Goal: Task Accomplishment & Management: Manage account settings

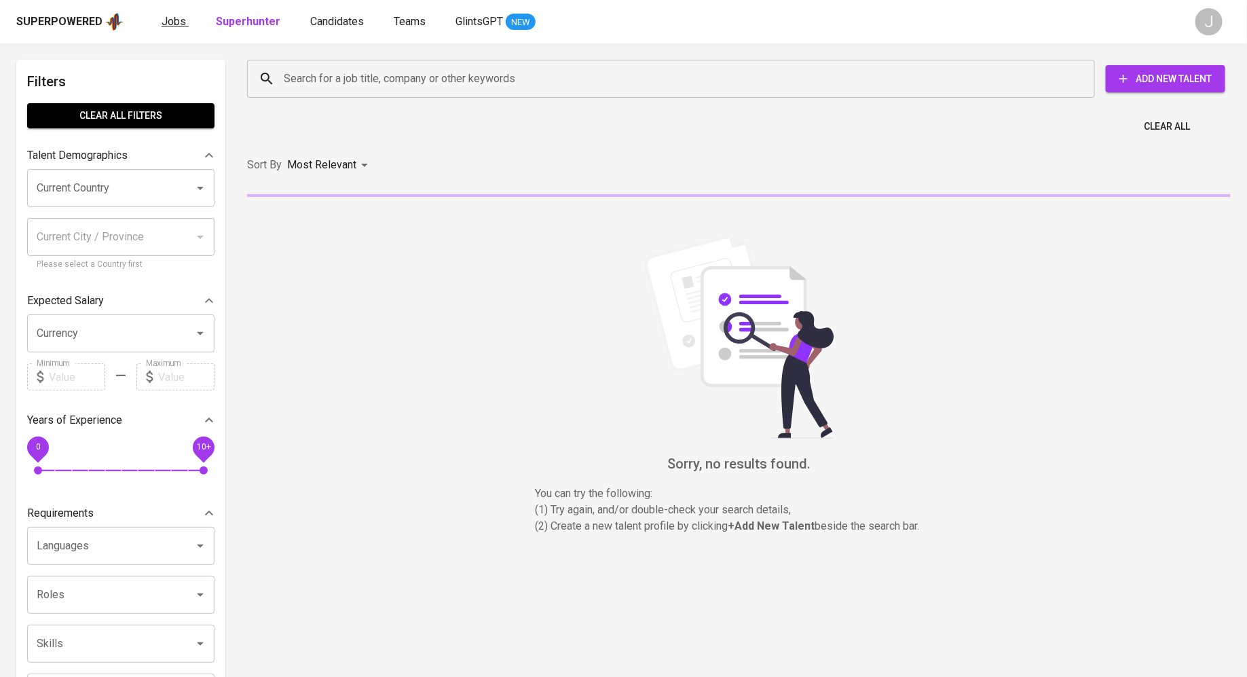
click at [166, 22] on span "Jobs" at bounding box center [174, 21] width 24 height 13
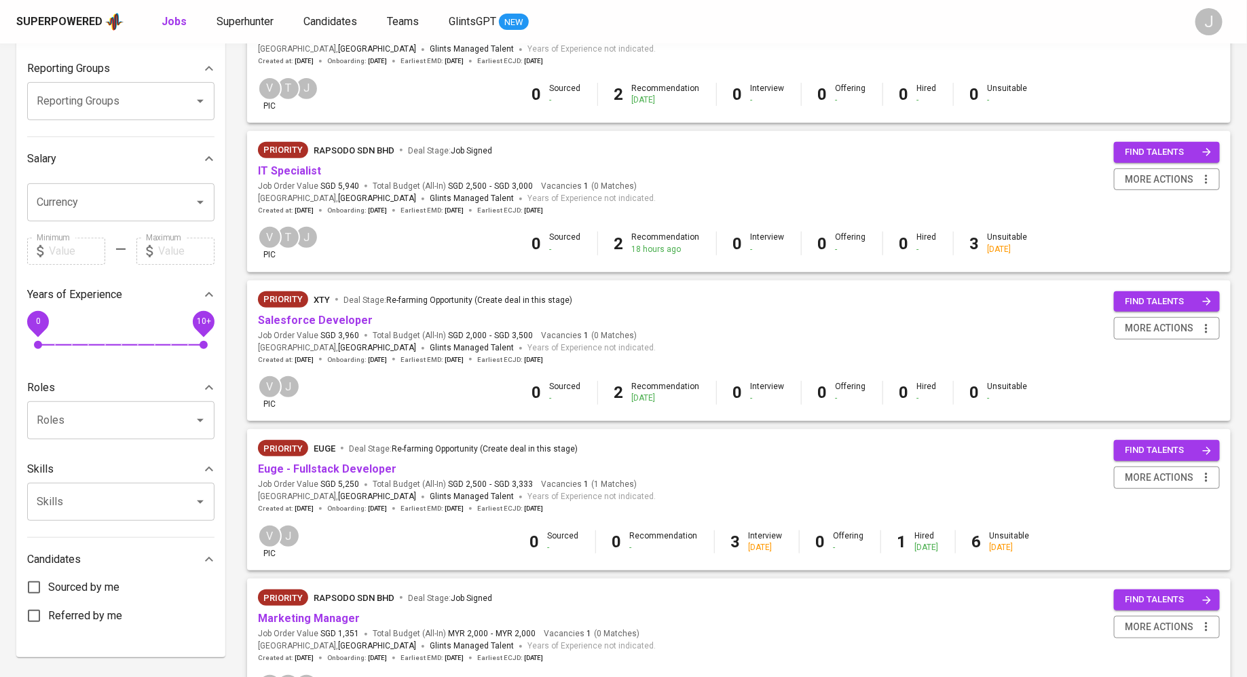
scroll to position [240, 0]
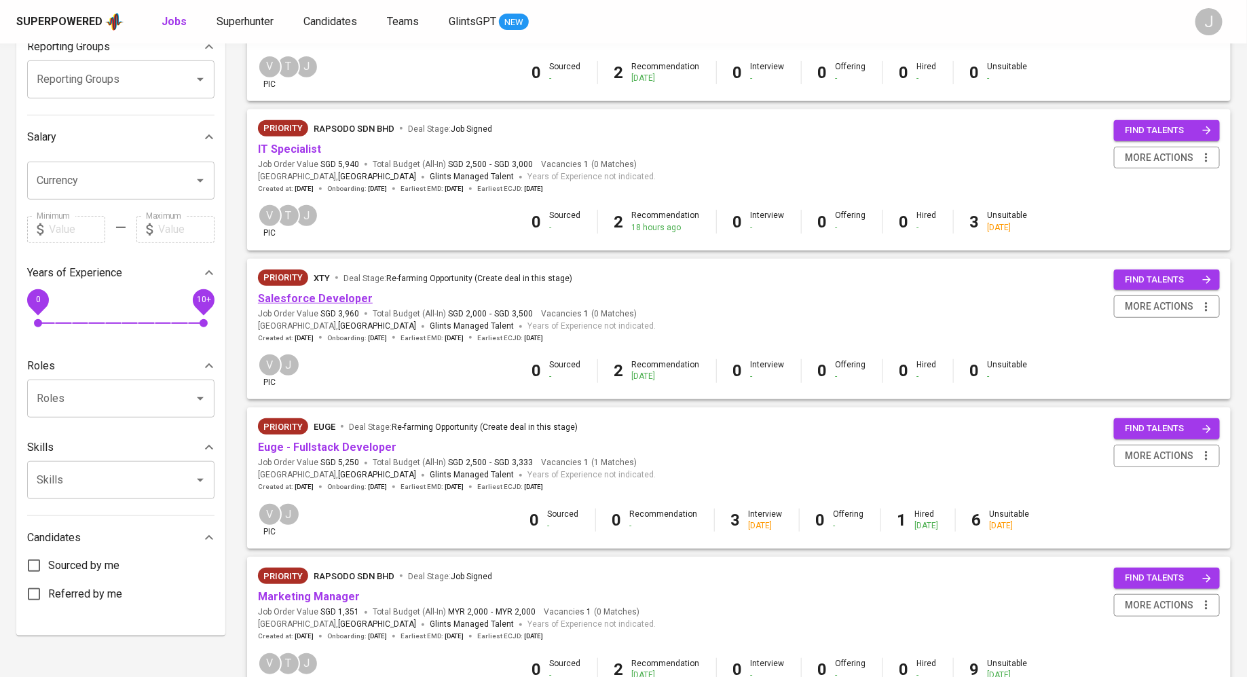
click at [297, 293] on link "Salesforce Developer" at bounding box center [315, 298] width 115 height 13
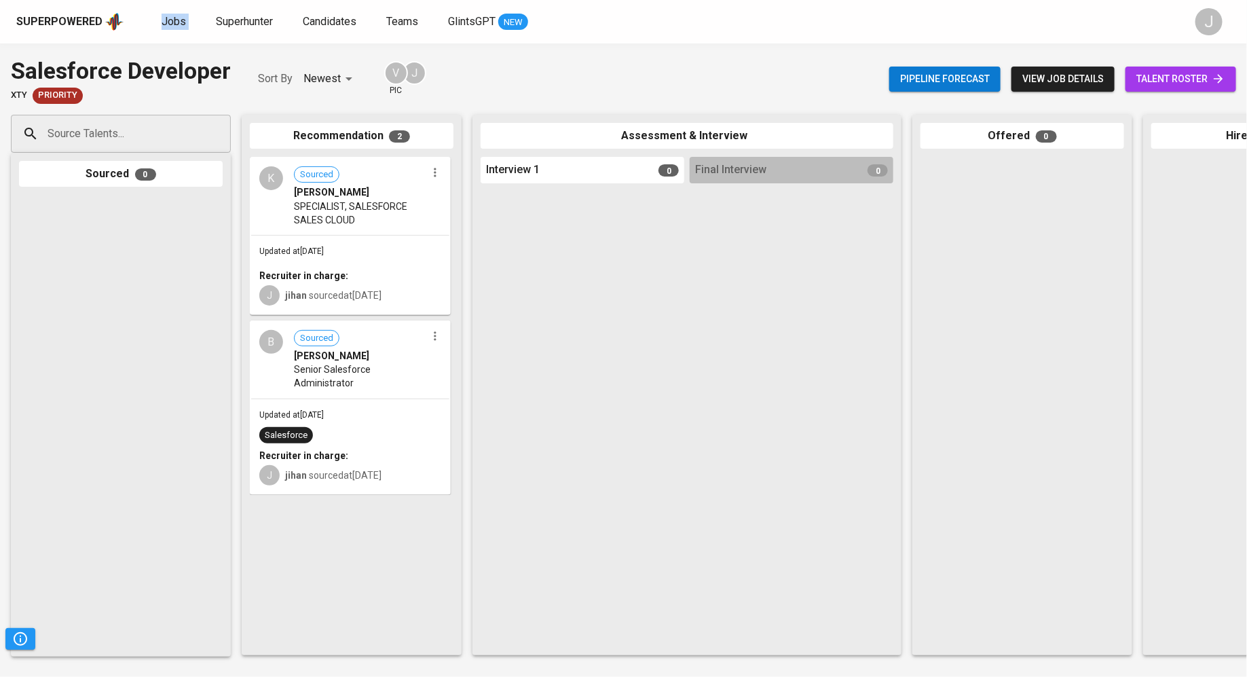
click at [328, 192] on span "[PERSON_NAME]" at bounding box center [331, 192] width 75 height 14
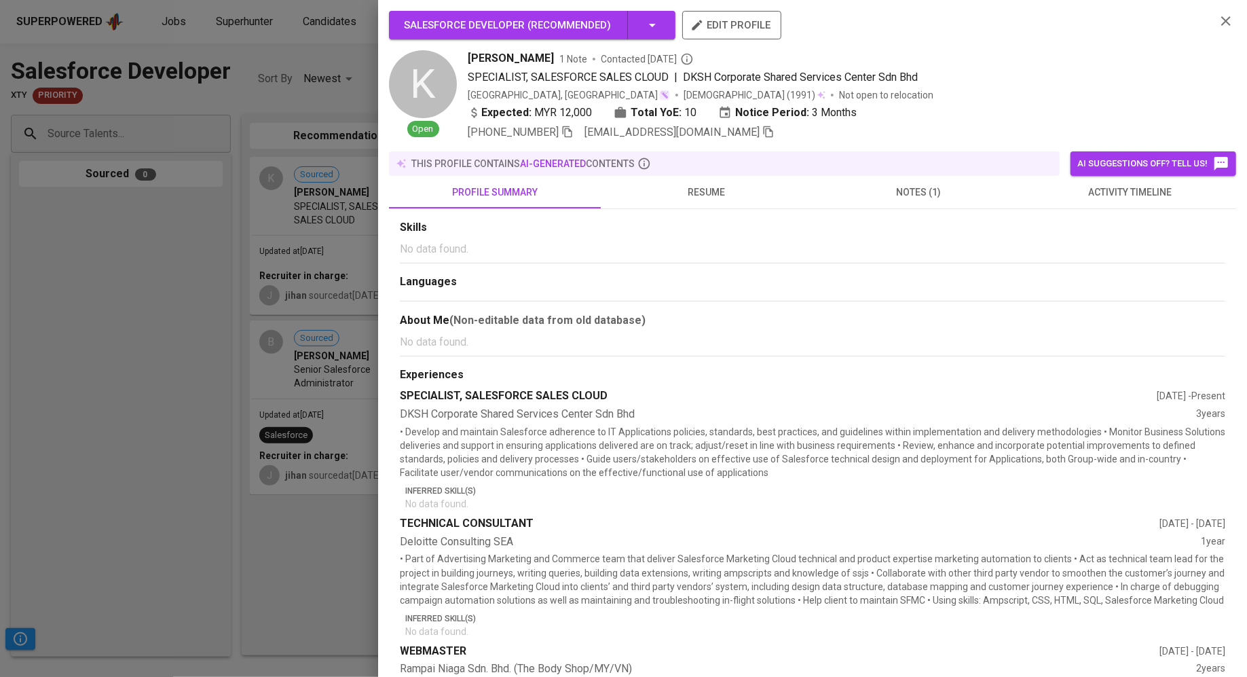
click at [46, 279] on div at bounding box center [623, 338] width 1247 height 677
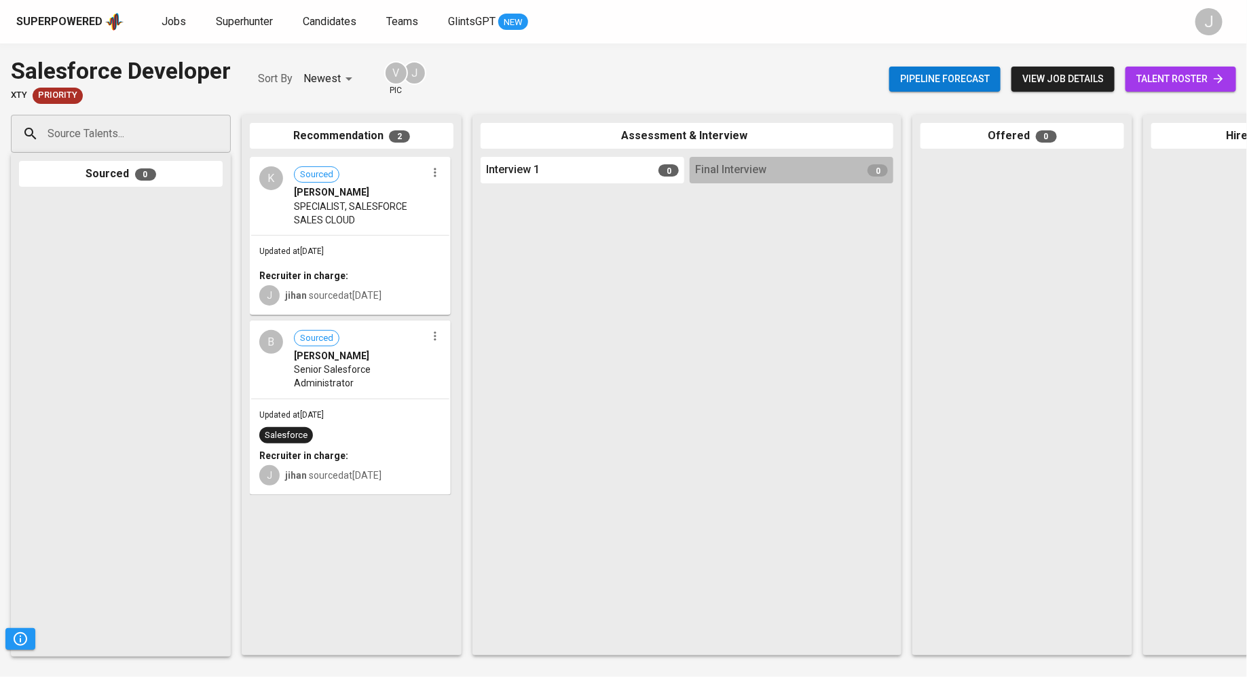
click at [1190, 71] on span "talent roster" at bounding box center [1181, 79] width 89 height 17
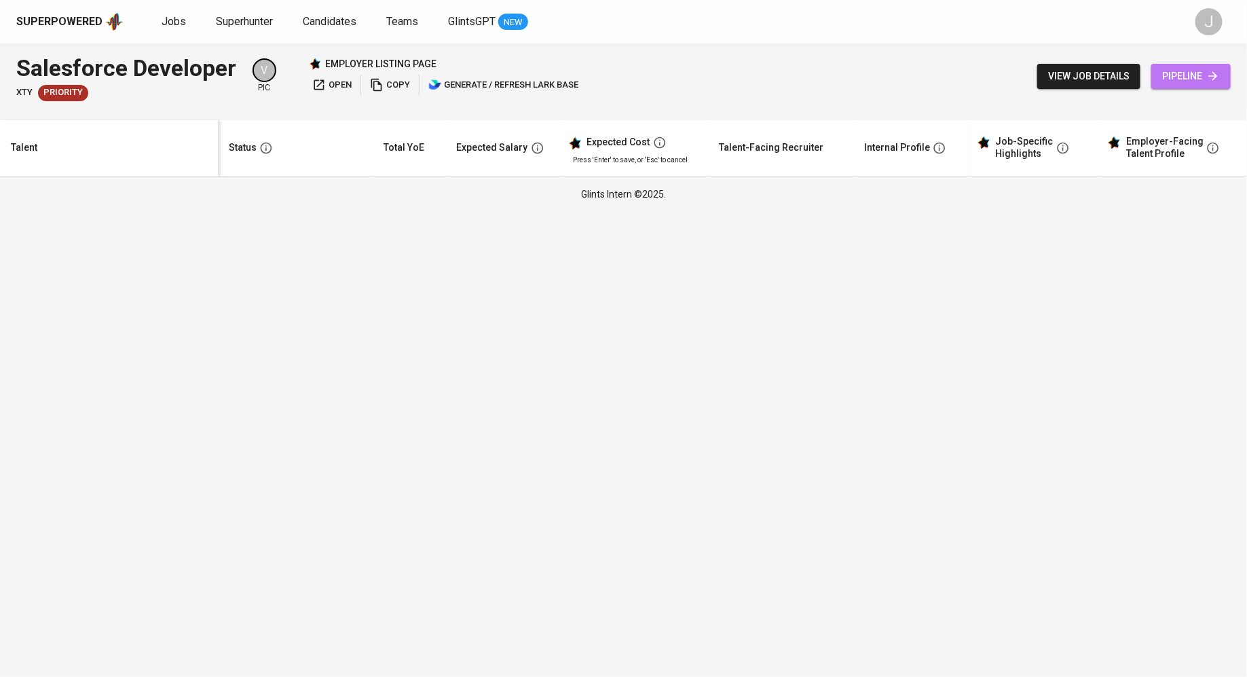
click at [1159, 84] on link "pipeline" at bounding box center [1191, 76] width 79 height 25
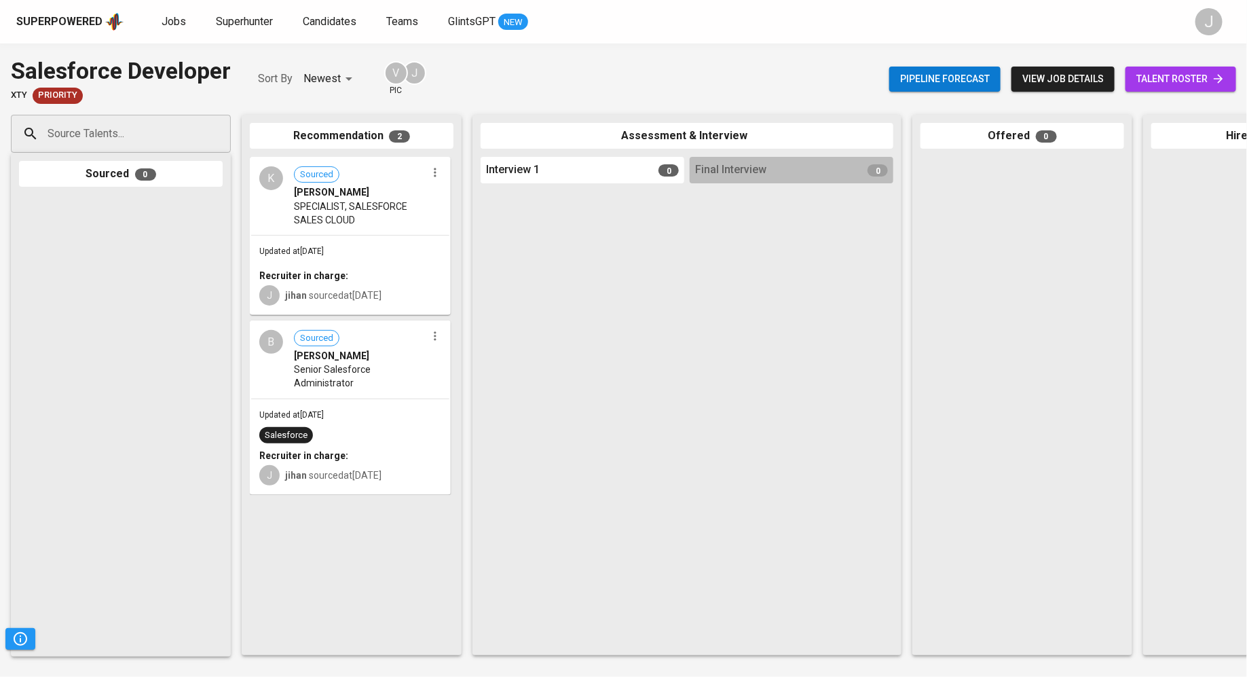
click at [1159, 85] on span "talent roster" at bounding box center [1181, 79] width 89 height 17
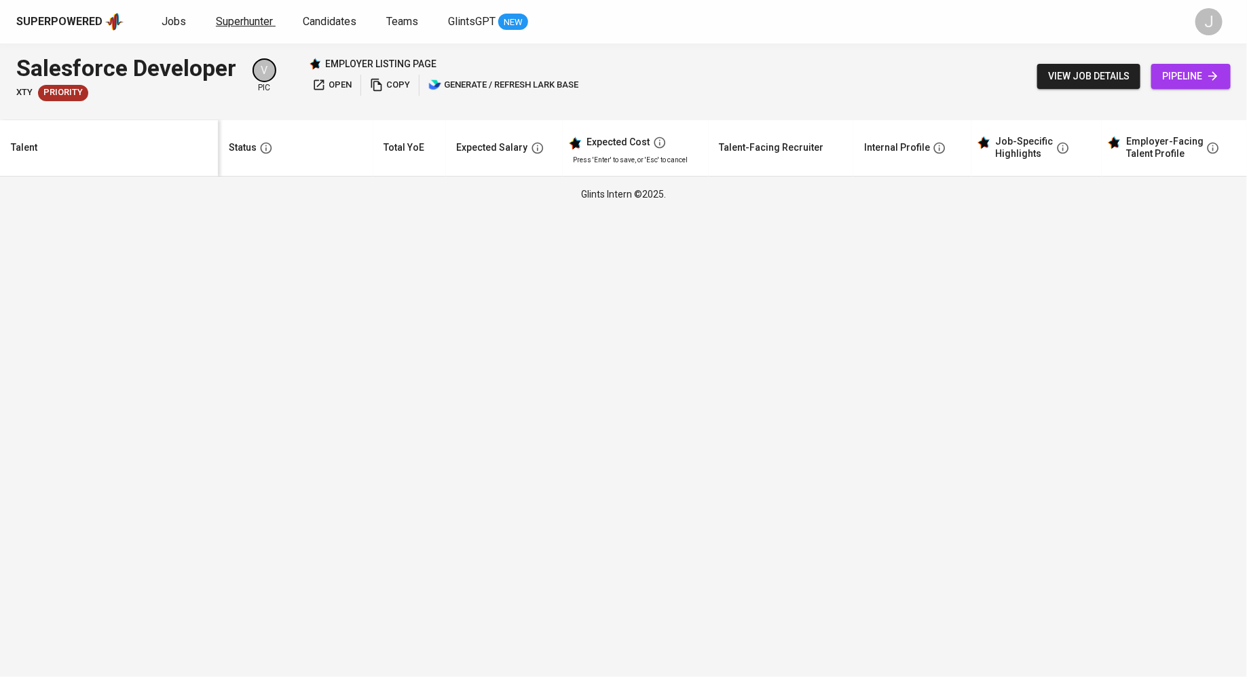
click at [245, 26] on span "Superhunter" at bounding box center [244, 21] width 57 height 13
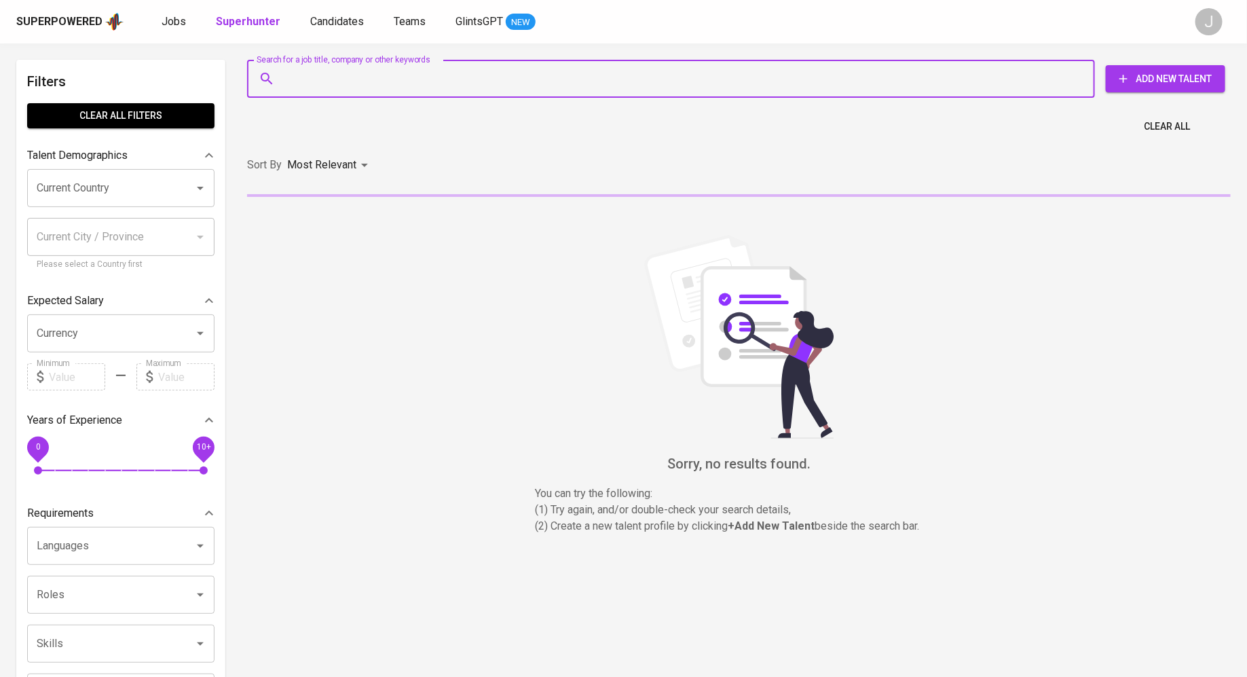
click at [363, 83] on input "Search for a job title, company or other keywords" at bounding box center [674, 79] width 788 height 26
paste input "[EMAIL_ADDRESS][DOMAIN_NAME]"
type input "[EMAIL_ADDRESS][DOMAIN_NAME]"
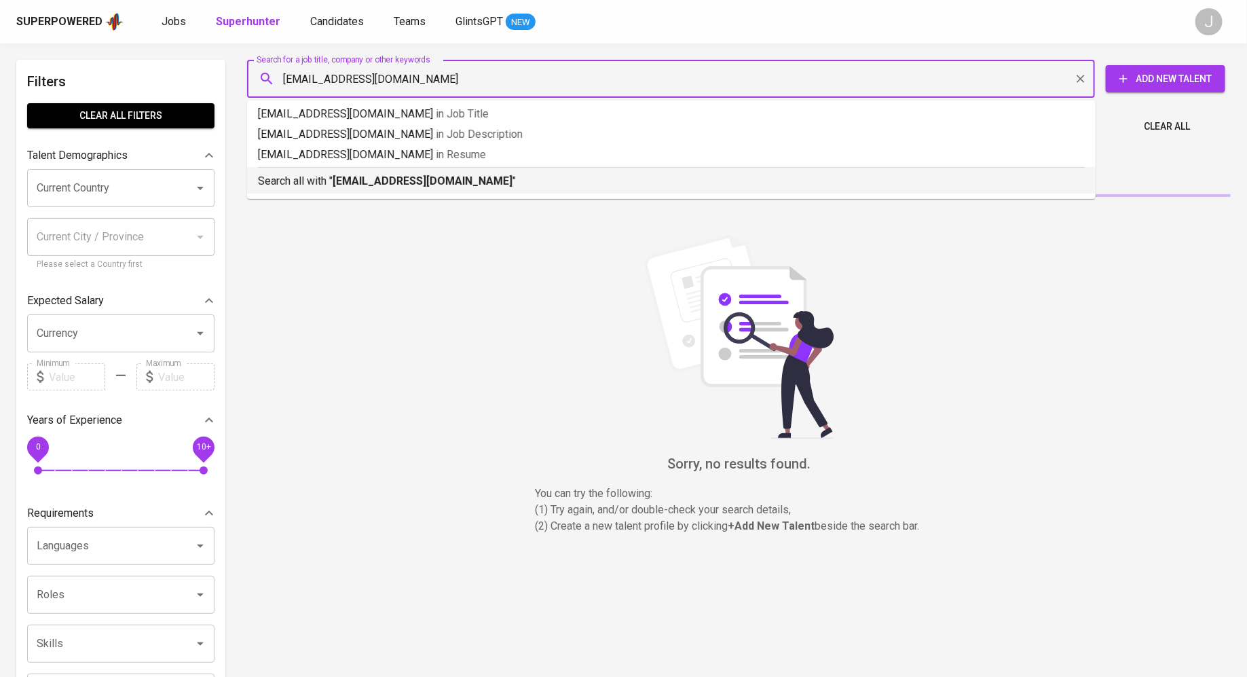
click at [365, 184] on b "[EMAIL_ADDRESS][DOMAIN_NAME]" at bounding box center [423, 181] width 180 height 13
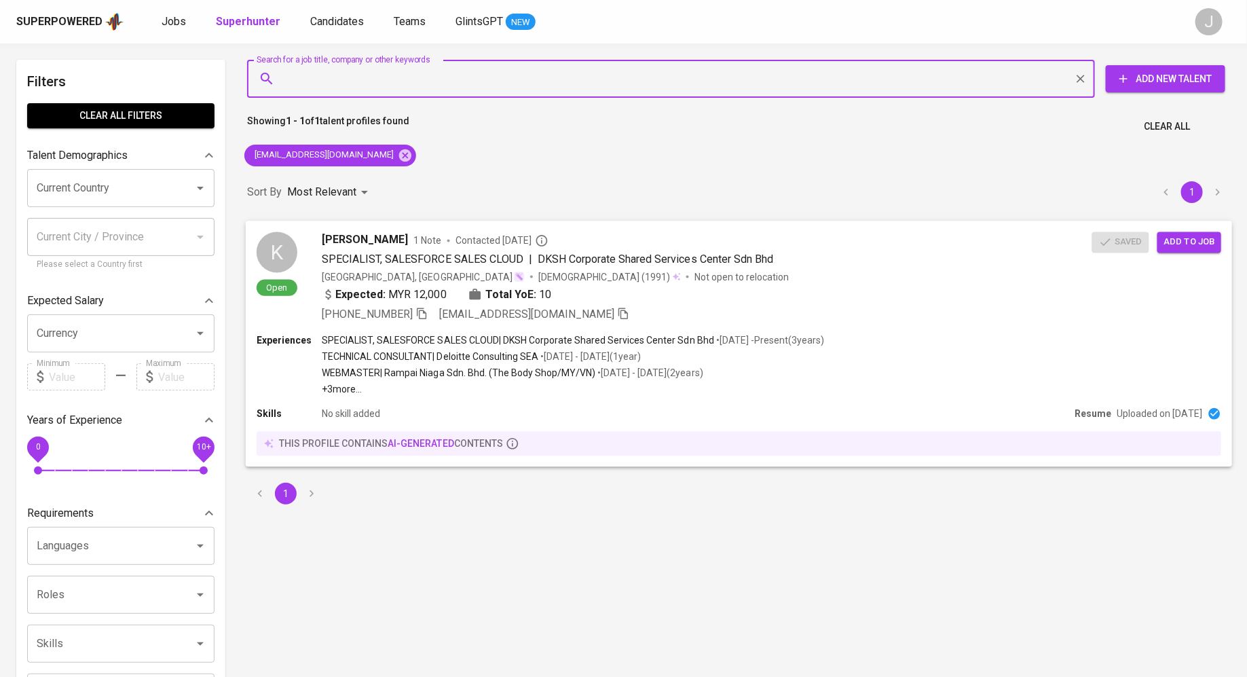
click at [1195, 243] on span "Add to job" at bounding box center [1190, 242] width 50 height 16
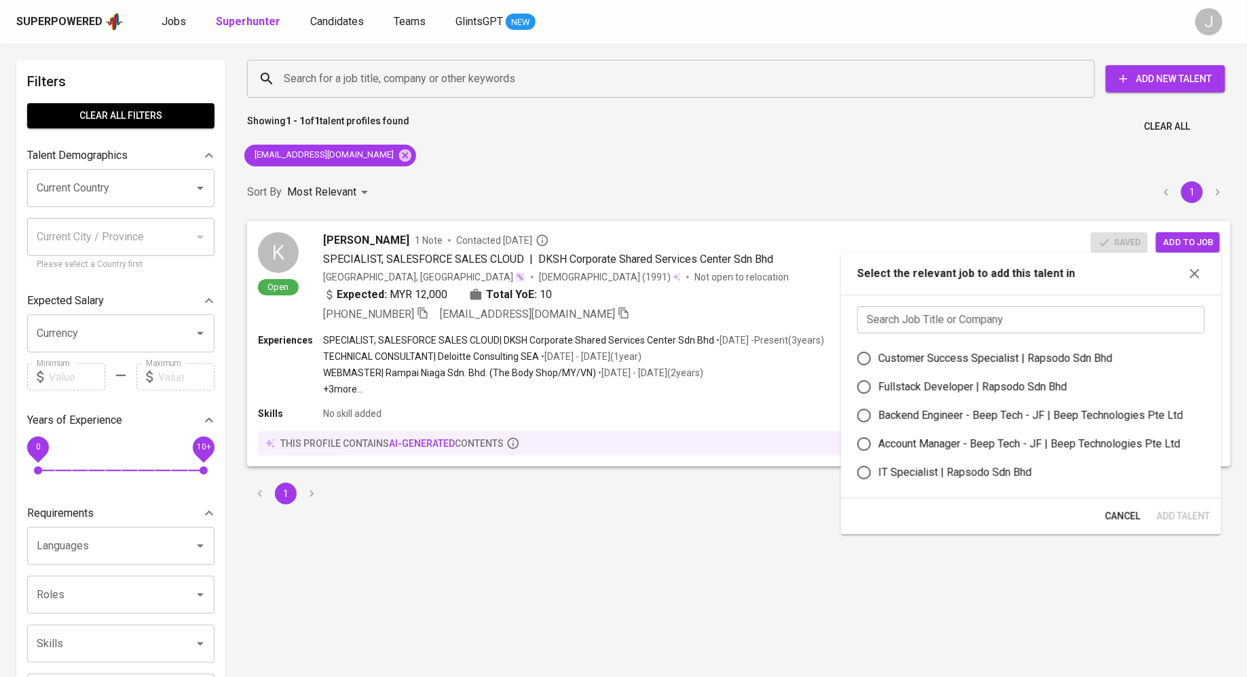
click at [1018, 303] on div "Search Job Title or Company Search Job Title or Company Customer Success Specia…" at bounding box center [1031, 397] width 380 height 204
click at [1018, 314] on input "text" at bounding box center [1032, 319] width 348 height 27
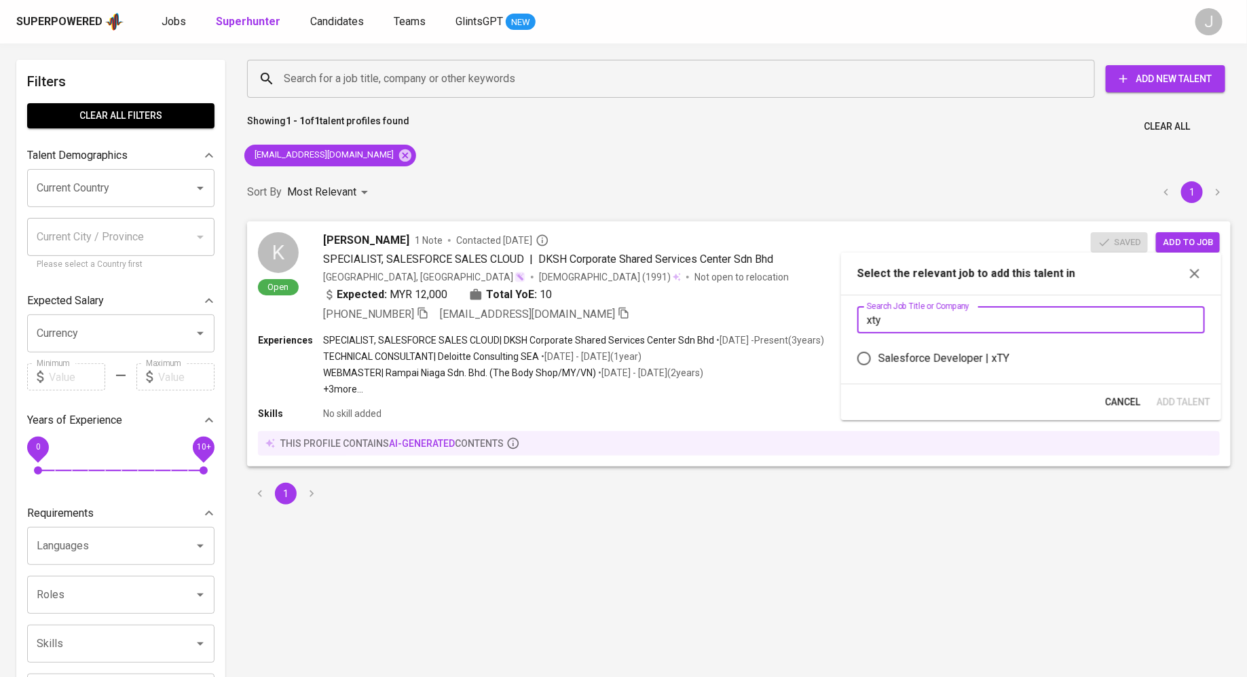
type input "xty"
click at [985, 354] on div "Salesforce Developer | xTY" at bounding box center [944, 358] width 131 height 16
click at [885, 357] on div "Salesforce Developer | xTY" at bounding box center [944, 358] width 131 height 16
click at [879, 357] on input "Salesforce Developer | xTY" at bounding box center [864, 358] width 29 height 29
radio input "true"
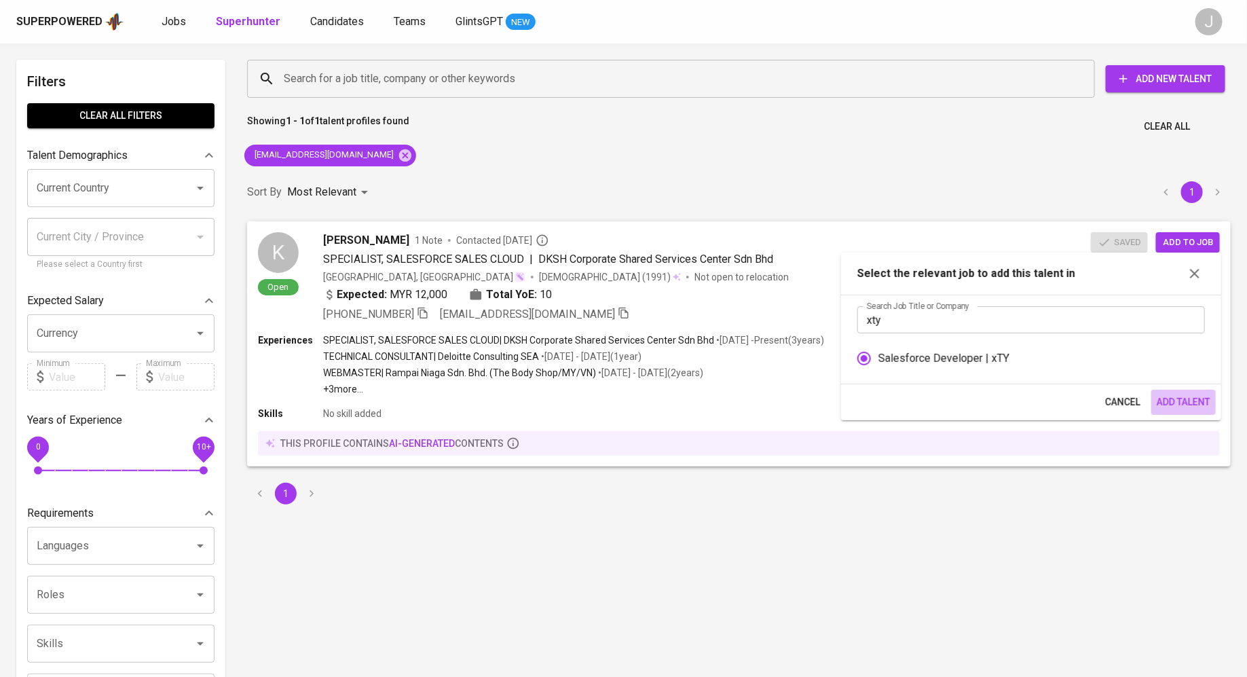
click at [1180, 398] on span "Add Talent" at bounding box center [1184, 402] width 54 height 17
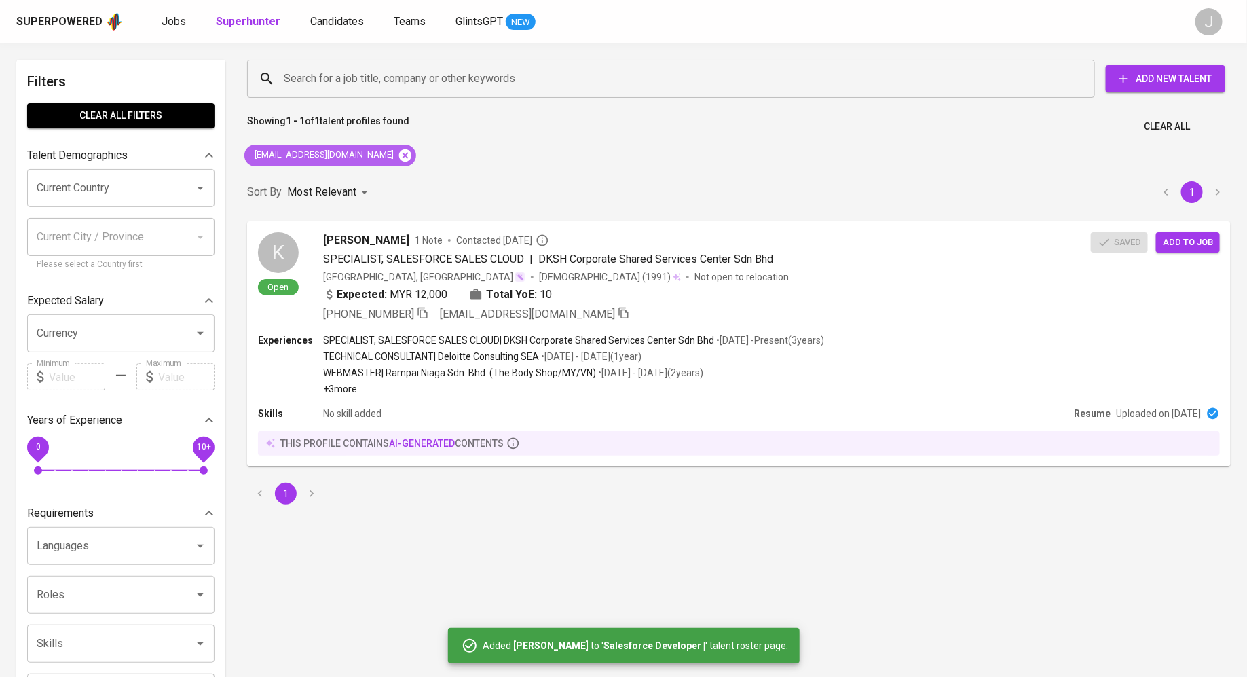
click at [399, 151] on icon at bounding box center [405, 155] width 12 height 12
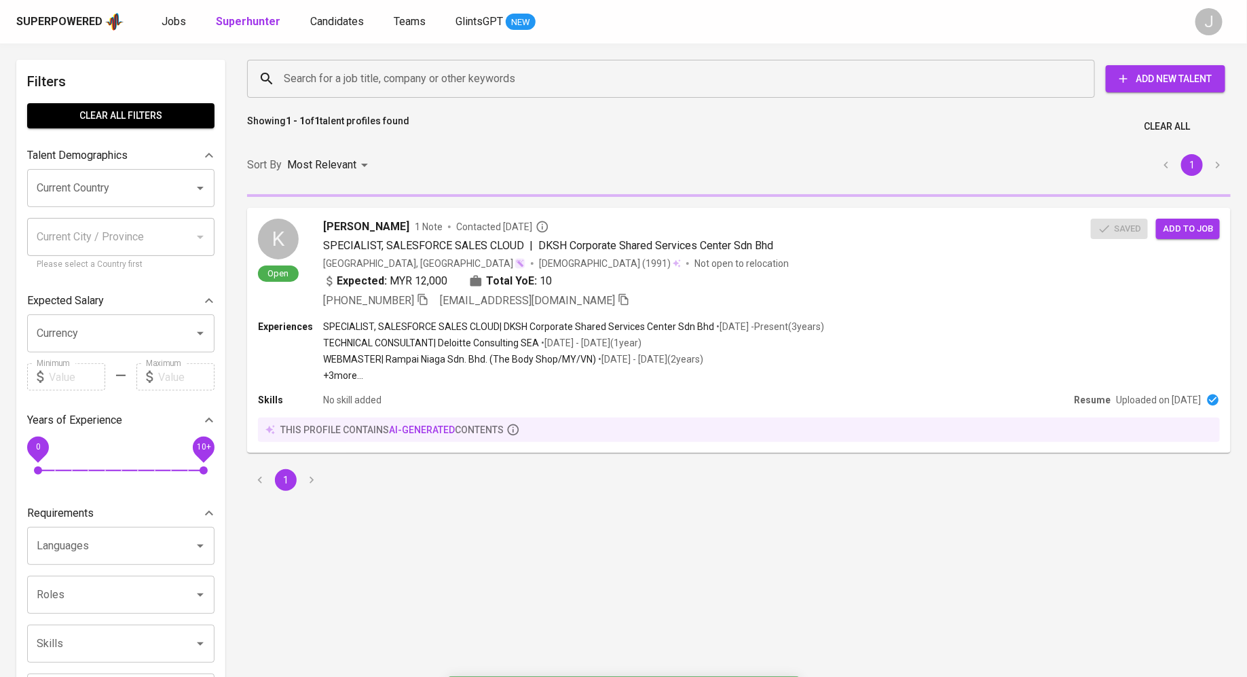
click at [378, 101] on div "Search for a job title, company or other keywords Search for a job title, compa…" at bounding box center [736, 79] width 1000 height 60
click at [389, 86] on input "Search for a job title, company or other keywords" at bounding box center [674, 79] width 788 height 26
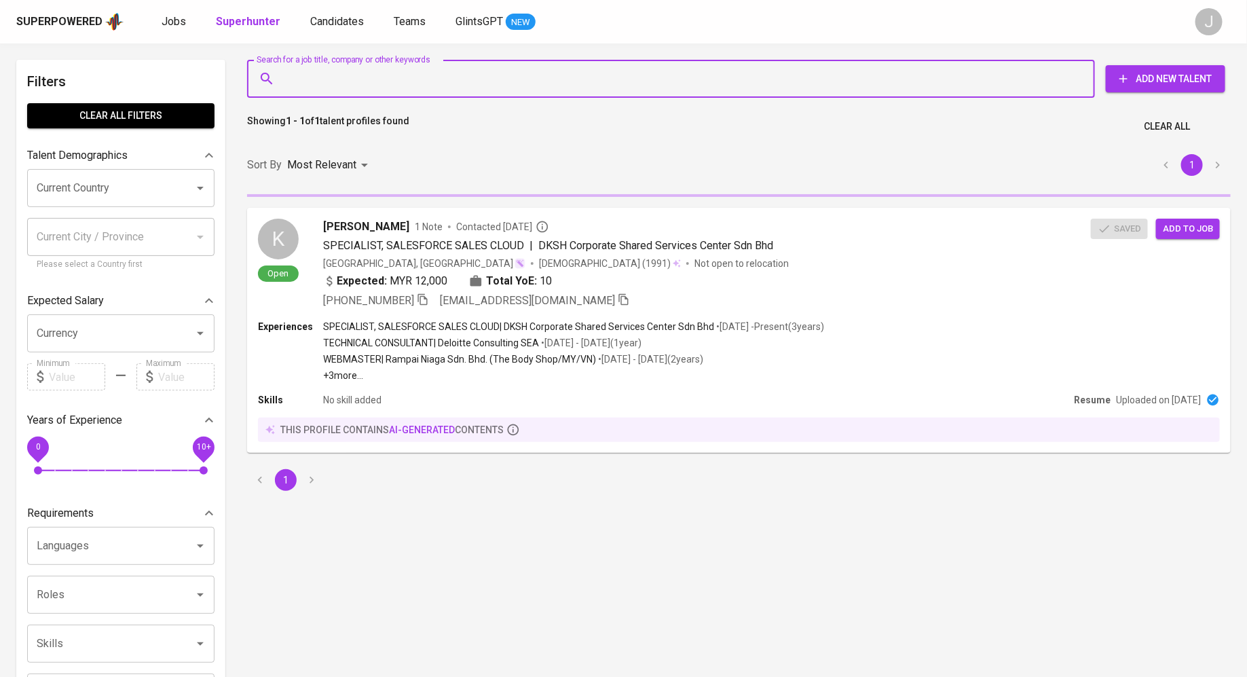
paste input "[EMAIL_ADDRESS][DOMAIN_NAME]"
type input "[EMAIL_ADDRESS][DOMAIN_NAME]"
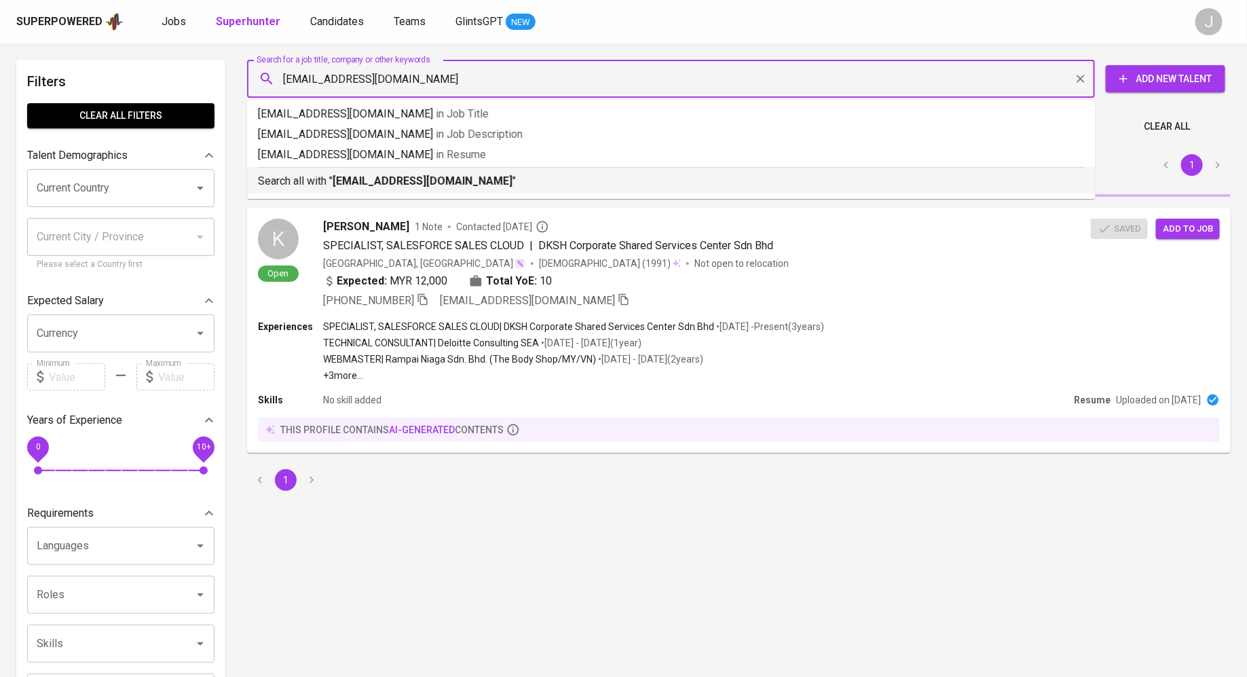
click at [538, 189] on p "Search all with " [EMAIL_ADDRESS][DOMAIN_NAME] "" at bounding box center [671, 181] width 827 height 16
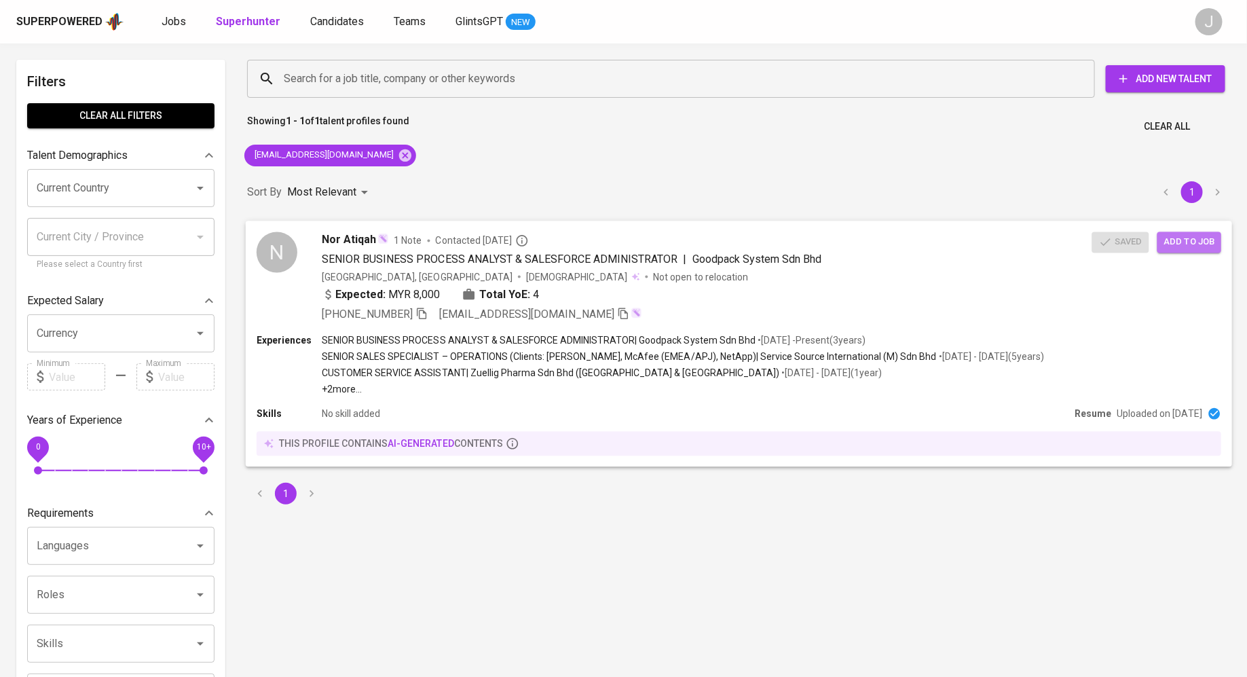
click at [1208, 244] on span "Add to job" at bounding box center [1190, 242] width 50 height 16
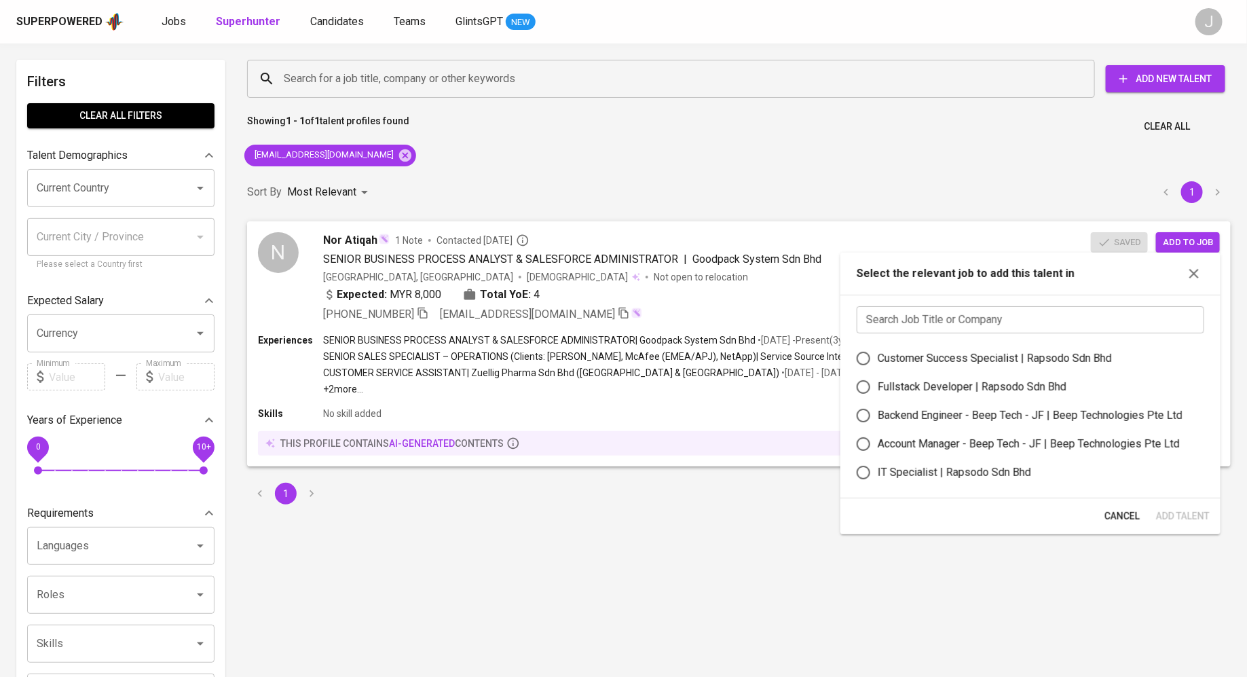
click at [966, 325] on input "text" at bounding box center [1031, 319] width 348 height 27
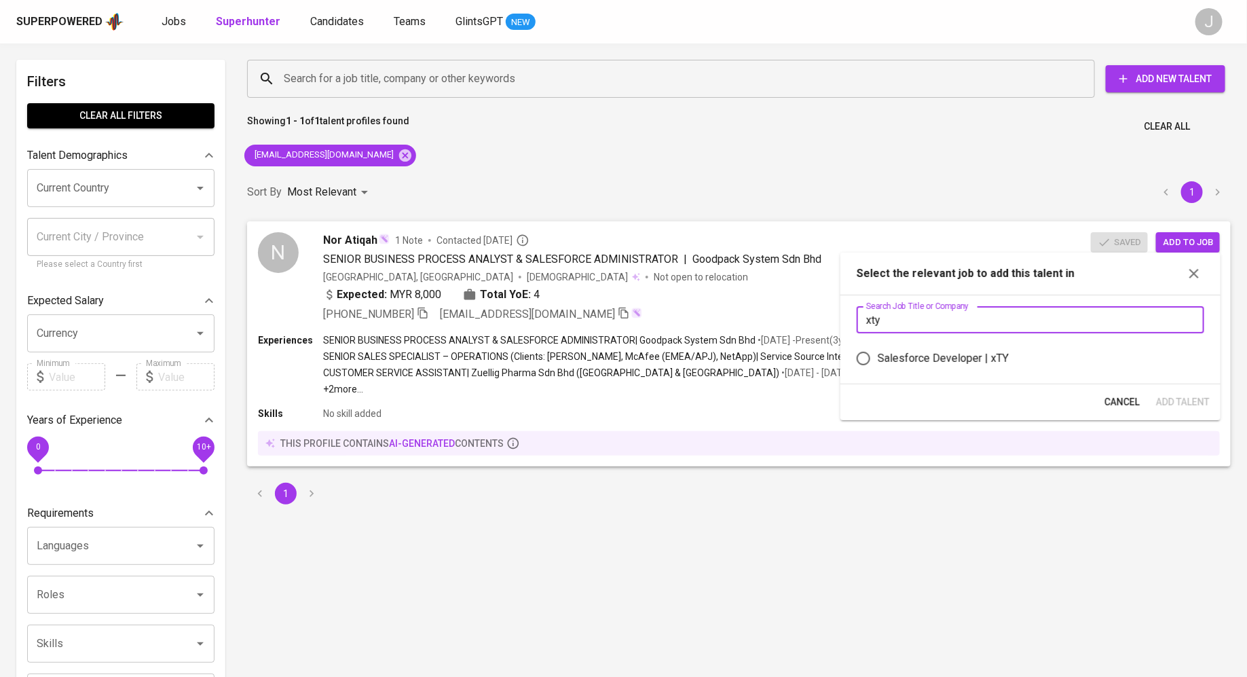
type input "xty"
click at [989, 361] on div "Salesforce Developer | xTY" at bounding box center [943, 358] width 131 height 16
click at [878, 361] on input "Salesforce Developer | xTY" at bounding box center [864, 358] width 29 height 29
radio input "true"
click at [1185, 400] on span "Add Talent" at bounding box center [1183, 402] width 54 height 17
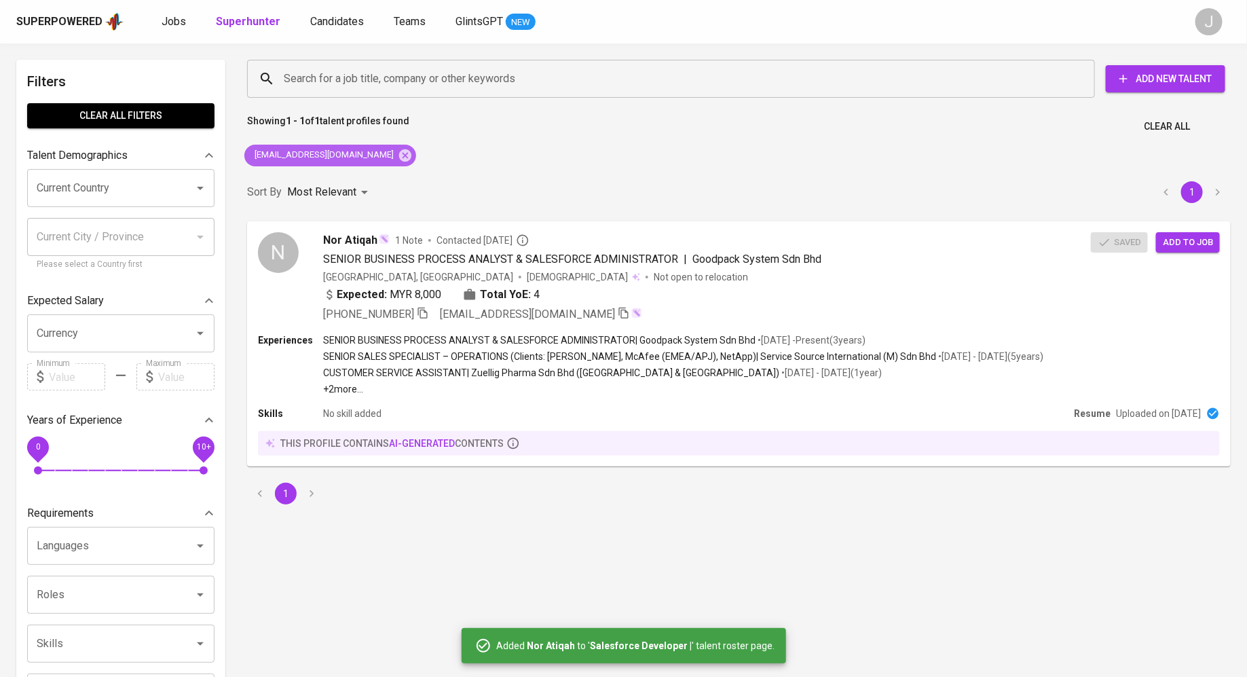
click at [373, 165] on div "[EMAIL_ADDRESS][DOMAIN_NAME]" at bounding box center [330, 156] width 172 height 22
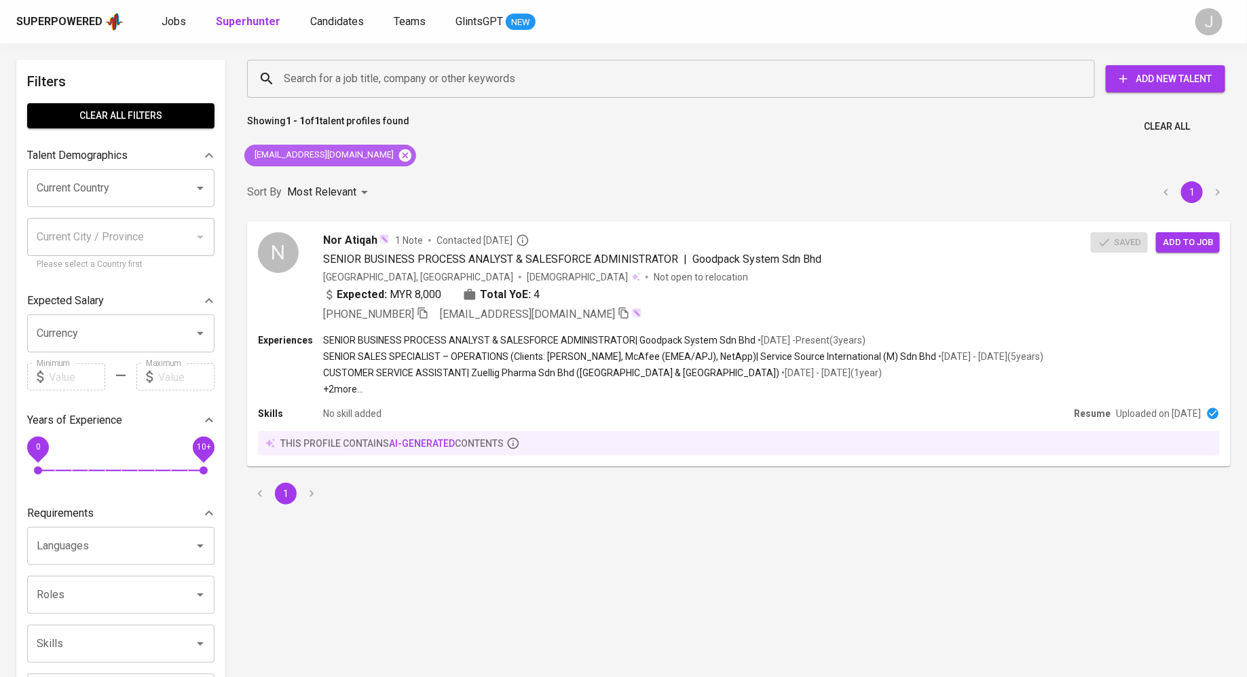
click at [398, 157] on icon at bounding box center [405, 155] width 15 height 15
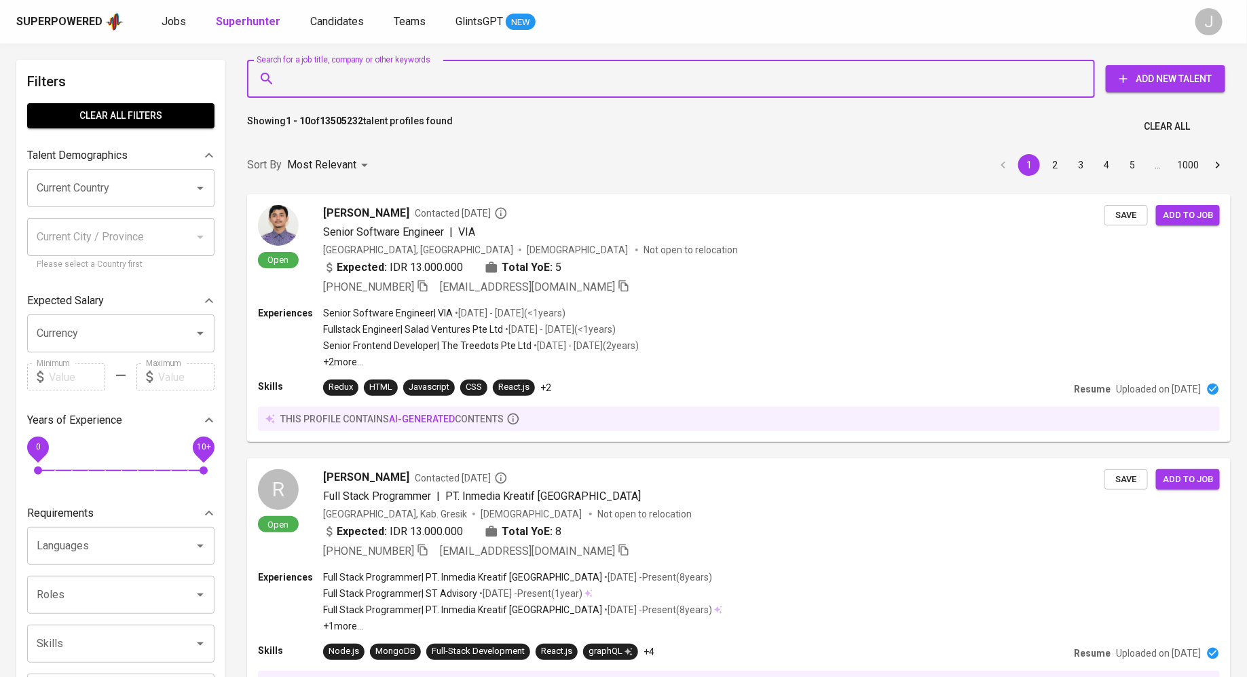
click at [365, 86] on input "Search for a job title, company or other keywords" at bounding box center [674, 79] width 788 height 26
paste input "[PERSON_NAME][EMAIL_ADDRESS][PERSON_NAME][DOMAIN_NAME]"
type input "[PERSON_NAME][EMAIL_ADDRESS][PERSON_NAME][DOMAIN_NAME]"
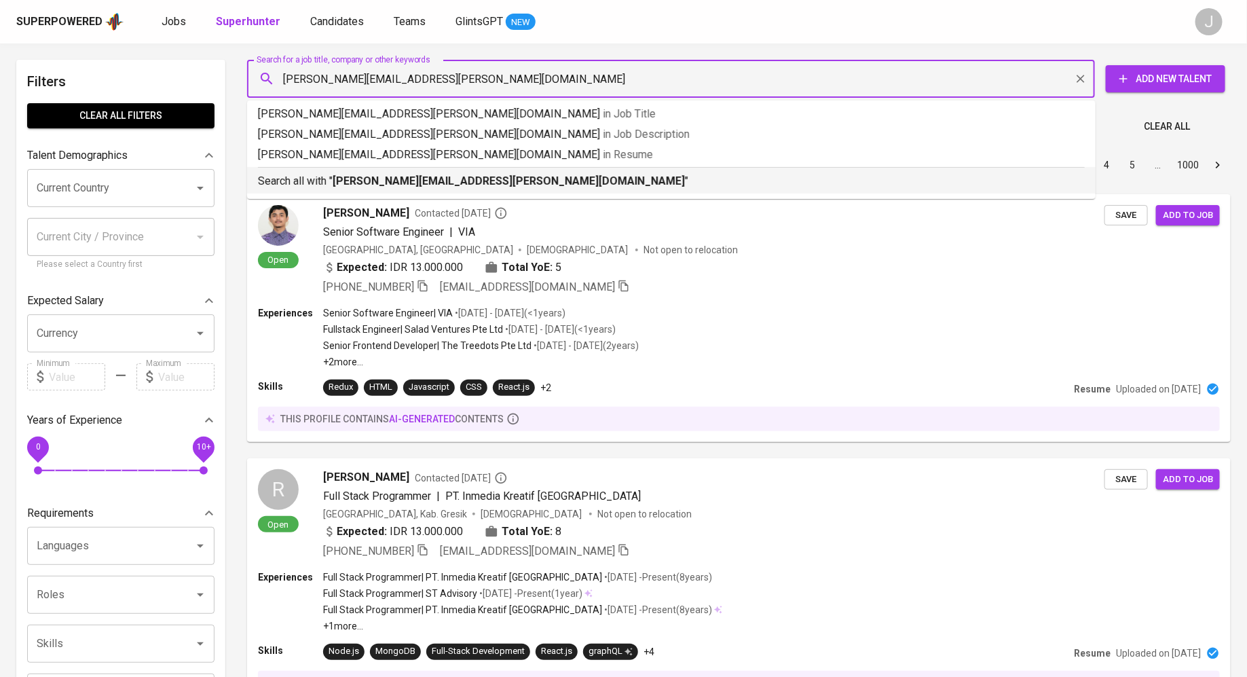
click at [406, 188] on p "Search all with " [PERSON_NAME][EMAIL_ADDRESS][PERSON_NAME][DOMAIN_NAME] "" at bounding box center [671, 181] width 827 height 16
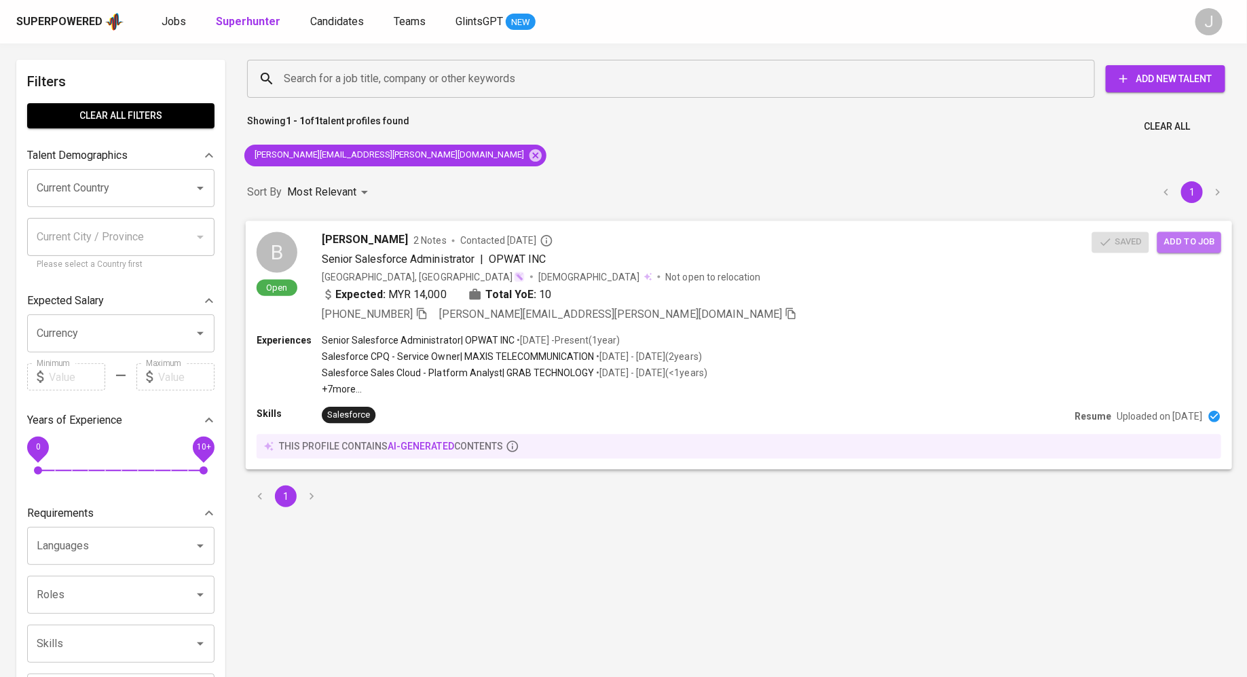
click at [1179, 244] on span "Add to job" at bounding box center [1190, 242] width 50 height 16
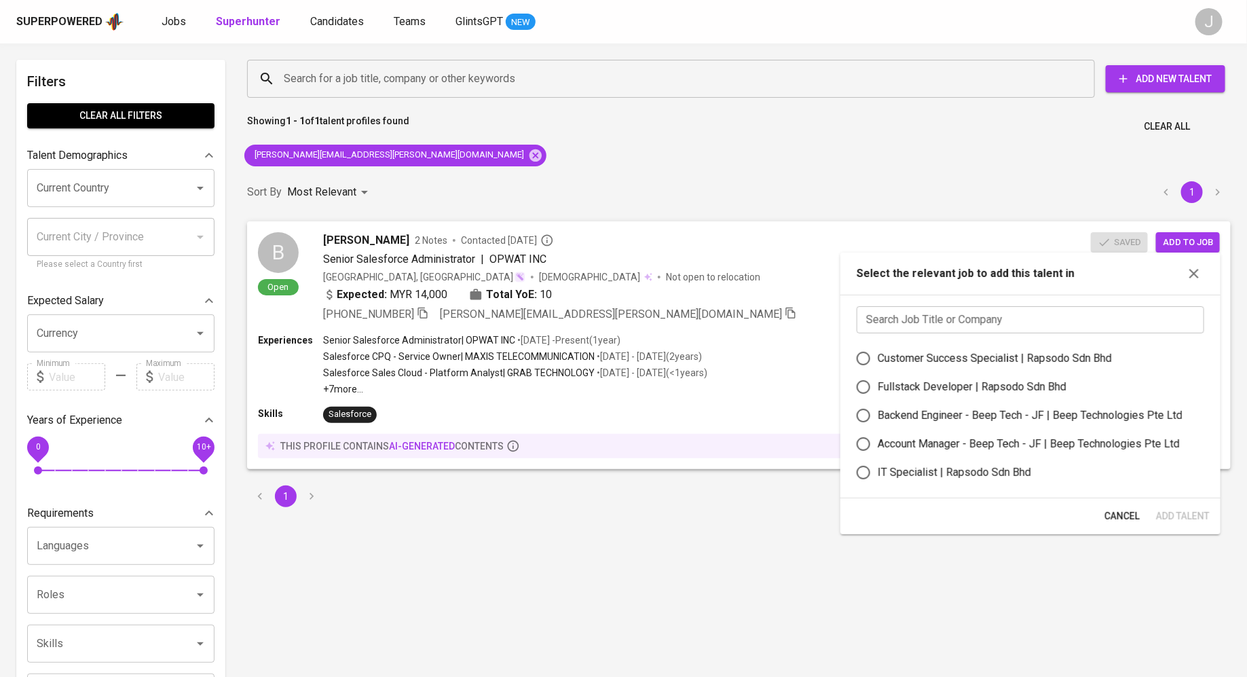
click at [1020, 325] on input "text" at bounding box center [1031, 319] width 348 height 27
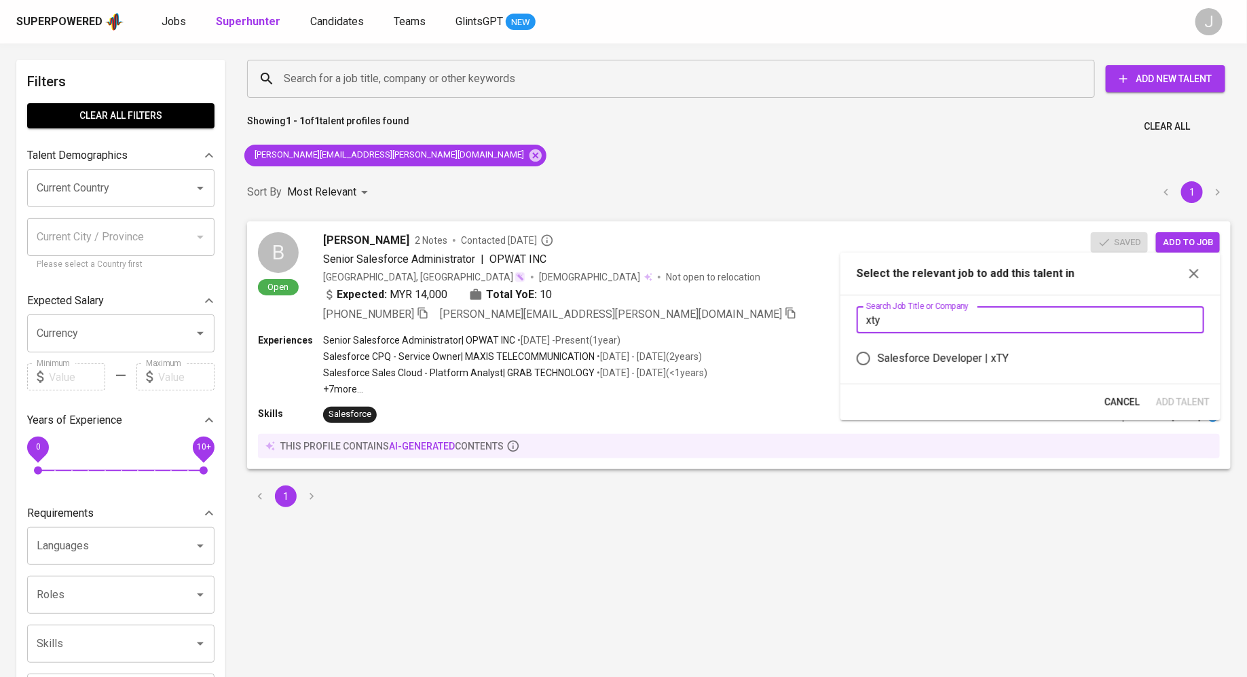
type input "xty"
click at [1004, 352] on div "Salesforce Developer | xTY" at bounding box center [943, 358] width 131 height 16
click at [878, 352] on input "Salesforce Developer | xTY" at bounding box center [864, 358] width 29 height 29
radio input "true"
click at [1165, 401] on span "Add Talent" at bounding box center [1183, 402] width 54 height 17
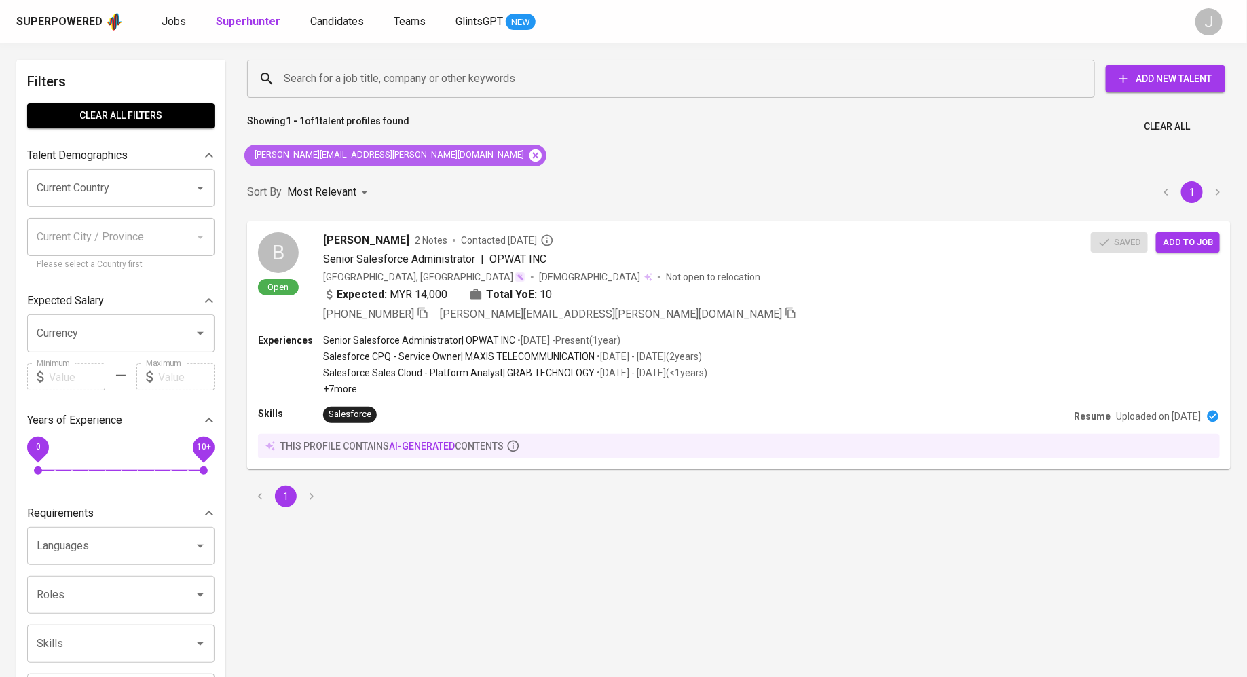
click at [530, 157] on icon at bounding box center [536, 155] width 12 height 12
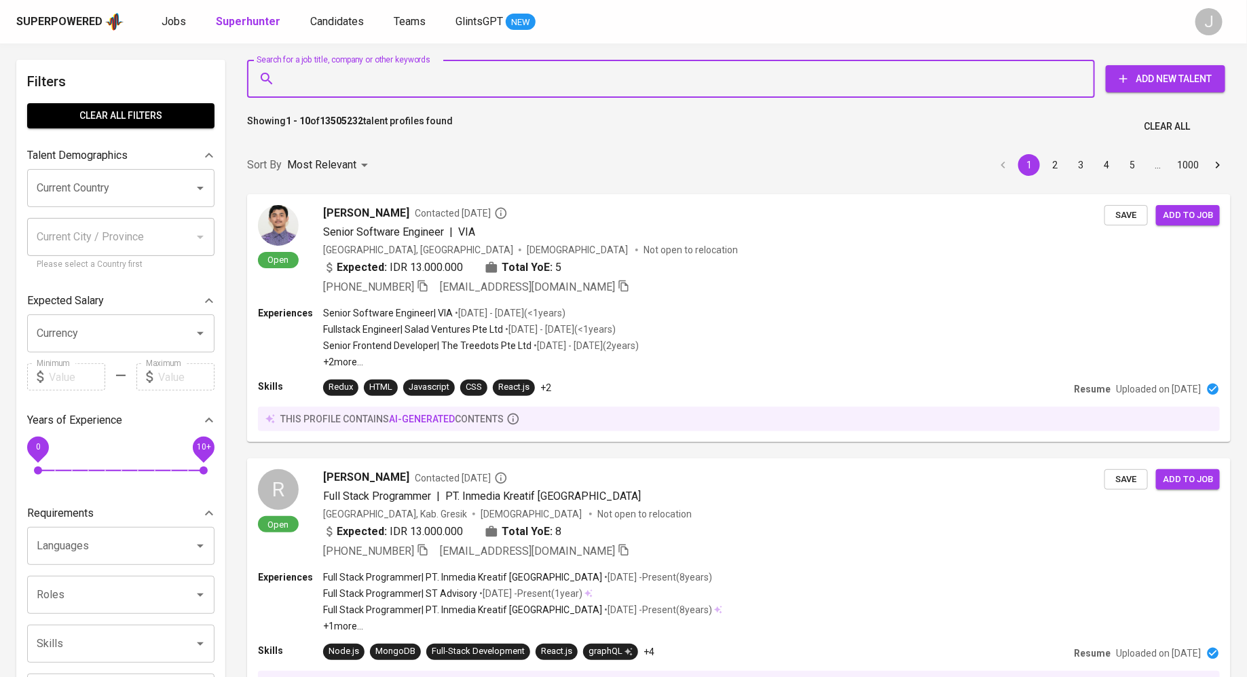
click at [344, 69] on input "Search for a job title, company or other keywords" at bounding box center [674, 79] width 788 height 26
paste input "[URL][DOMAIN_NAME]"
type input "[URL][DOMAIN_NAME]"
paste input "[EMAIL_ADDRESS][DOMAIN_NAME]"
type input "[EMAIL_ADDRESS][DOMAIN_NAME]"
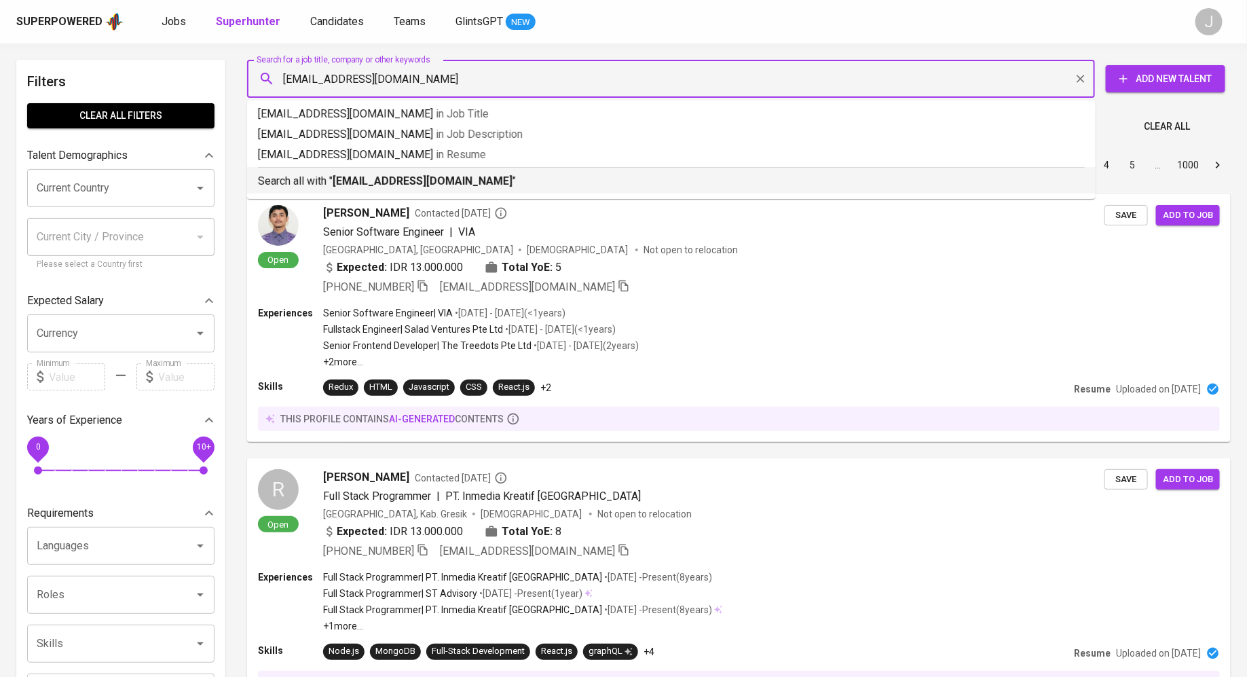
click at [363, 182] on b "[EMAIL_ADDRESS][DOMAIN_NAME]" at bounding box center [423, 181] width 180 height 13
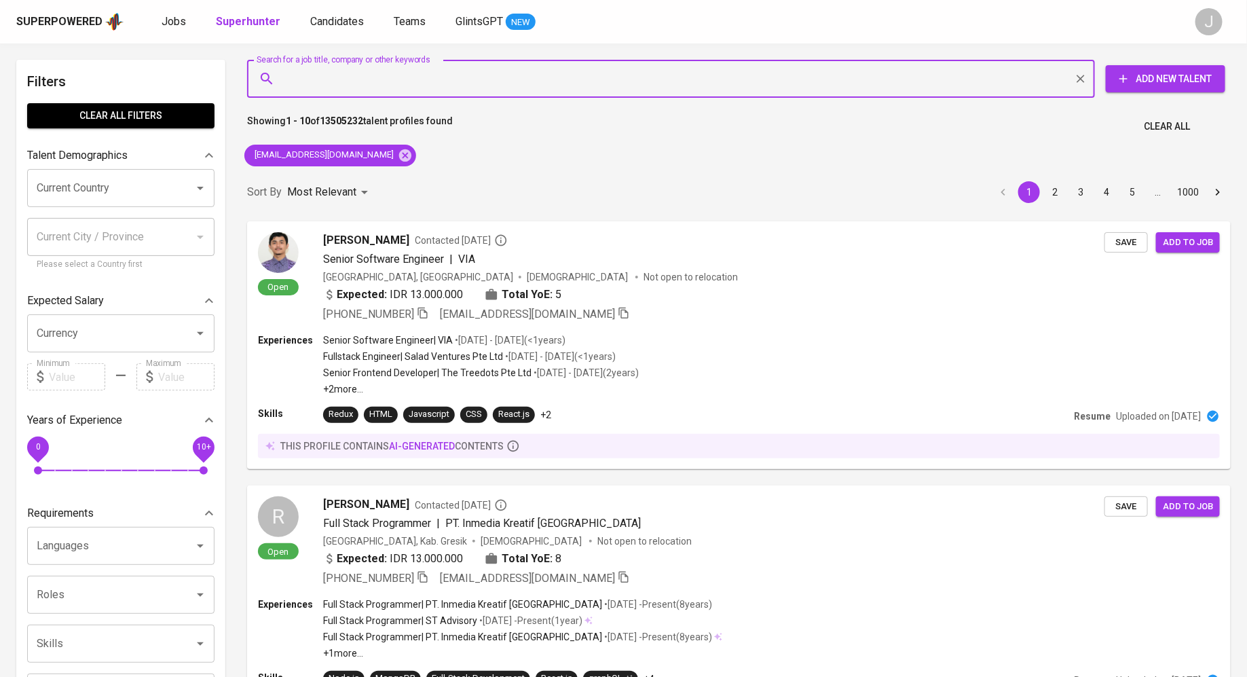
click at [978, 176] on div "Sort By Most Relevant MOST_RELEVANT 1 2 3 4 5 … 1000" at bounding box center [739, 192] width 1000 height 41
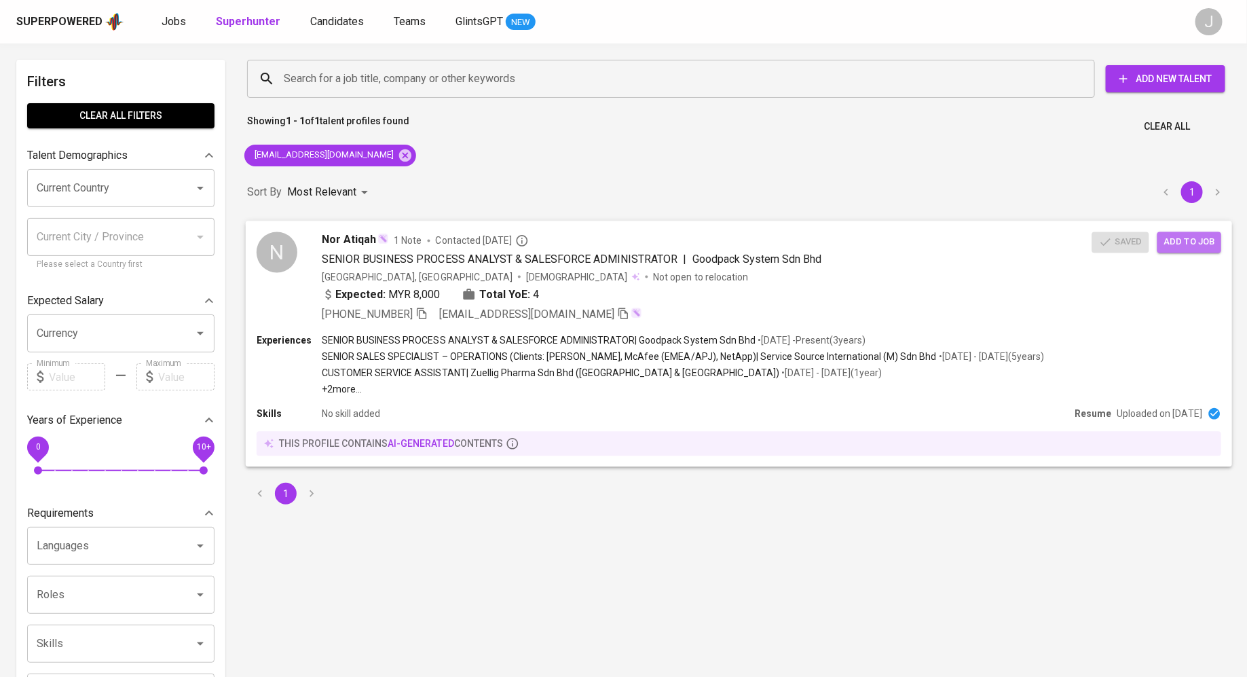
click at [1194, 240] on span "Add to job" at bounding box center [1190, 242] width 50 height 16
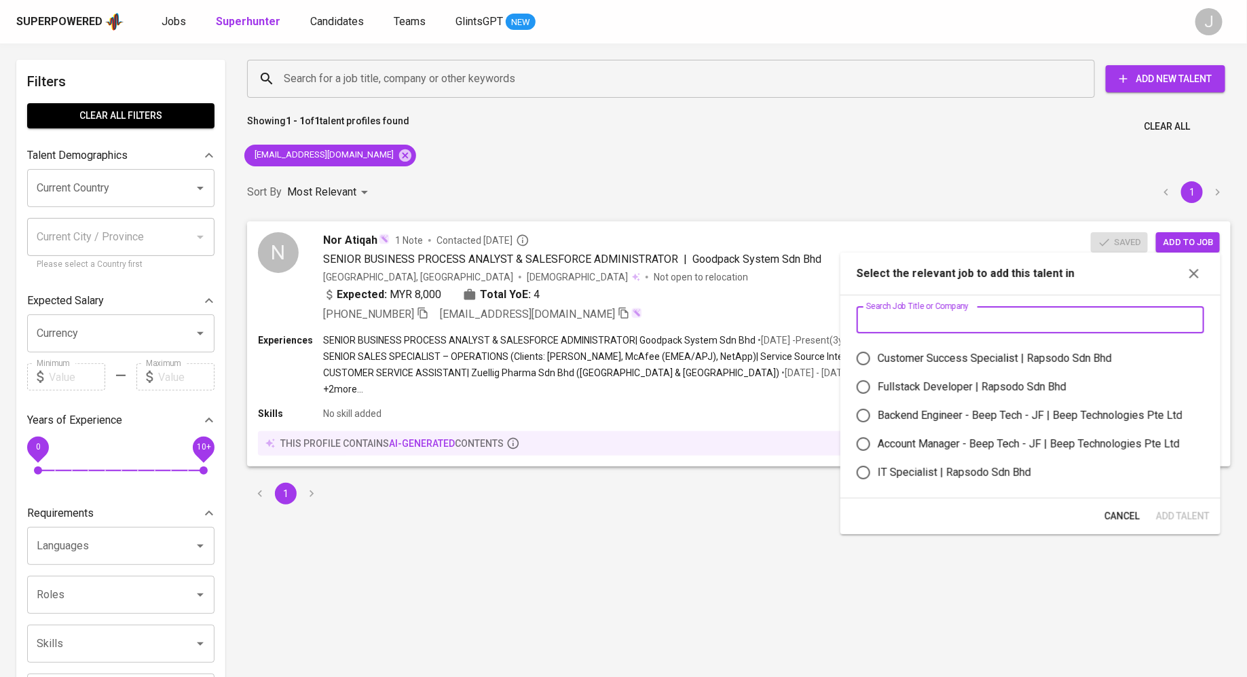
click at [1029, 311] on input "text" at bounding box center [1031, 319] width 348 height 27
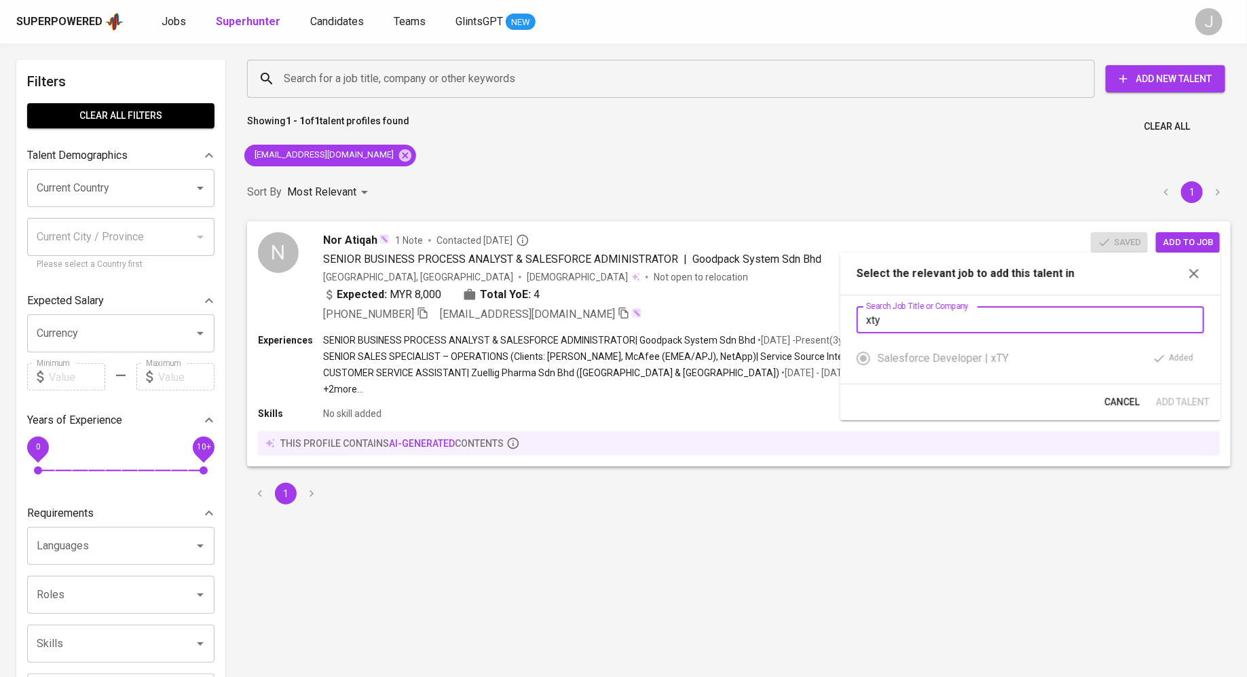
type input "xty"
click at [967, 353] on div "Salesforce Developer | xTY" at bounding box center [943, 358] width 131 height 16
click at [1123, 407] on span "Cancel" at bounding box center [1122, 402] width 35 height 17
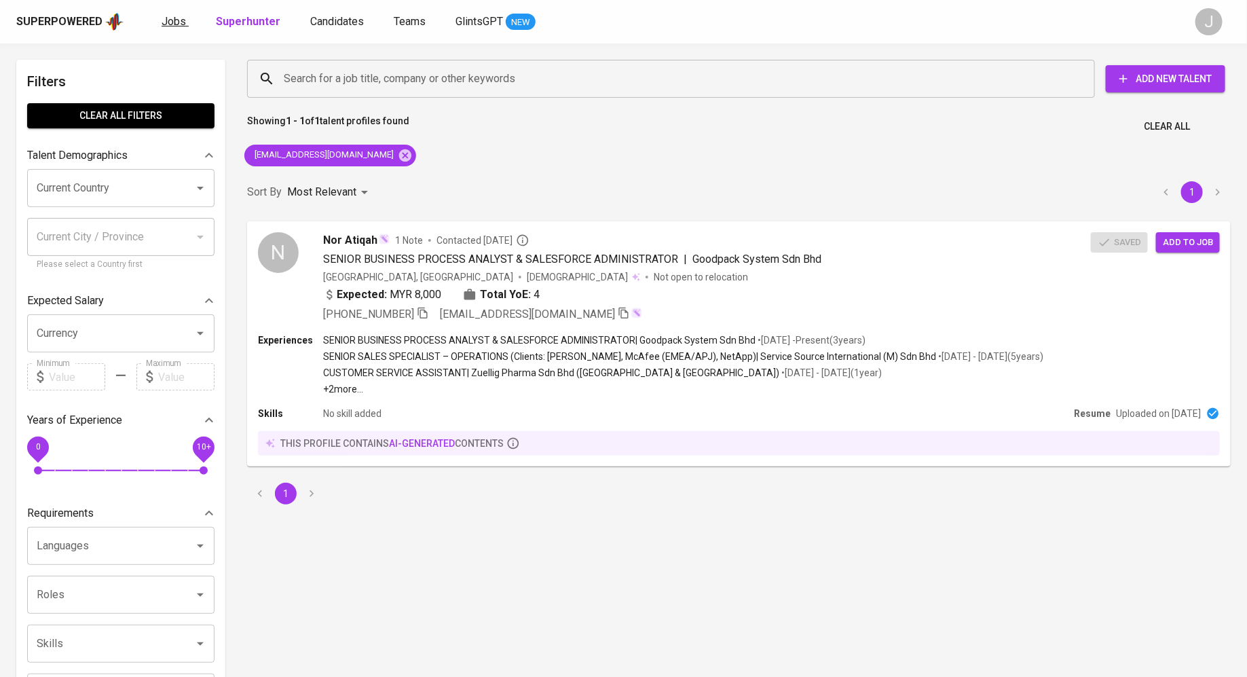
click at [177, 29] on link "Jobs" at bounding box center [175, 22] width 27 height 17
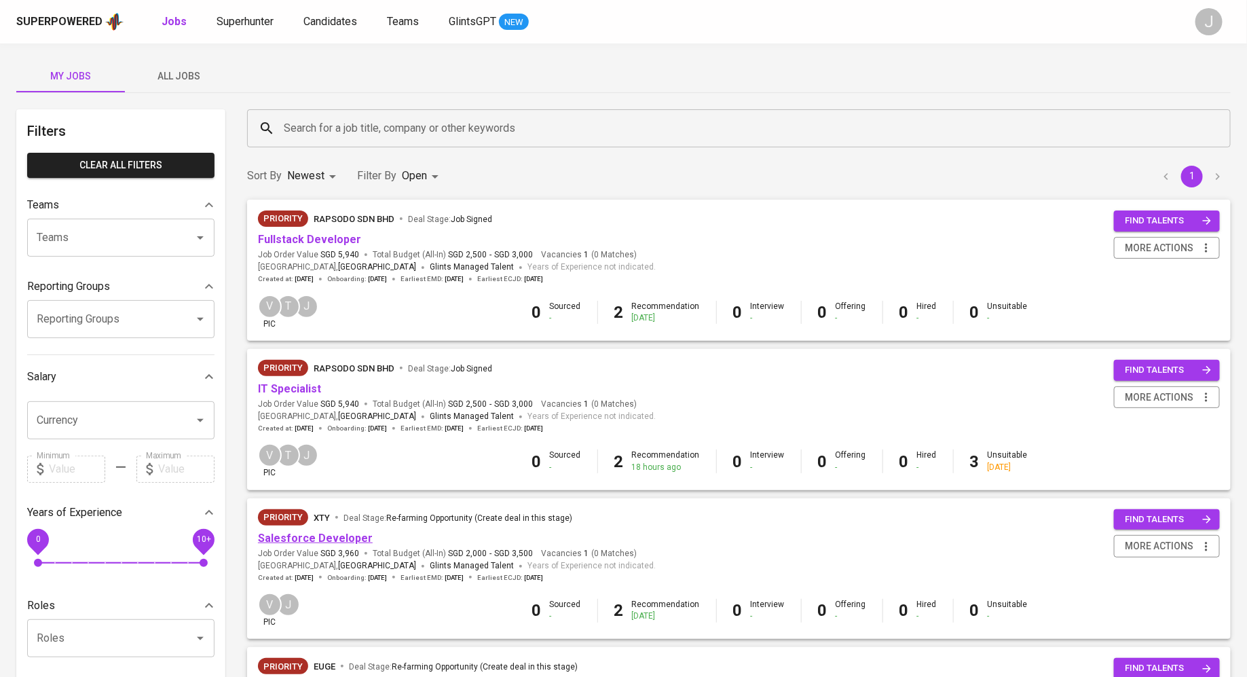
click at [306, 534] on link "Salesforce Developer" at bounding box center [315, 538] width 115 height 13
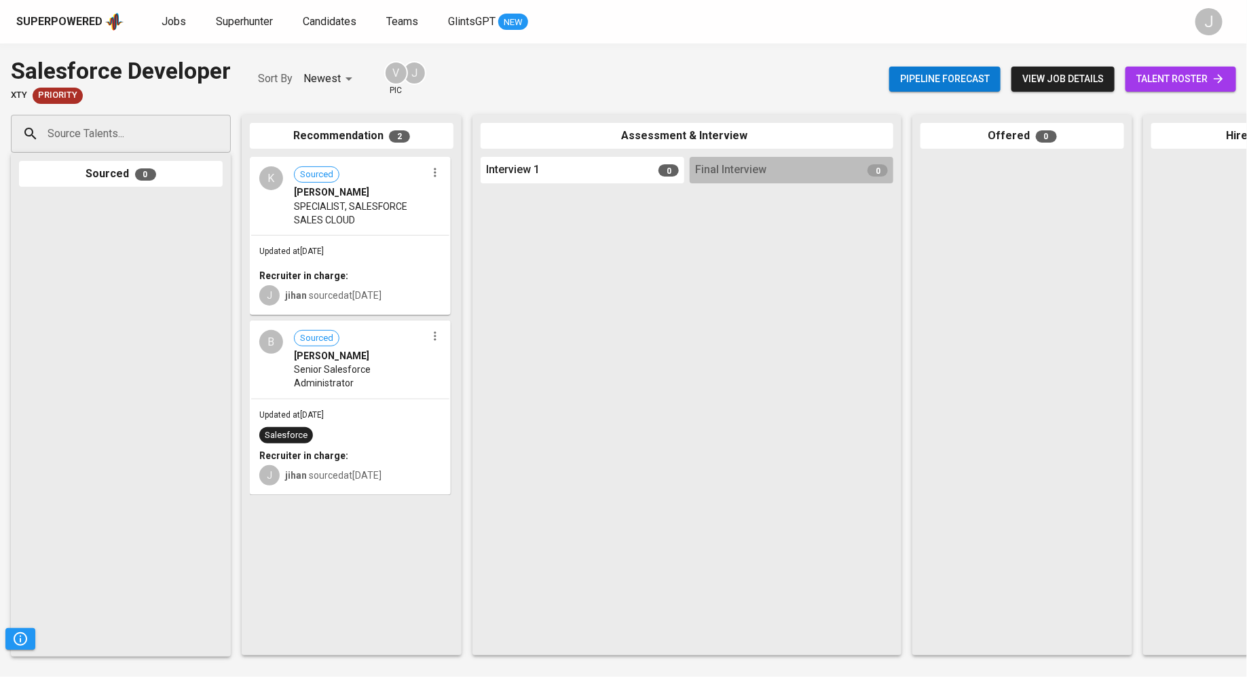
click at [1189, 59] on div "Pipeline forecast view job details talent roster" at bounding box center [1063, 79] width 347 height 50
click at [1185, 76] on span "talent roster" at bounding box center [1181, 79] width 89 height 17
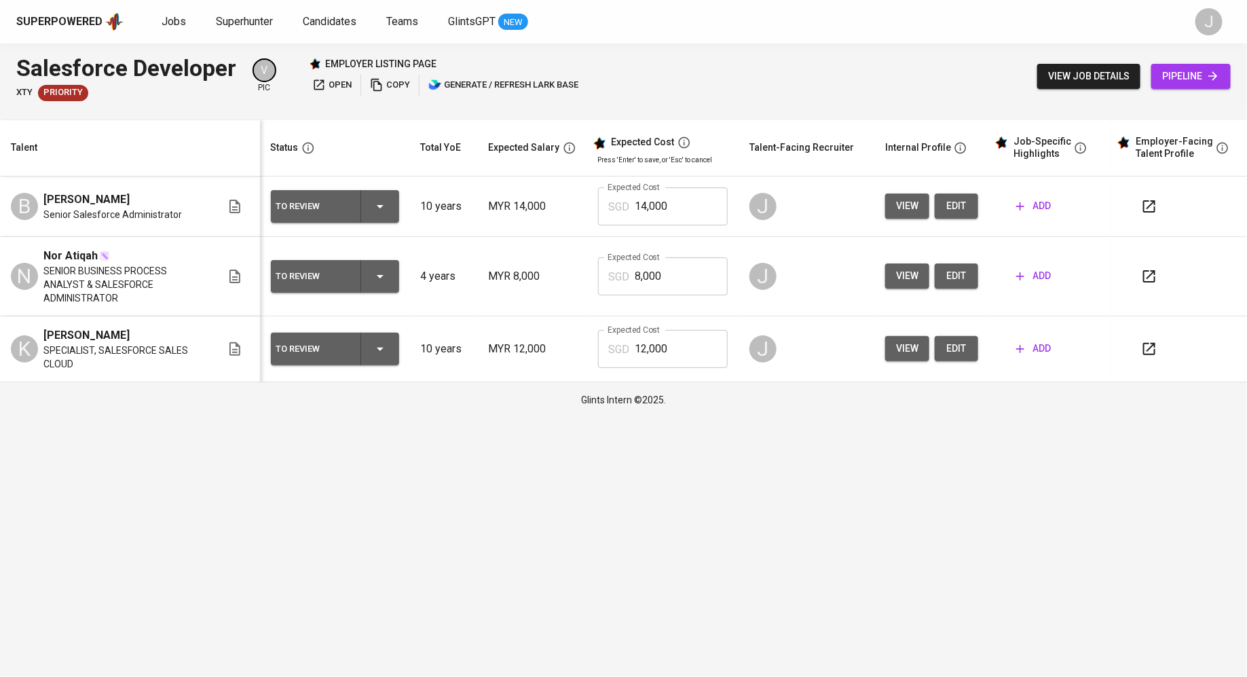
click at [1065, 336] on div "add" at bounding box center [1056, 348] width 90 height 25
click at [1044, 340] on span "add" at bounding box center [1034, 348] width 35 height 17
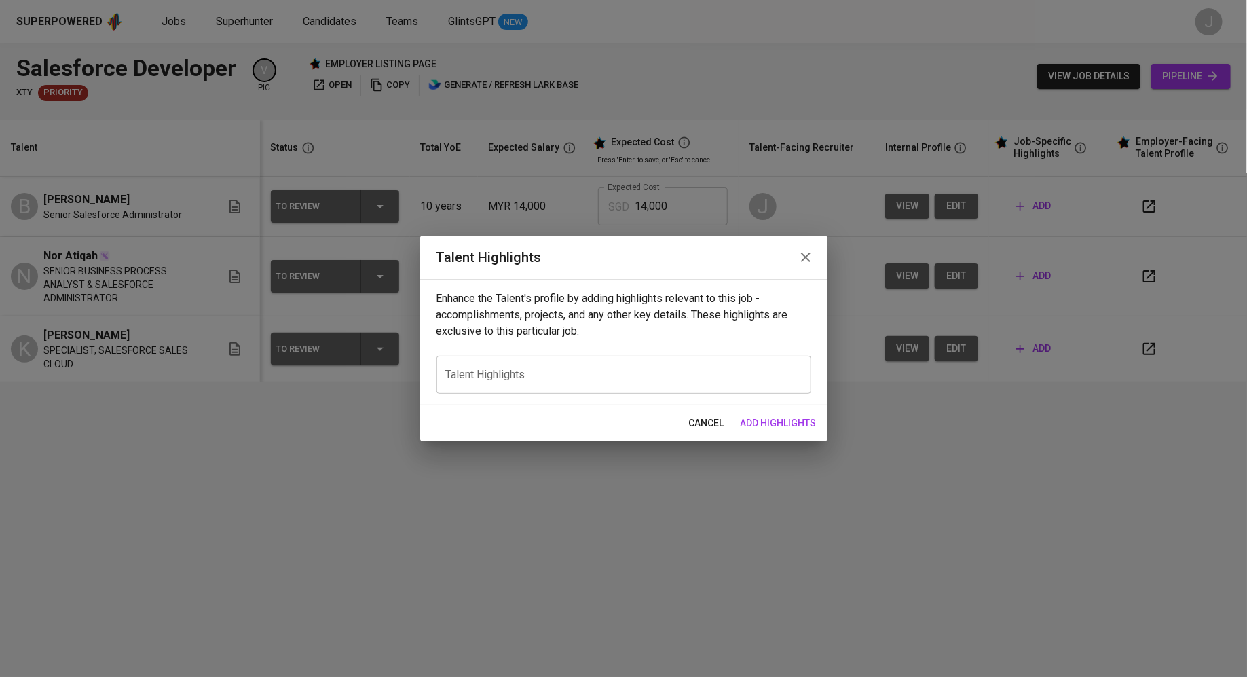
click at [505, 367] on div "x Talent Highlights" at bounding box center [624, 375] width 375 height 38
paste textarea "Atiqah is a seasoned Business Analyst Professional with over nine years of expe…"
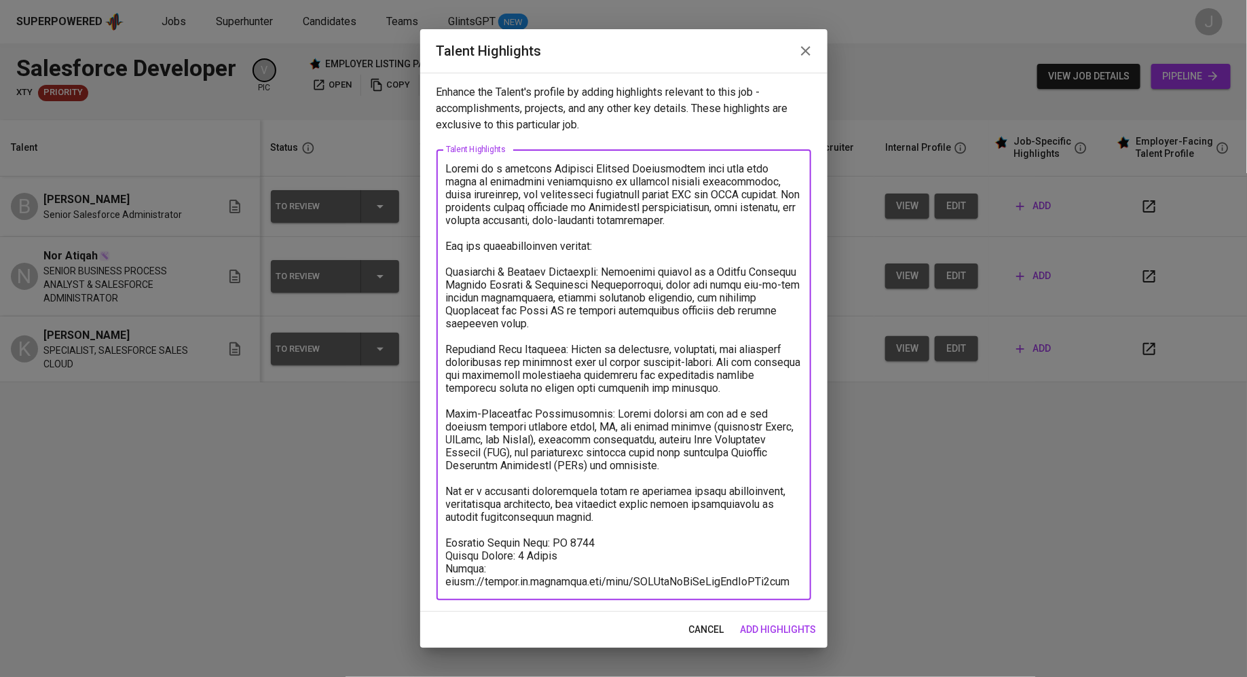
type textarea "Atiqah is a seasoned Business Analyst Professional with over nine years of expe…"
click at [789, 625] on span "add highlights" at bounding box center [779, 629] width 76 height 17
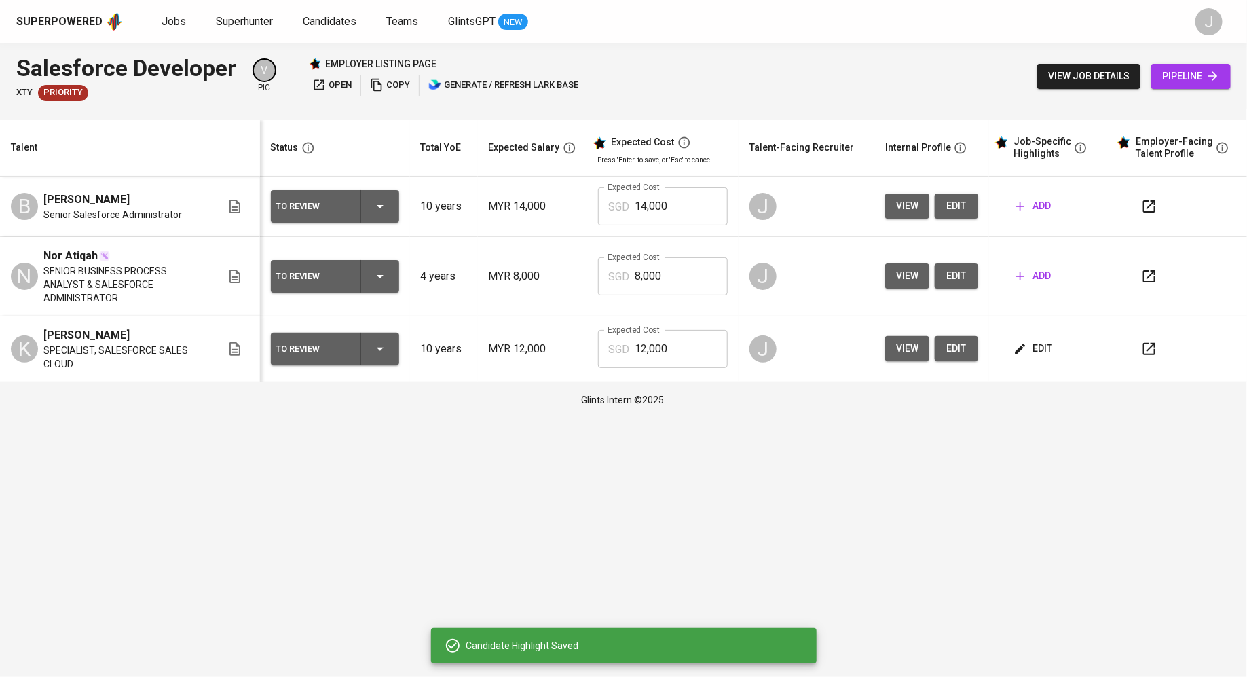
click at [1029, 340] on span "edit" at bounding box center [1035, 348] width 36 height 17
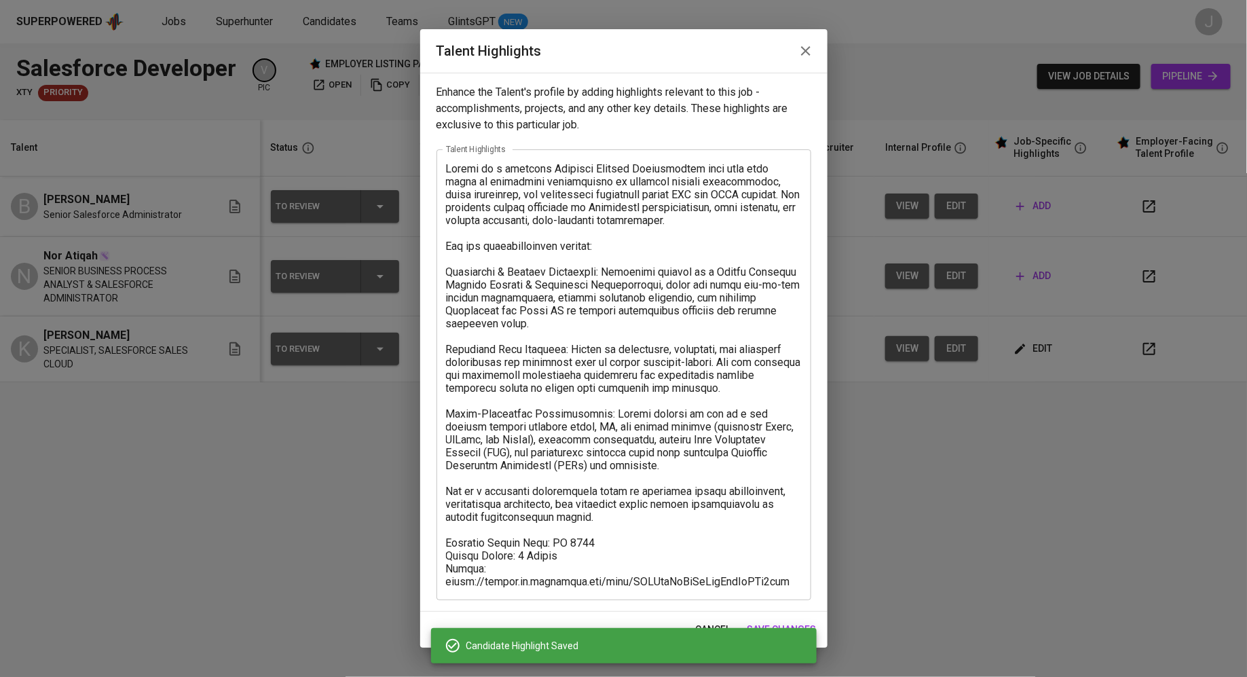
click at [569, 331] on textarea at bounding box center [624, 375] width 356 height 426
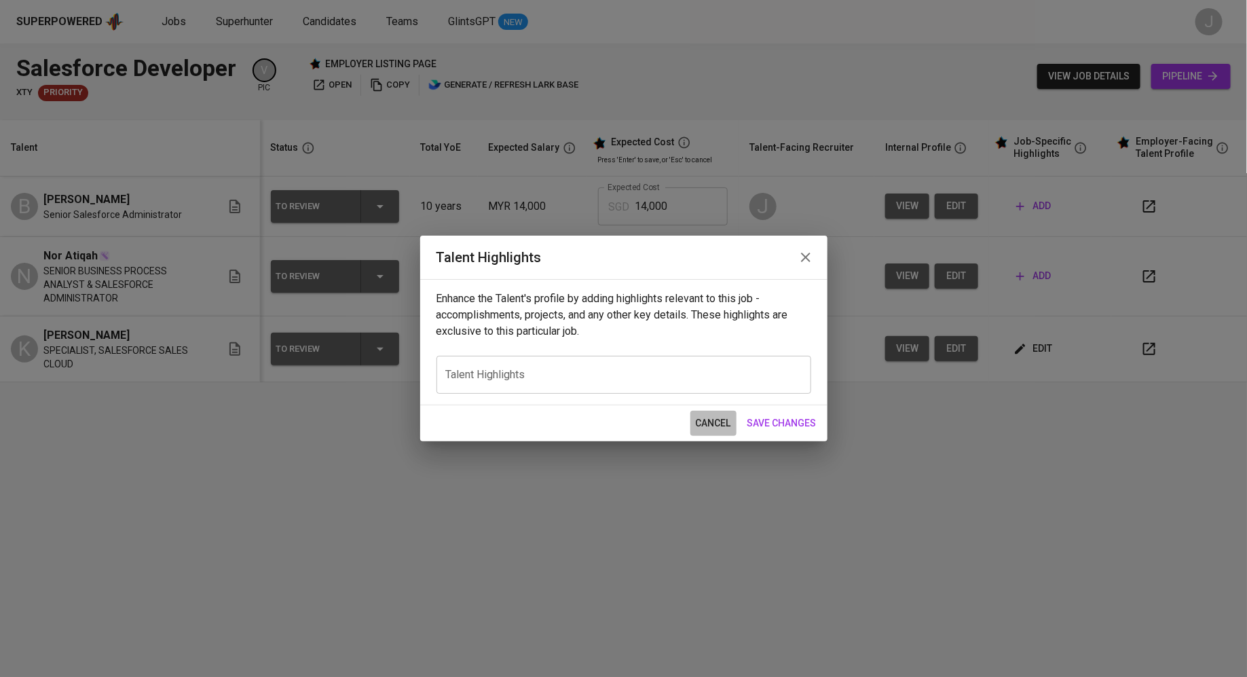
click at [712, 429] on span "cancel" at bounding box center [713, 423] width 35 height 17
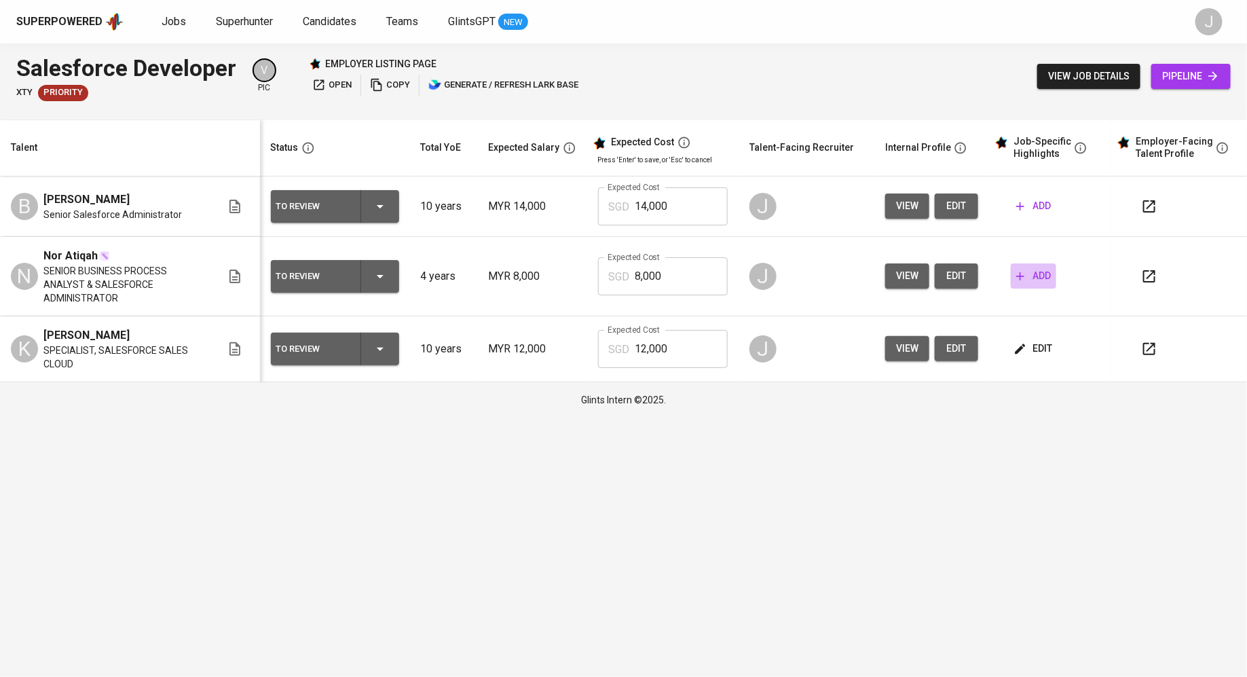
click at [1034, 269] on span "add" at bounding box center [1034, 276] width 35 height 17
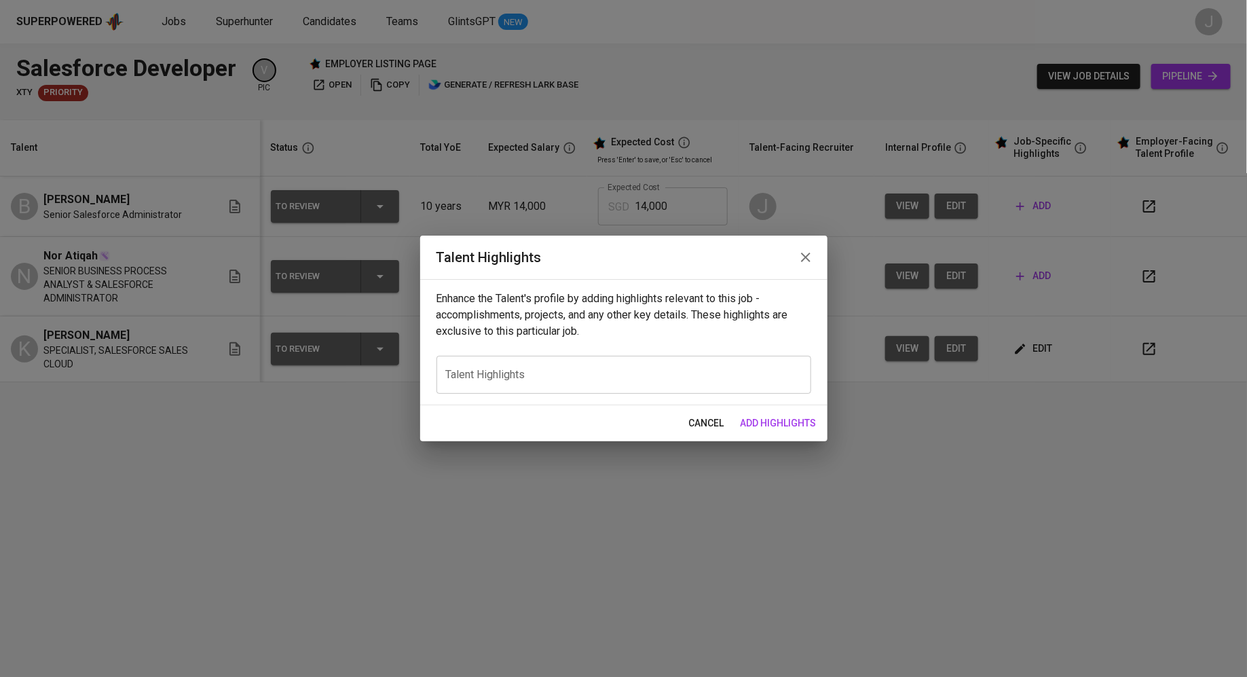
click at [594, 372] on textarea at bounding box center [624, 375] width 356 height 13
paste textarea "Atiqah is a seasoned Business Analyst Professional with over nine years of expe…"
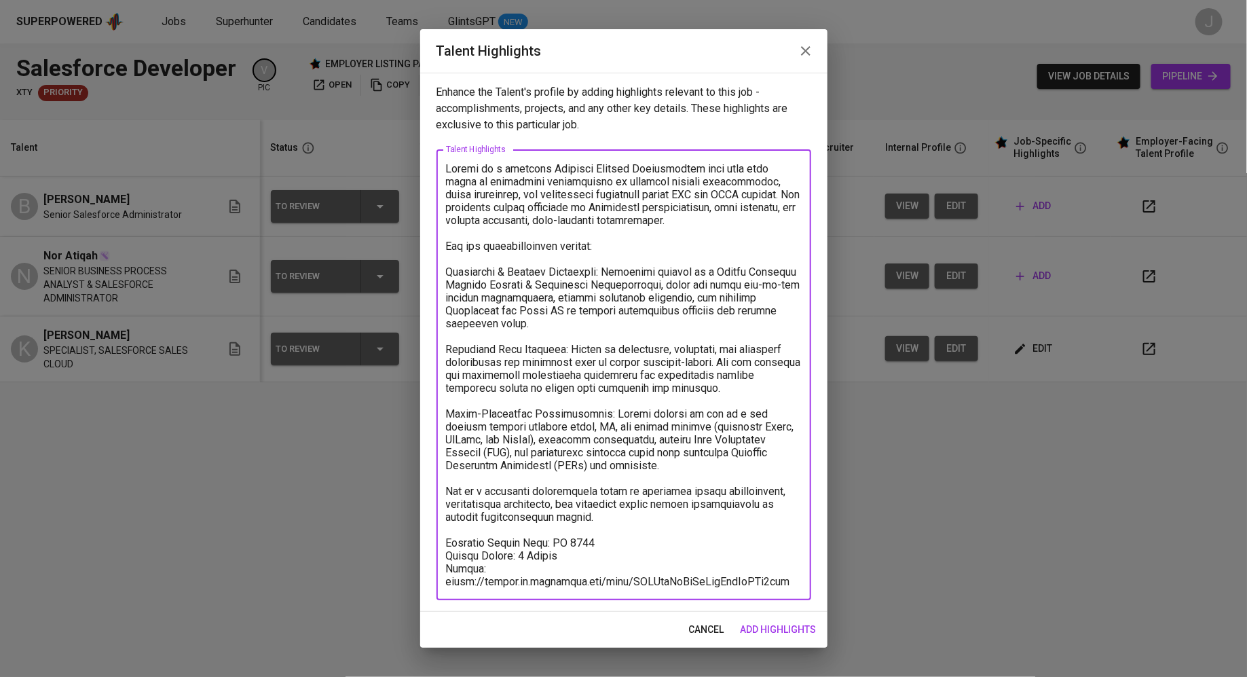
type textarea "Atiqah is a seasoned Business Analyst Professional with over nine years of expe…"
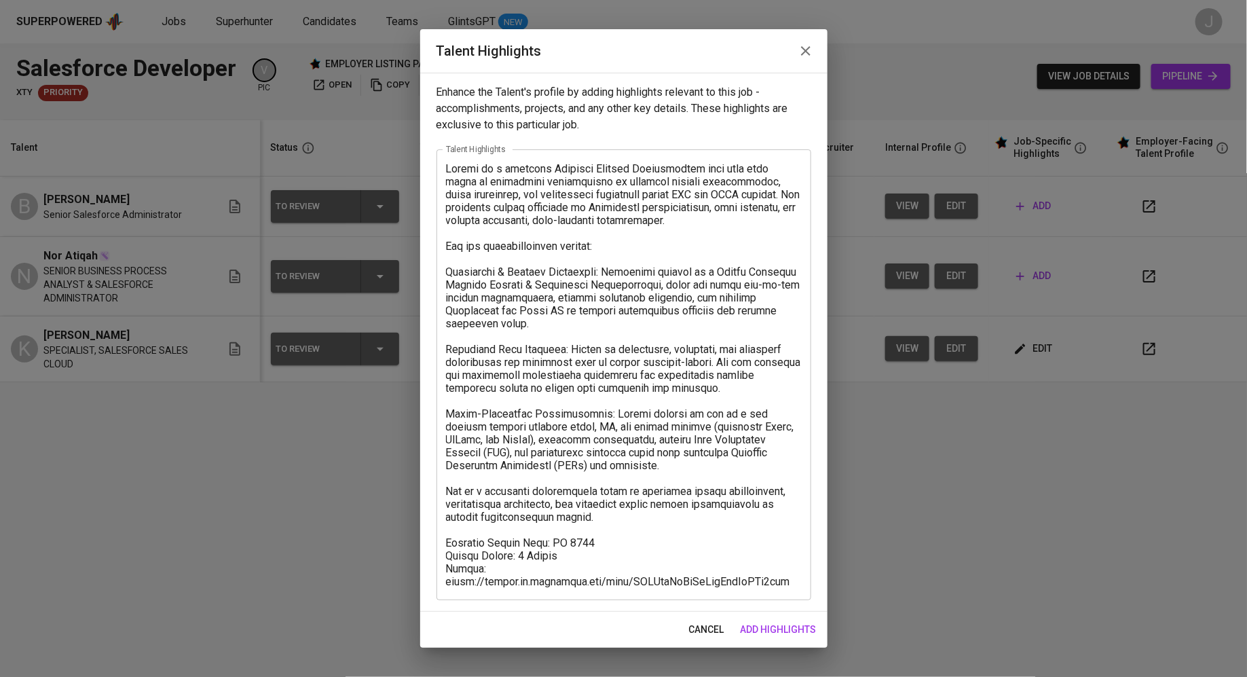
click at [775, 613] on div "cancel add highlights" at bounding box center [623, 630] width 407 height 36
click at [775, 624] on span "add highlights" at bounding box center [779, 629] width 76 height 17
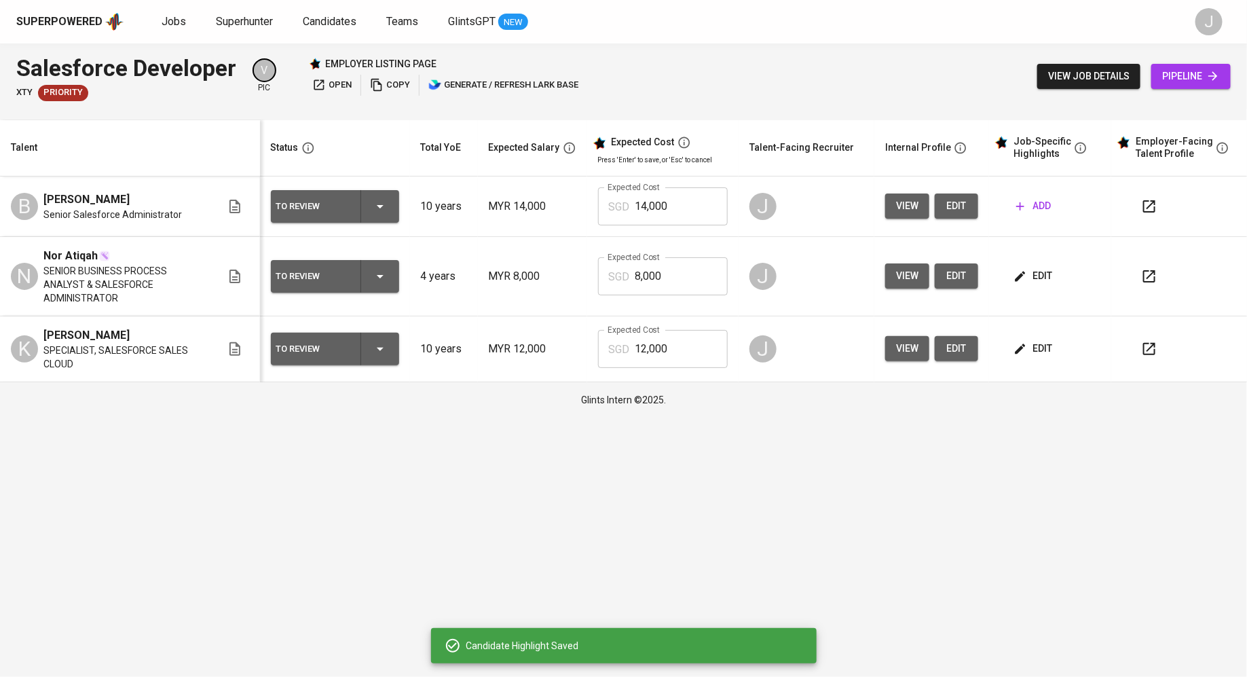
click at [1030, 316] on td "edit" at bounding box center [1050, 349] width 122 height 66
click at [1041, 340] on span "edit" at bounding box center [1035, 348] width 36 height 17
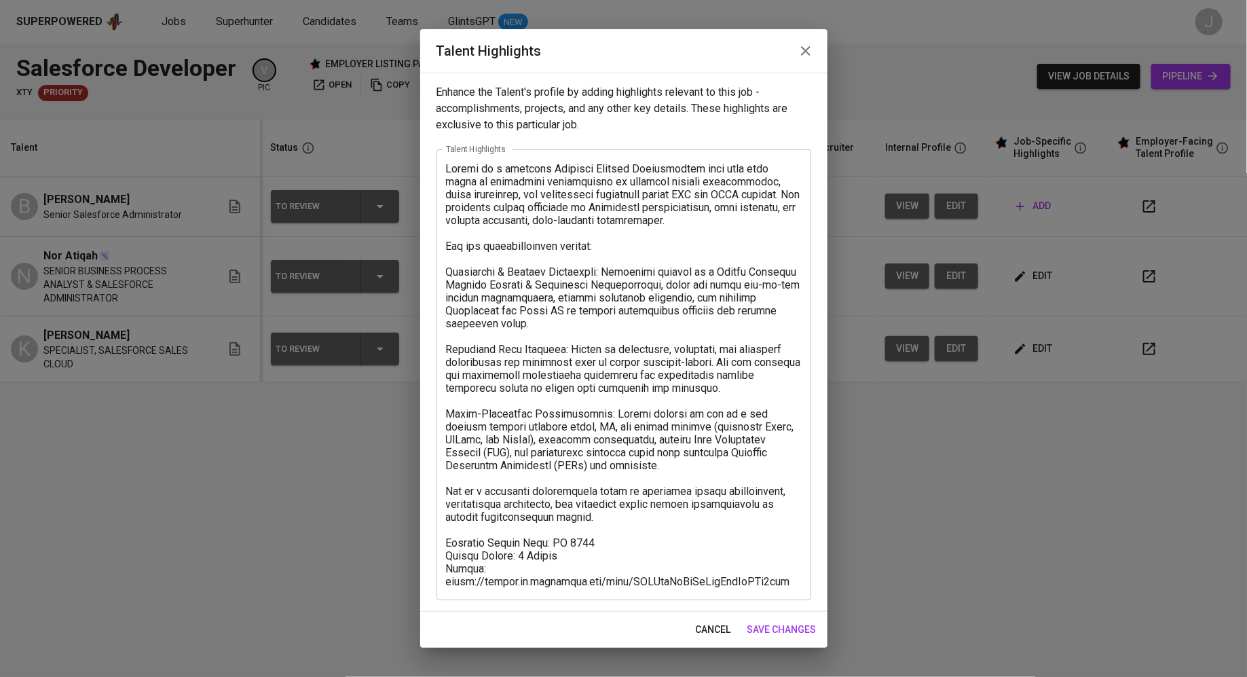
click at [652, 253] on textarea at bounding box center [624, 375] width 356 height 426
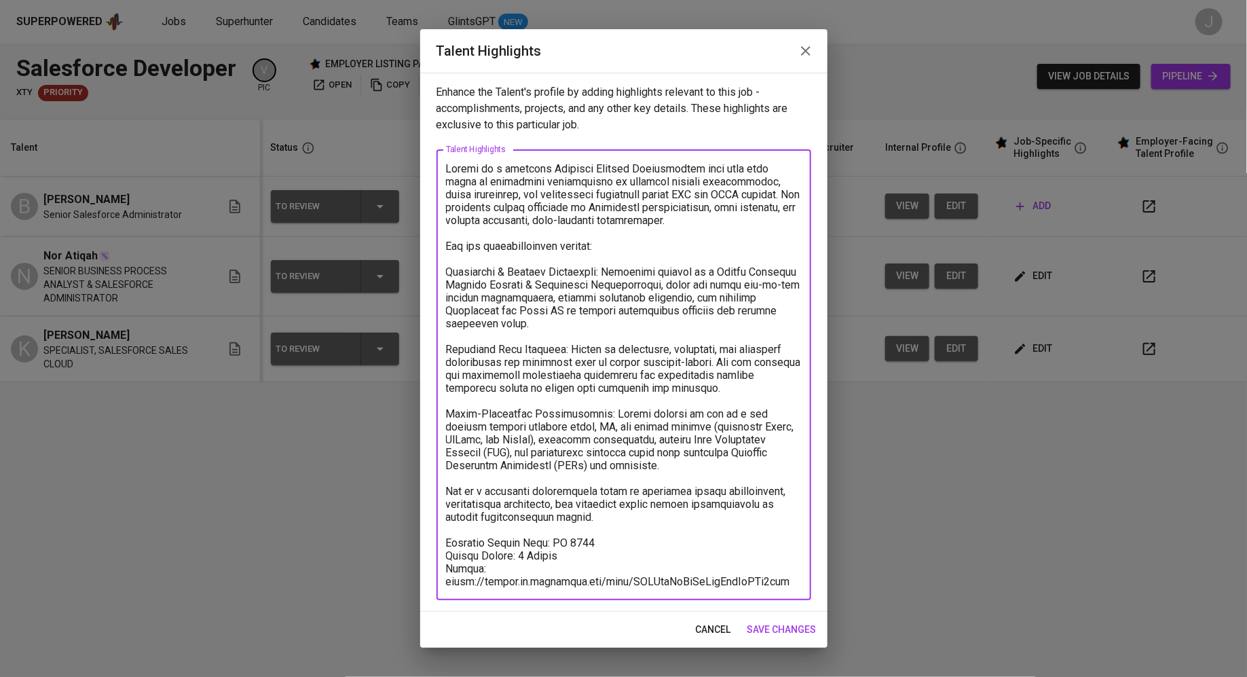
paste textarea "[PERSON_NAME] dedicated Technical Consultant with over eight years of IT experi…"
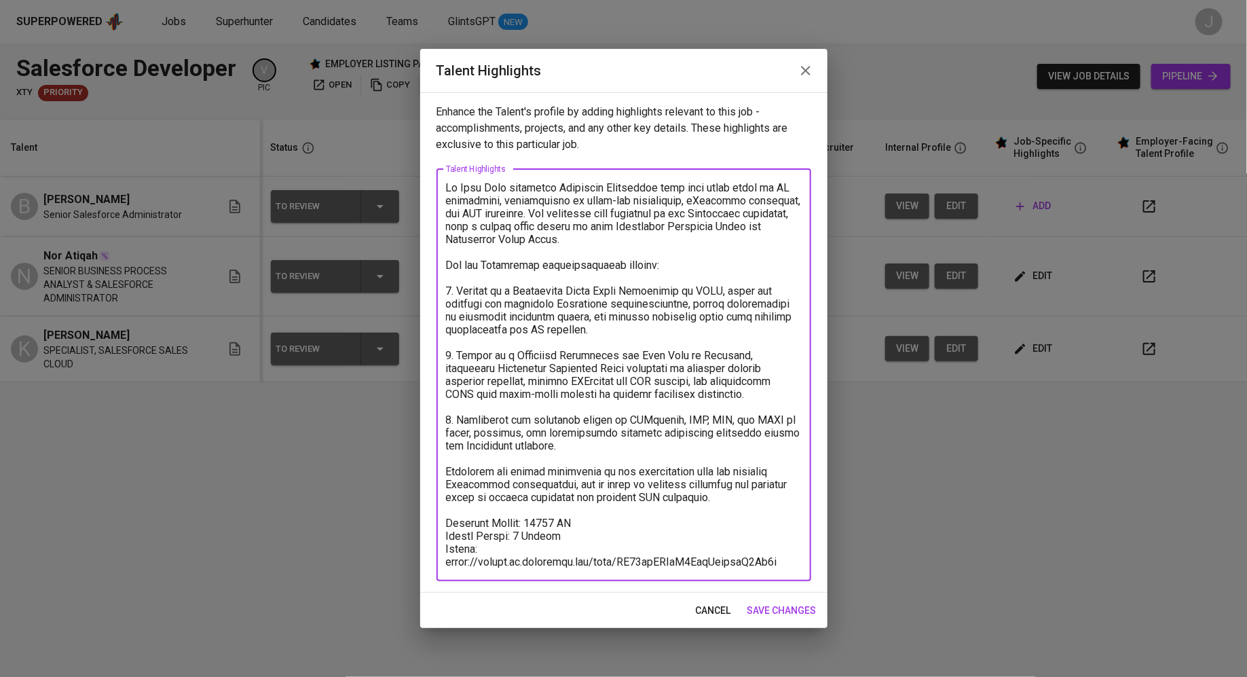
type textarea "[PERSON_NAME] dedicated Technical Consultant with over eight years of IT experi…"
click at [773, 609] on span "save changes" at bounding box center [782, 610] width 69 height 17
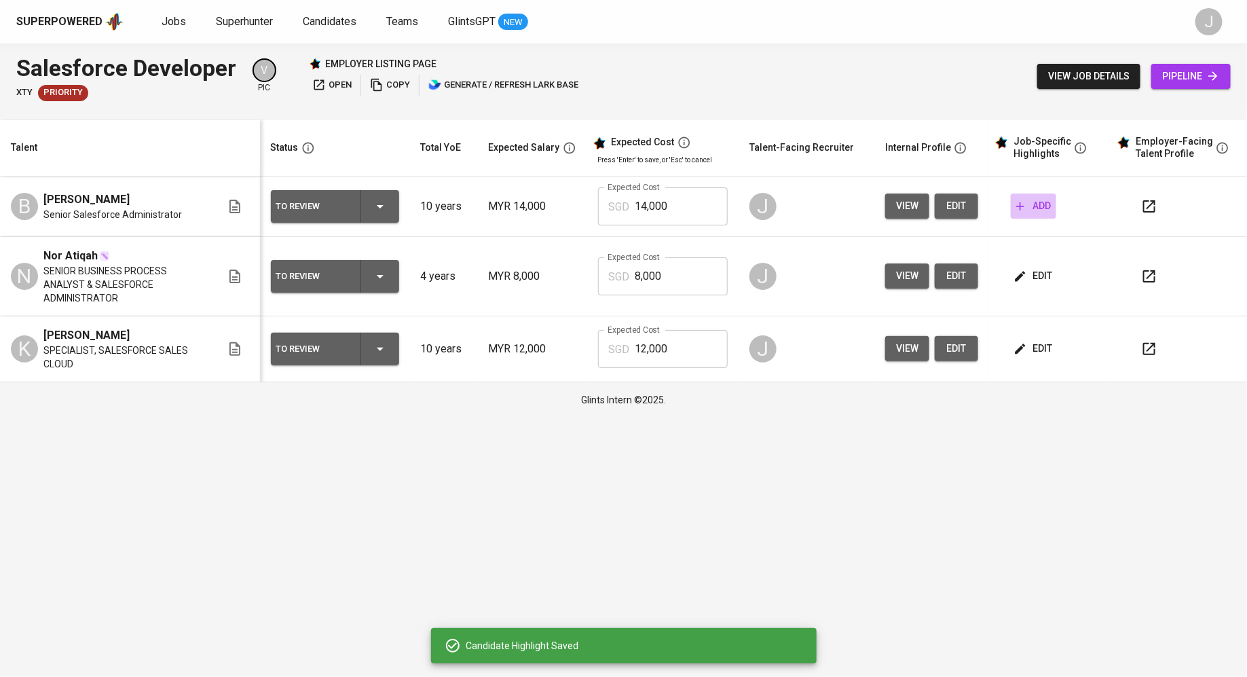
click at [1036, 212] on span "add" at bounding box center [1034, 206] width 35 height 17
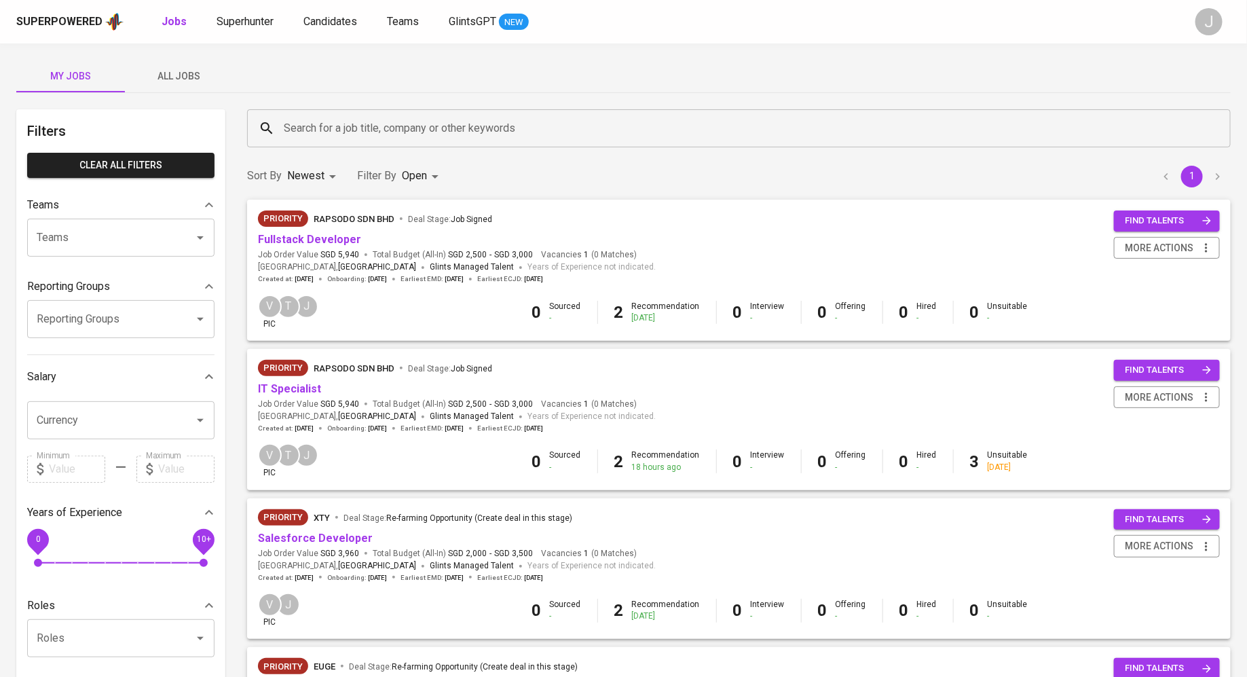
click at [317, 131] on input "Search for a job title, company or other keywords" at bounding box center [742, 128] width 924 height 26
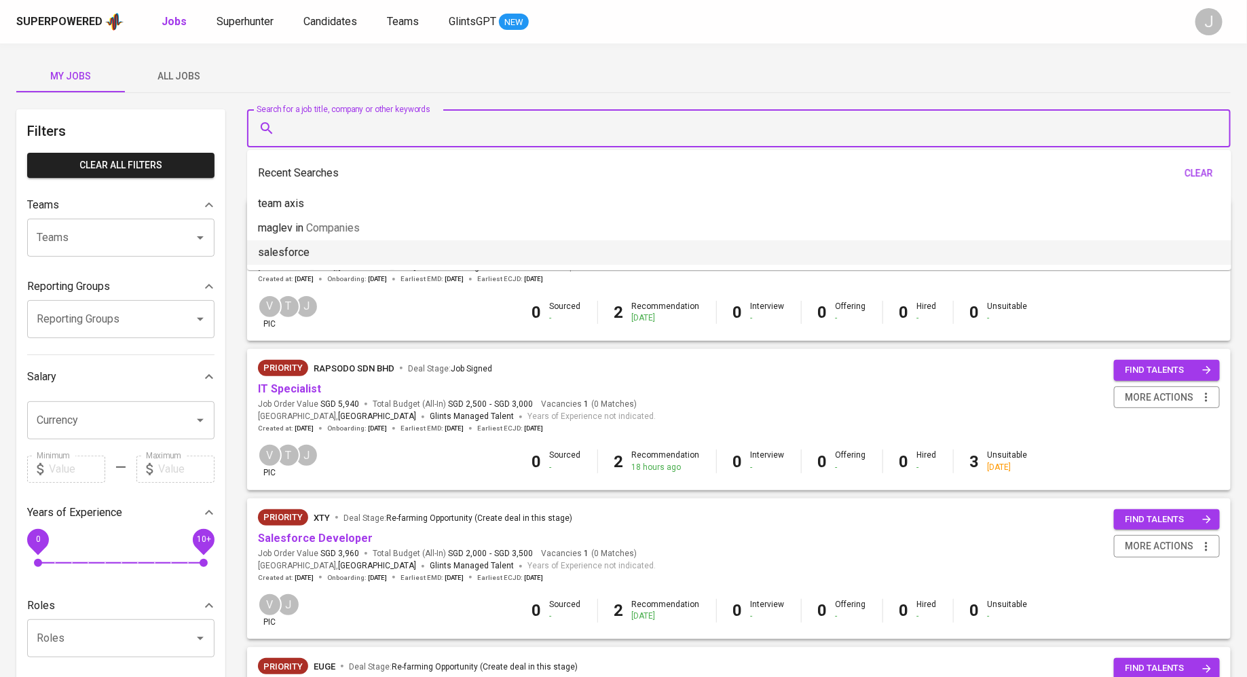
click at [318, 252] on li "salesforce" at bounding box center [739, 252] width 985 height 24
type input "salesforce"
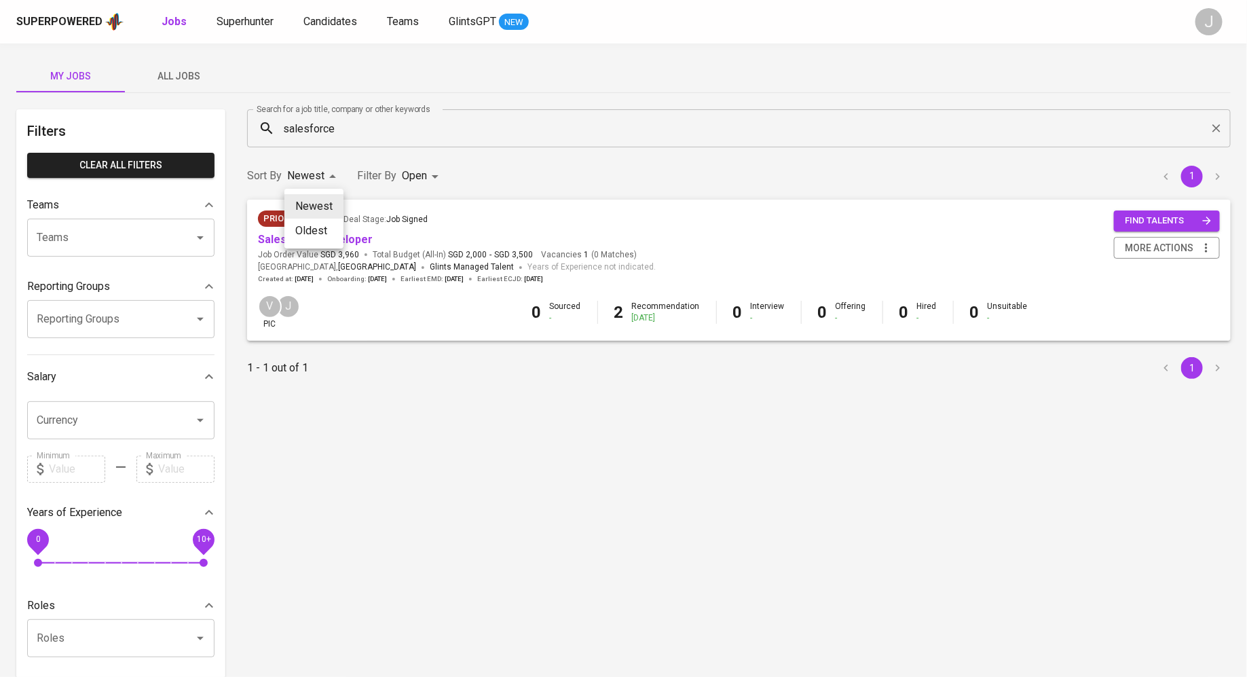
click at [310, 180] on body "Superpowered Jobs Superhunter Candidates Teams GlintsGPT NEW J My Jobs All Jobs…" at bounding box center [623, 463] width 1247 height 927
click at [412, 170] on div at bounding box center [623, 338] width 1247 height 677
click at [416, 176] on body "Superpowered Jobs Superhunter Candidates Teams GlintsGPT NEW J My Jobs All Jobs…" at bounding box center [623, 463] width 1247 height 927
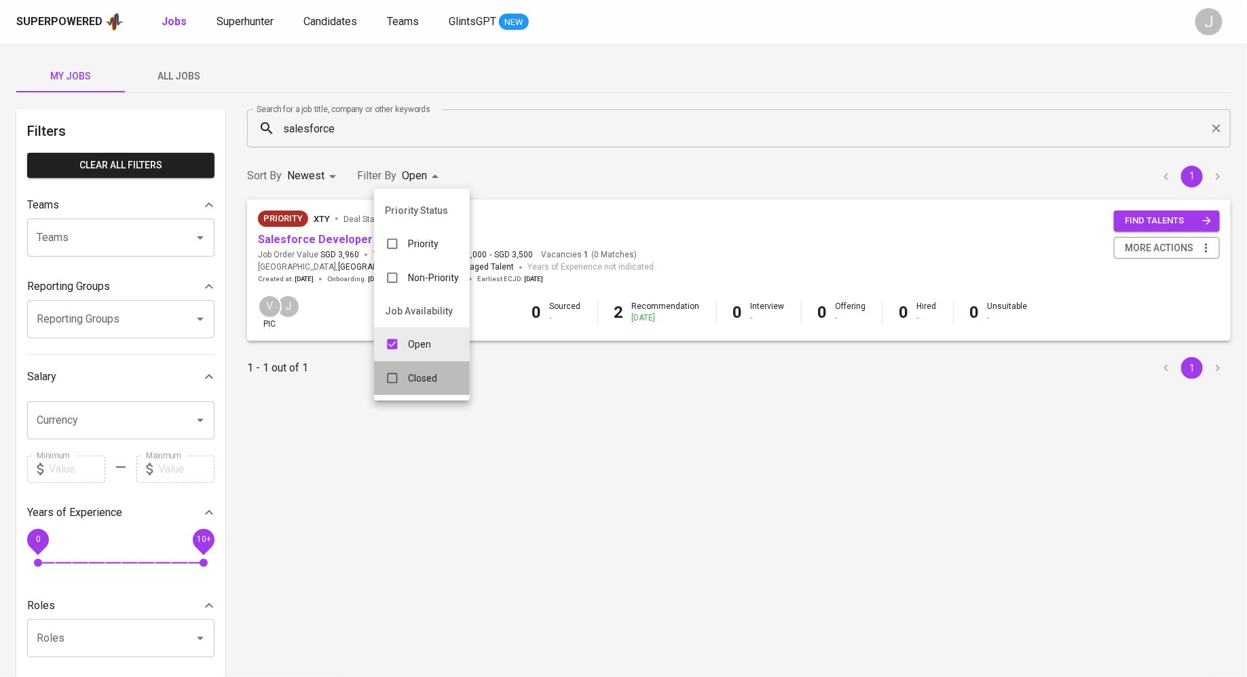
click at [415, 381] on p "Closed" at bounding box center [422, 378] width 29 height 14
type input "OPEN,CLOSE"
checkbox input "true"
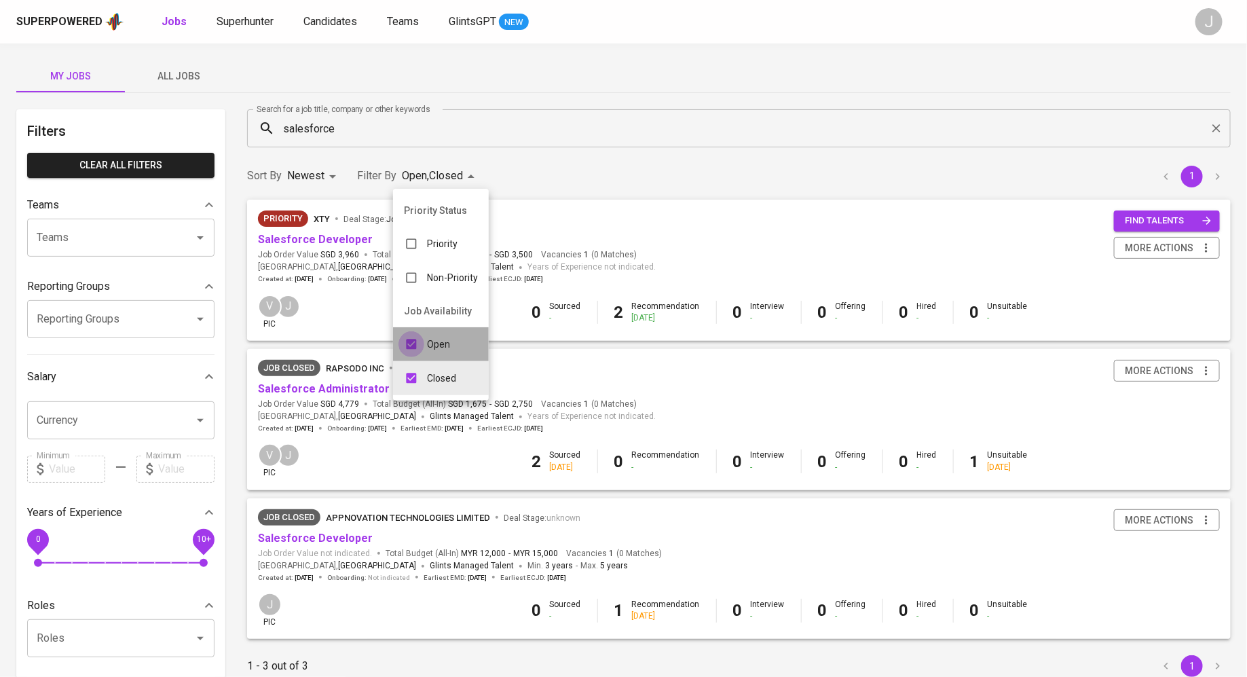
click at [409, 341] on input "checkbox" at bounding box center [412, 344] width 26 height 26
checkbox input "false"
type input "CLOSE"
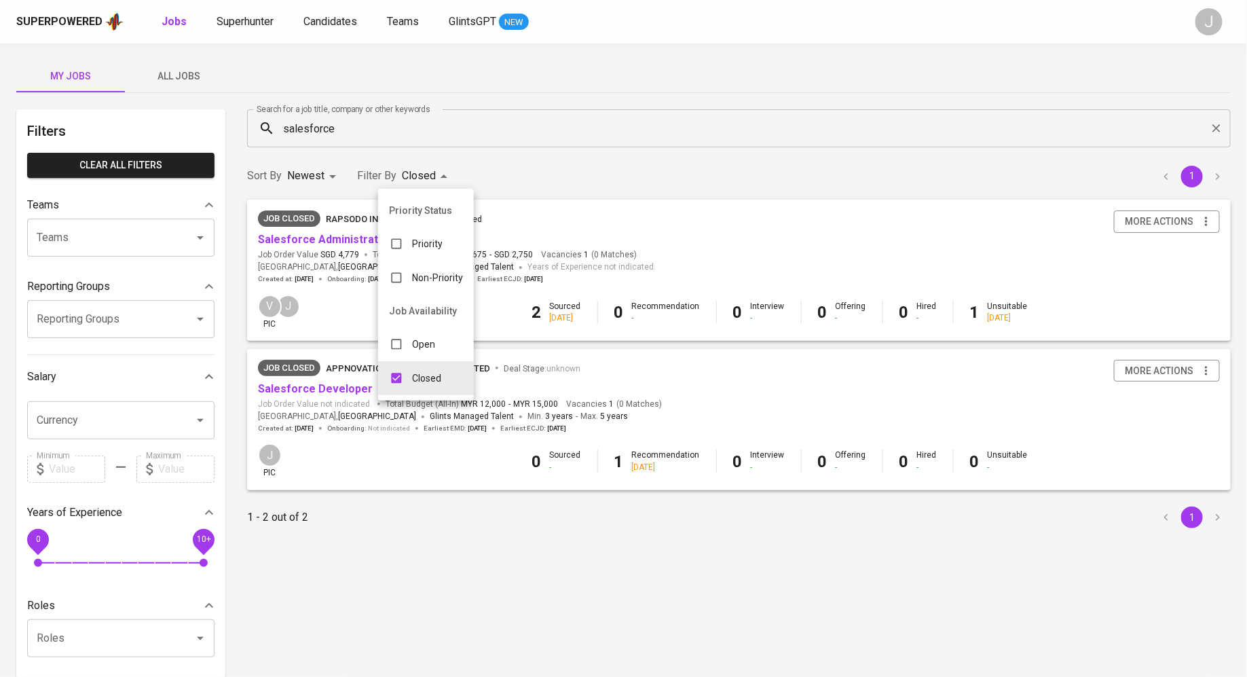
click at [293, 248] on div at bounding box center [623, 338] width 1247 height 677
click at [310, 242] on link "Salesforce Administrator" at bounding box center [324, 239] width 132 height 13
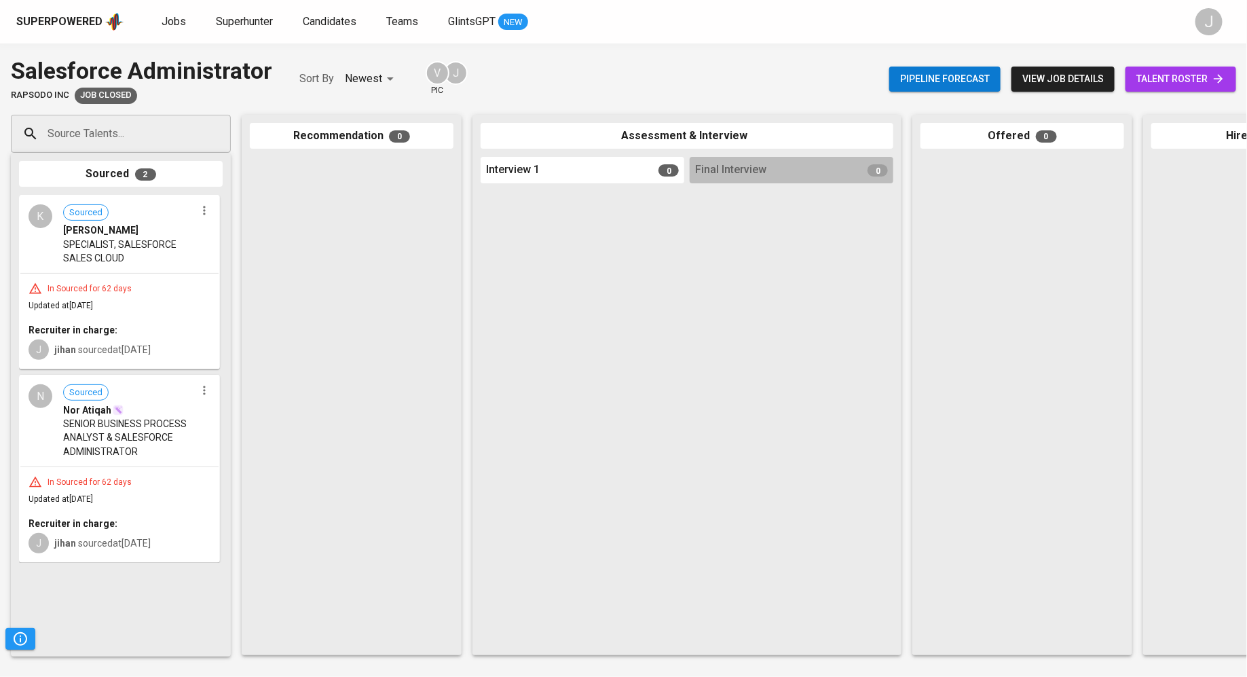
click at [1171, 75] on span "talent roster" at bounding box center [1181, 79] width 89 height 17
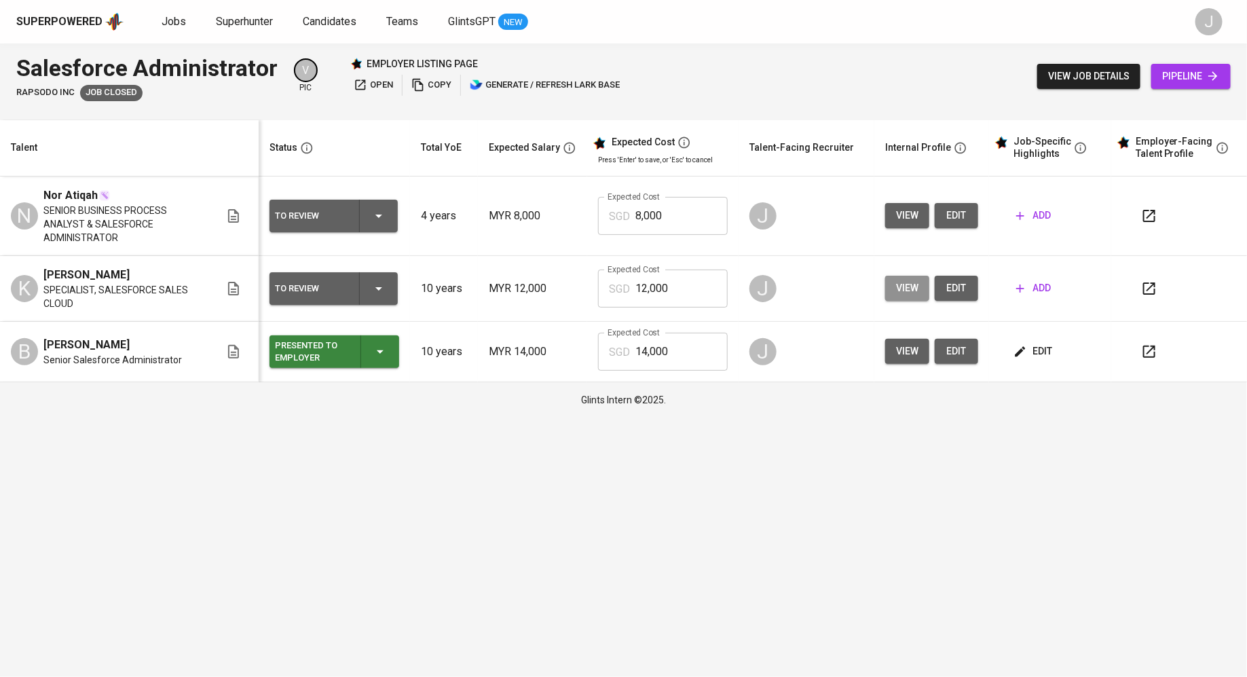
click at [908, 280] on span "view" at bounding box center [907, 288] width 22 height 17
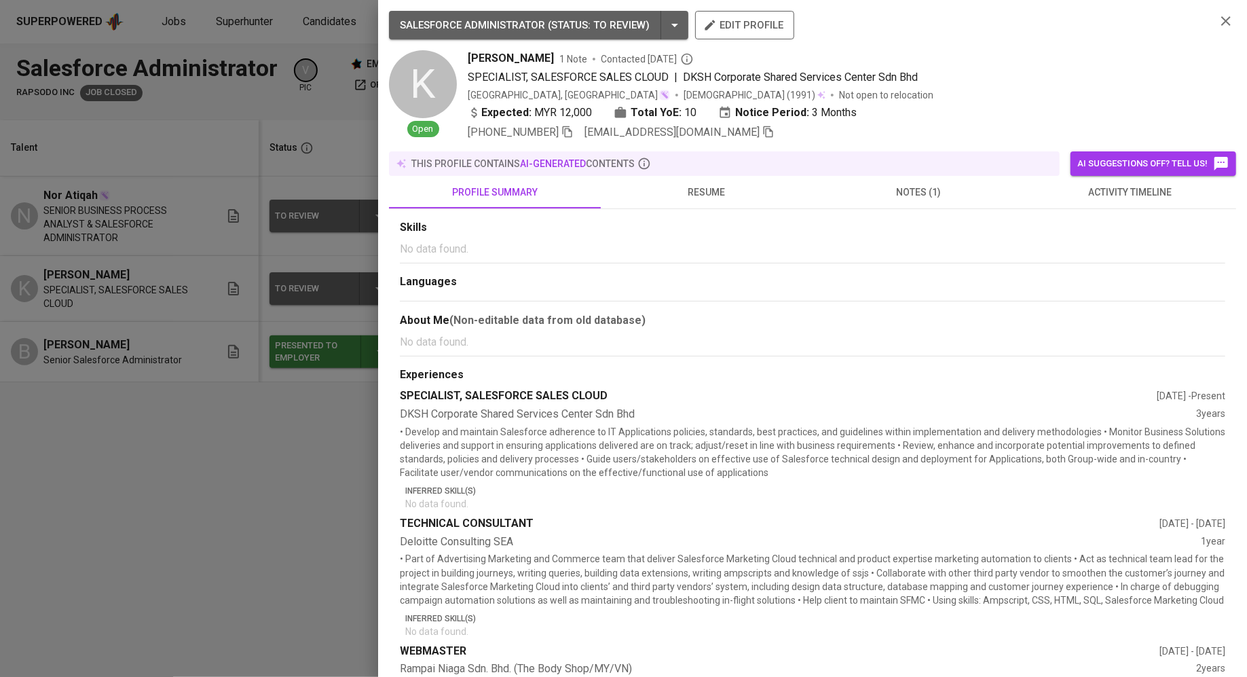
click at [735, 192] on span "resume" at bounding box center [707, 192] width 196 height 17
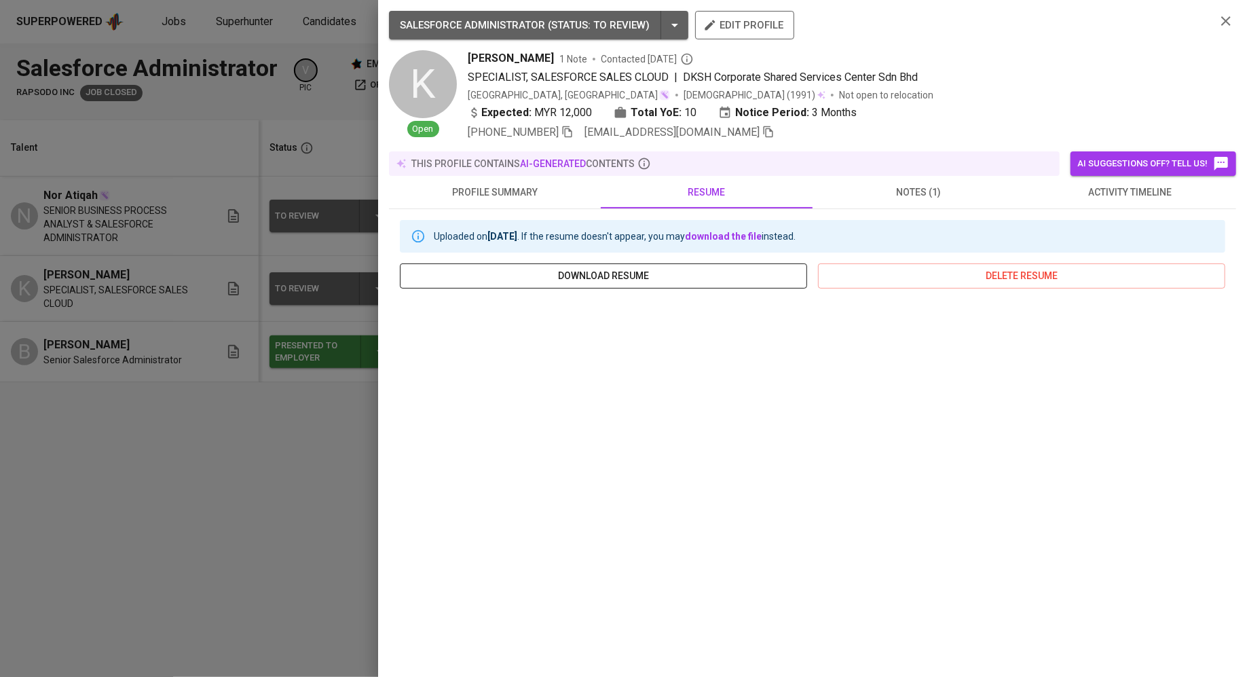
click at [695, 272] on span "download resume" at bounding box center [604, 276] width 386 height 17
click at [281, 296] on div at bounding box center [623, 338] width 1247 height 677
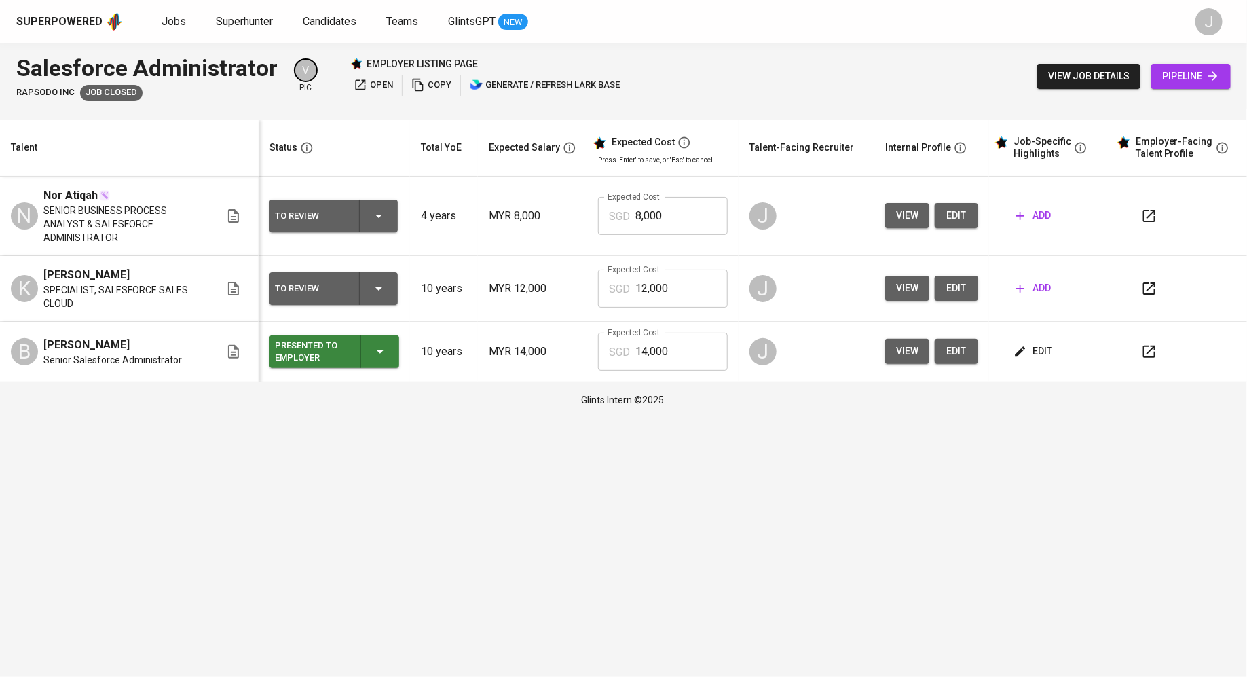
click at [1027, 282] on icon "button" at bounding box center [1021, 289] width 14 height 14
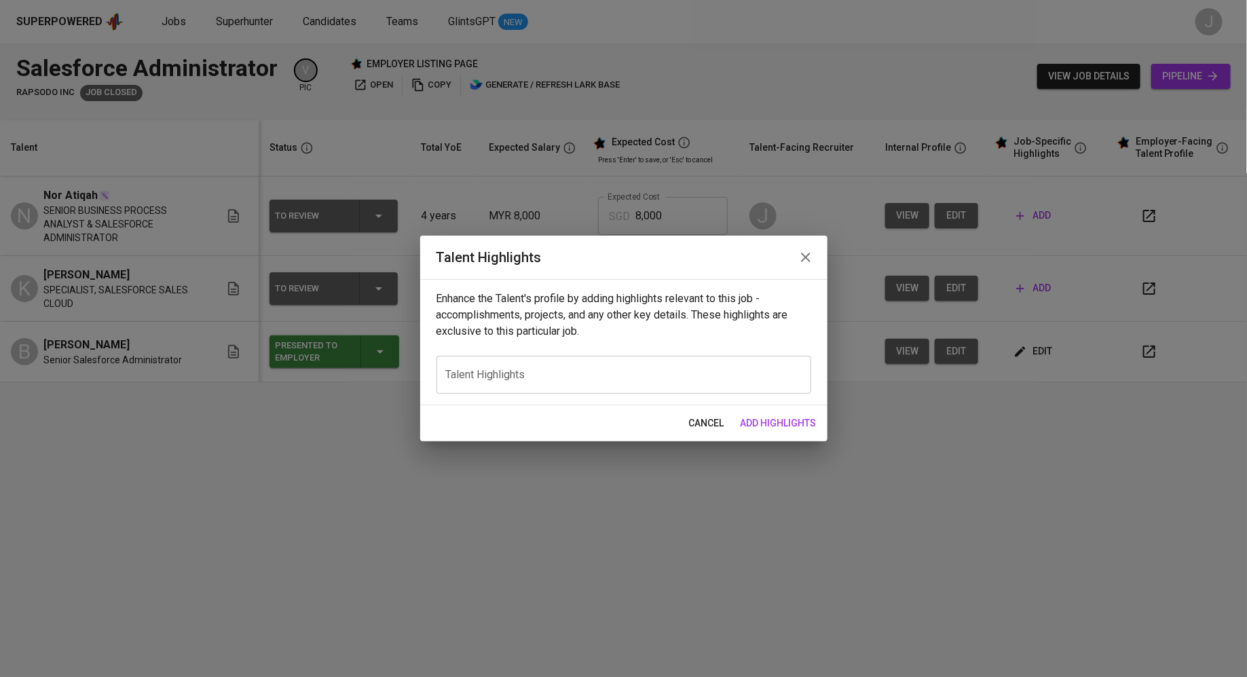
click at [624, 367] on div "x Talent Highlights" at bounding box center [624, 375] width 375 height 38
paste textarea "A dedicated Technical Consultant with over eight years of IT experience, specia…"
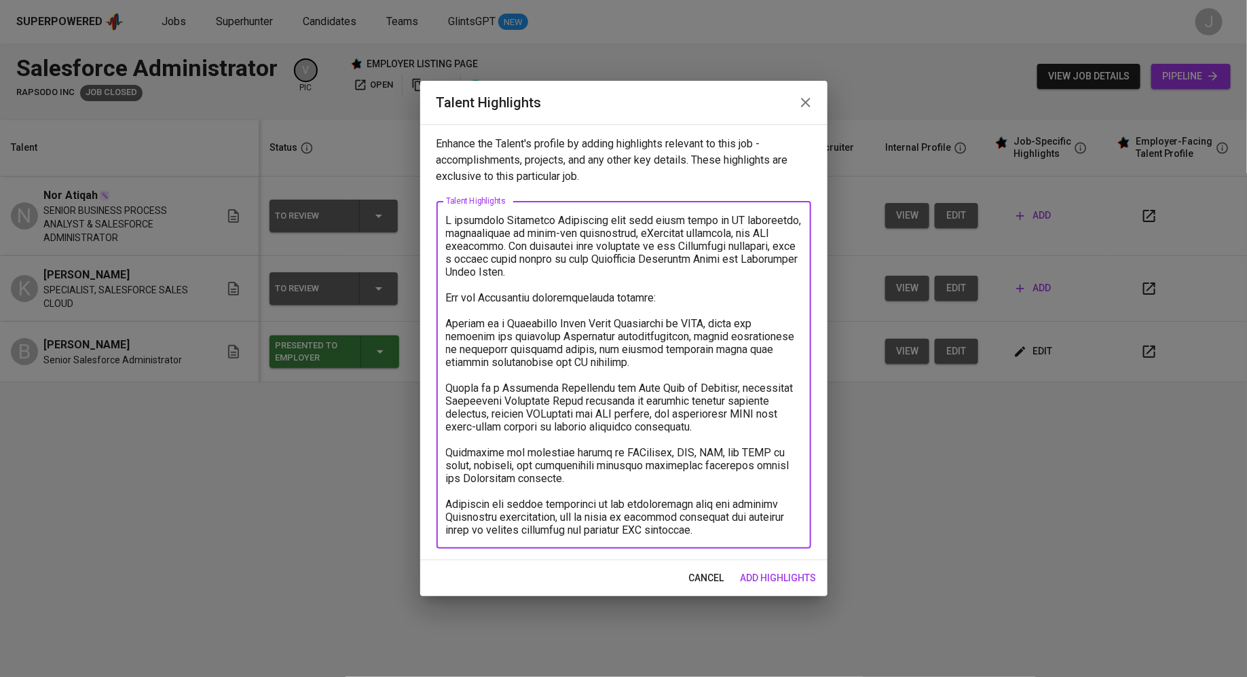
click at [452, 219] on textarea at bounding box center [624, 375] width 356 height 323
click at [497, 389] on textarea at bounding box center [624, 375] width 356 height 323
click at [446, 325] on textarea at bounding box center [624, 375] width 356 height 323
click at [452, 392] on textarea at bounding box center [624, 375] width 356 height 323
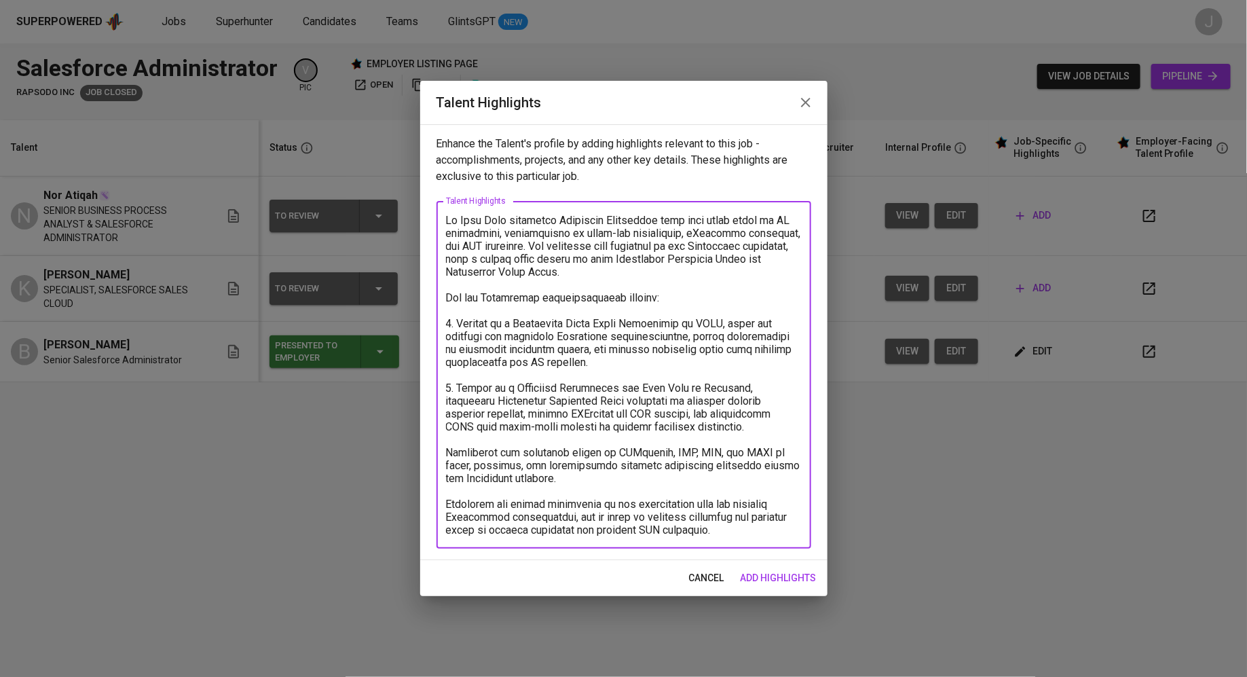
click at [467, 452] on textarea at bounding box center [624, 375] width 356 height 323
click at [723, 531] on textarea at bounding box center [624, 375] width 356 height 323
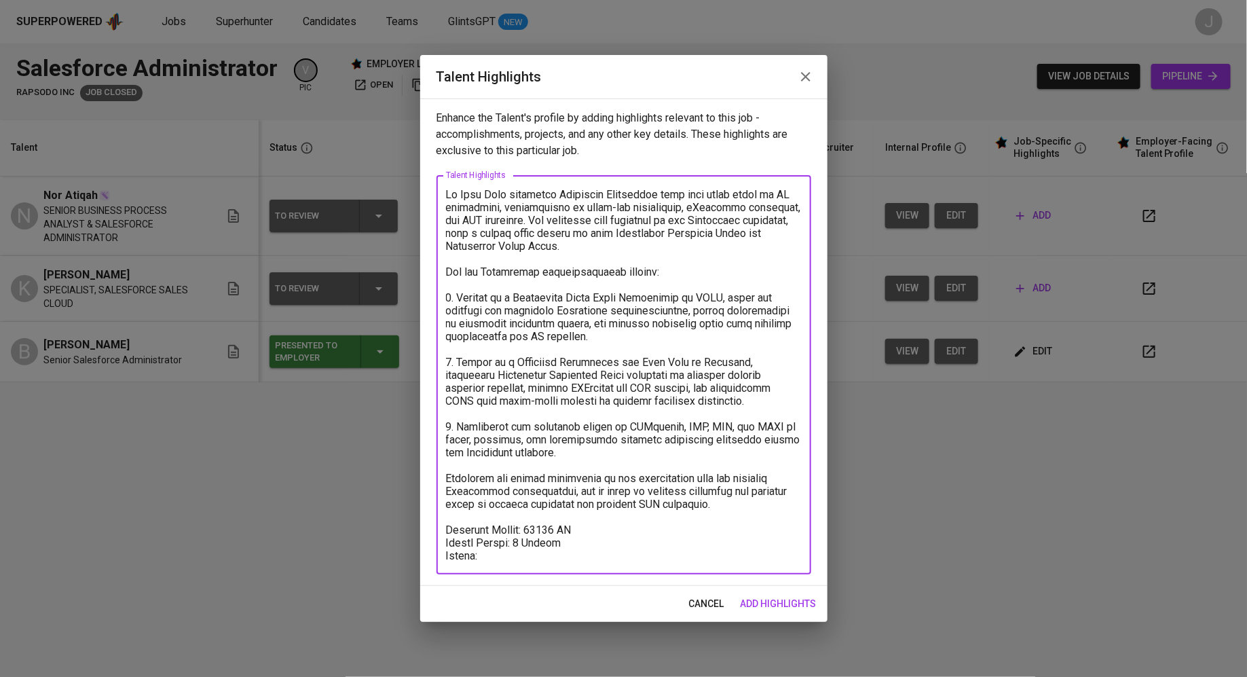
paste textarea "https://glints.sg.larksuite.com/wiki/KT22wiPCHiV0GukHyzplaU9Xg2b"
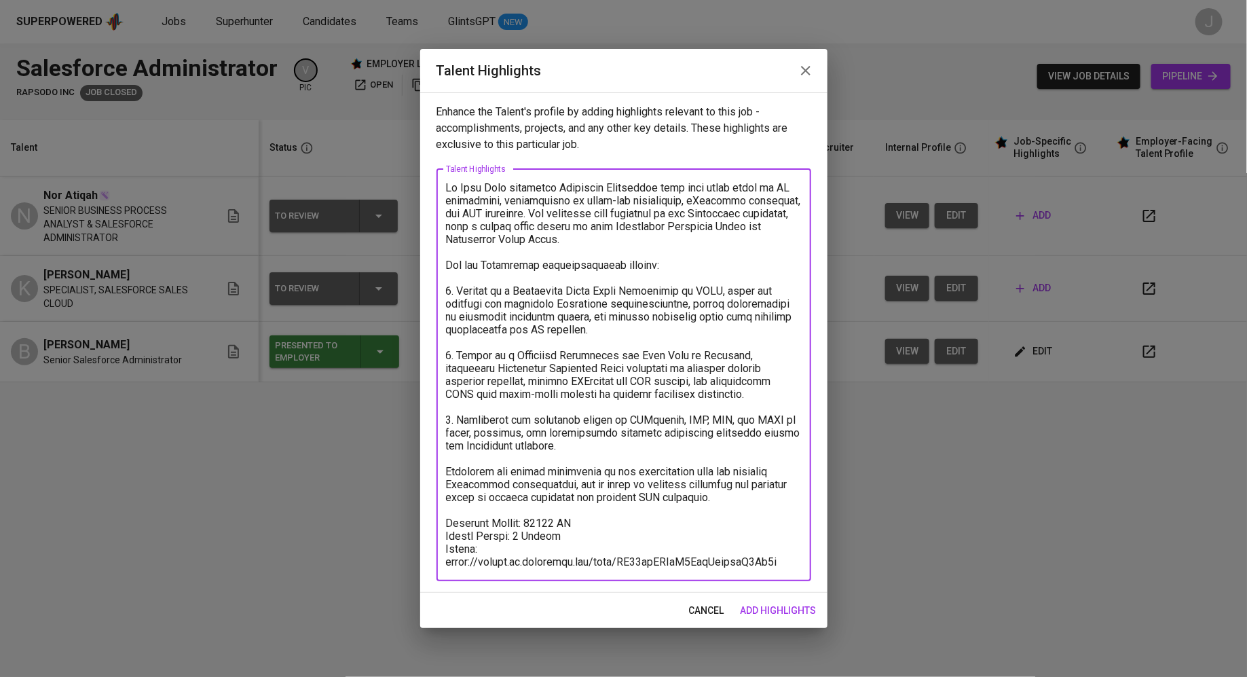
type textarea "[PERSON_NAME] dedicated Technical Consultant with over eight years of IT experi…"
click at [774, 607] on span "add highlights" at bounding box center [779, 610] width 76 height 17
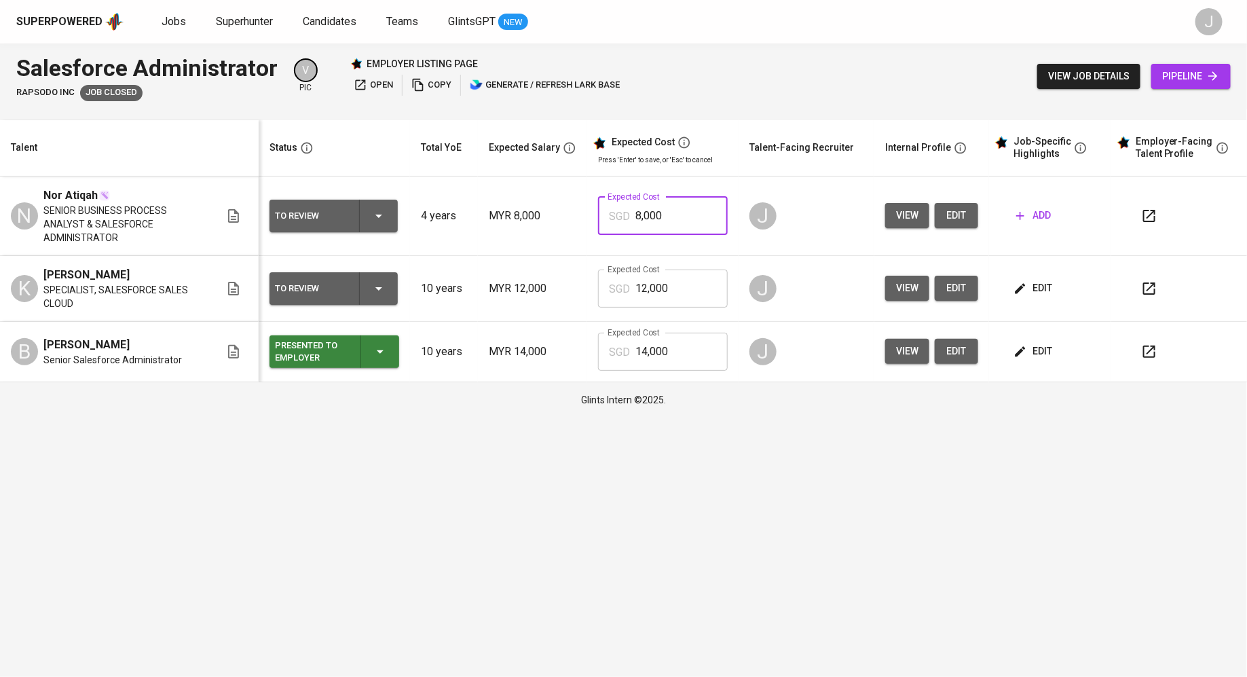
click at [663, 212] on input "8,000" at bounding box center [682, 216] width 92 height 38
click at [573, 382] on div "Glints Intern ©2025." at bounding box center [623, 399] width 1247 height 35
click at [348, 337] on div "Presented to Employer" at bounding box center [312, 352] width 75 height 30
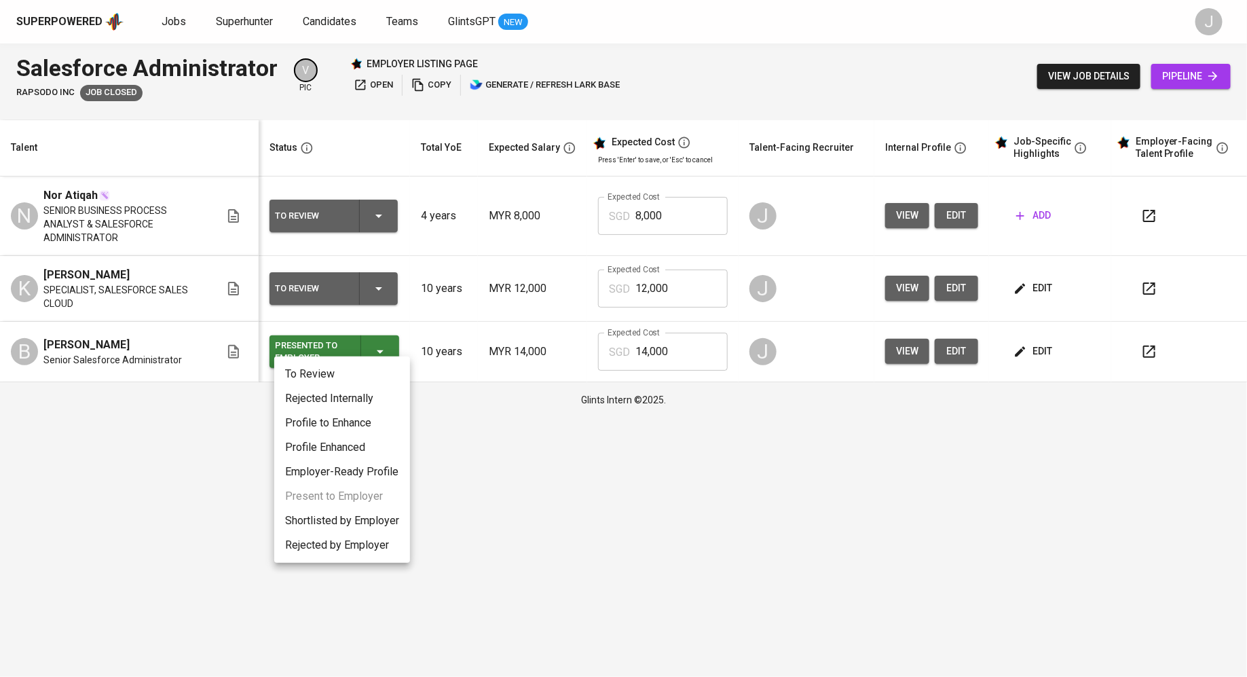
click at [1021, 418] on div at bounding box center [623, 338] width 1247 height 677
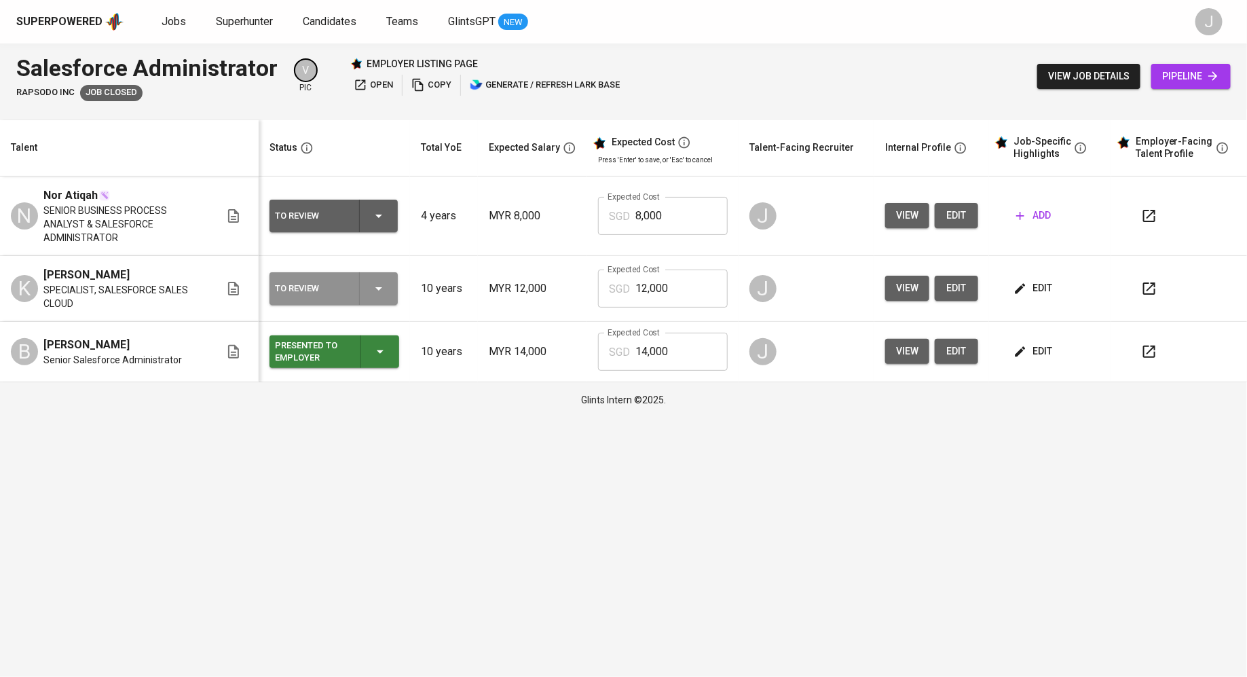
click at [307, 286] on div "To Review" at bounding box center [333, 288] width 117 height 33
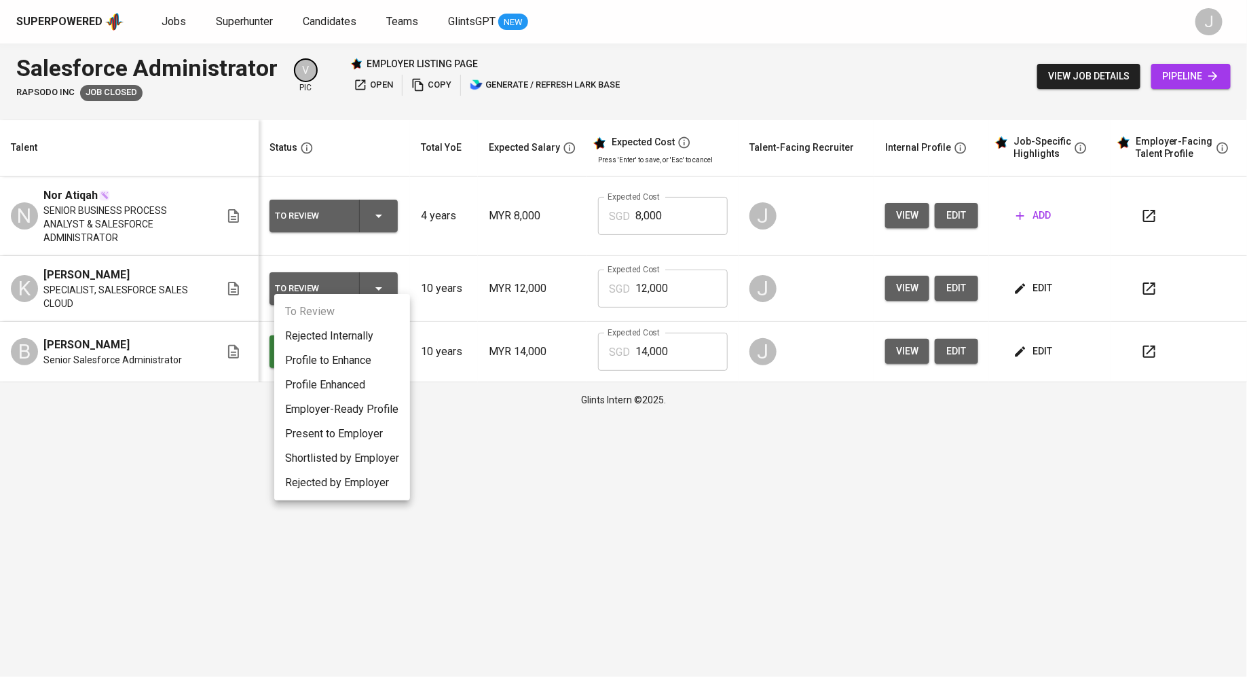
click at [318, 433] on li "Present to Employer" at bounding box center [342, 434] width 136 height 24
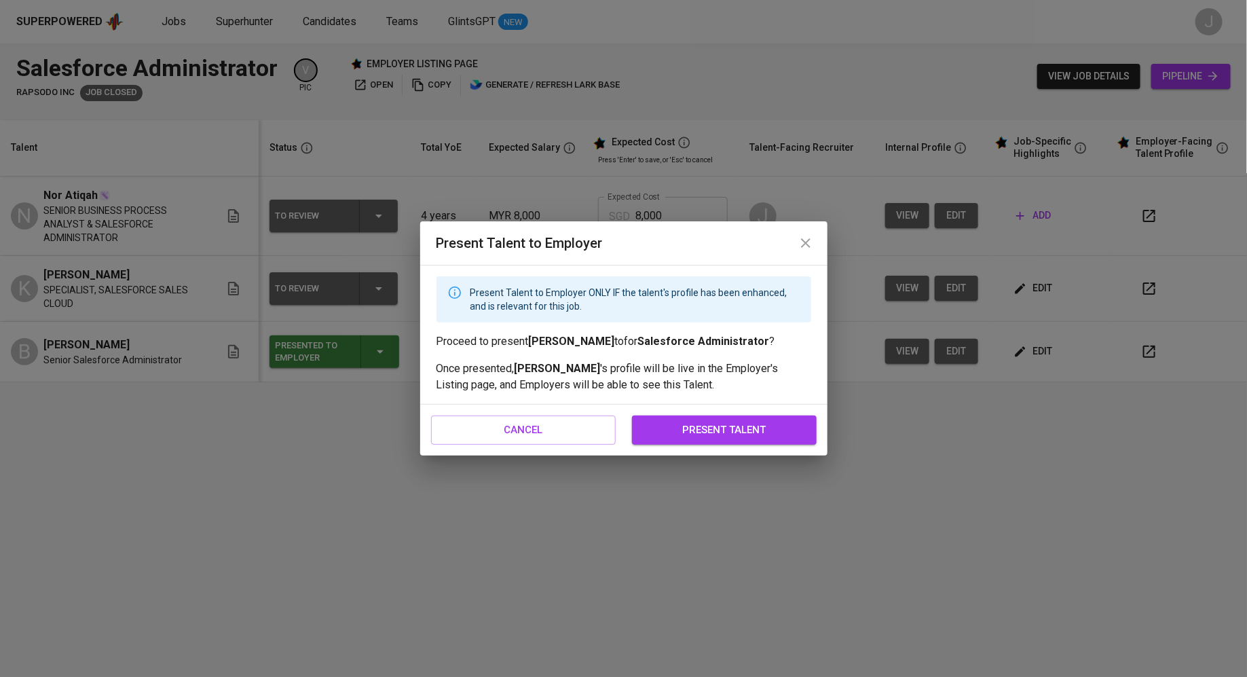
click at [703, 435] on span "present talent" at bounding box center [724, 430] width 155 height 18
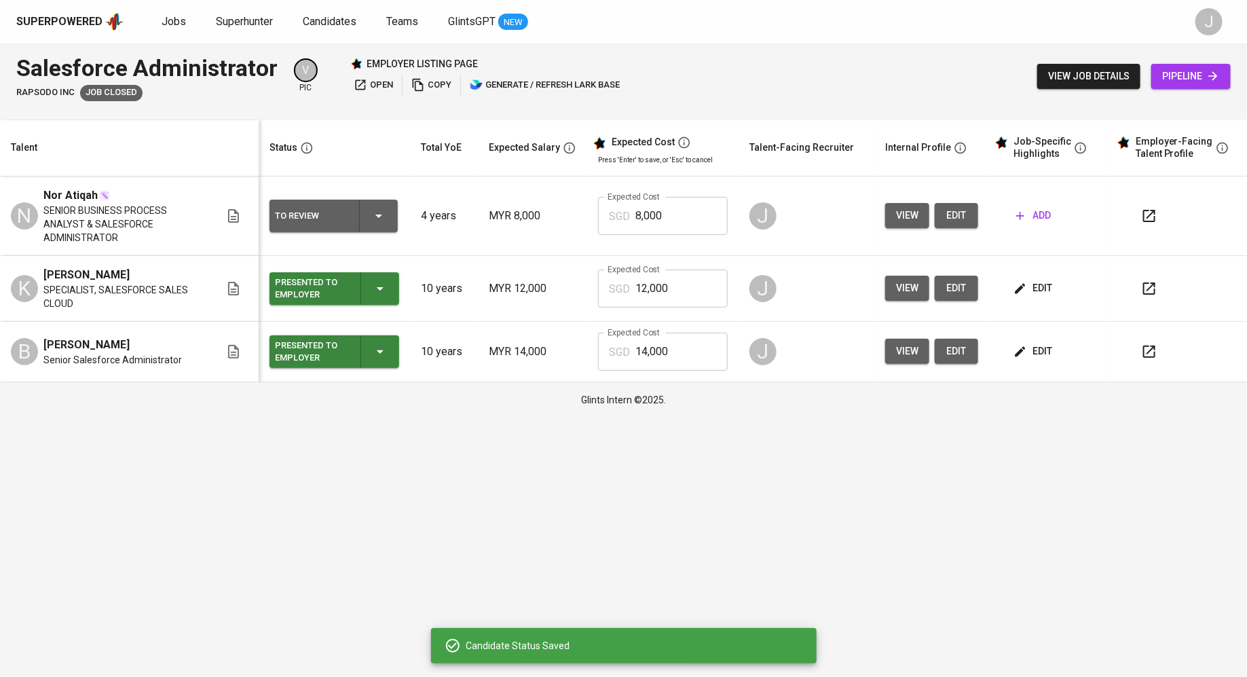
click at [77, 211] on span "SENIOR BUSINESS PROCESS ANALYST & SALESFORCE ADMINISTRATOR" at bounding box center [123, 224] width 160 height 41
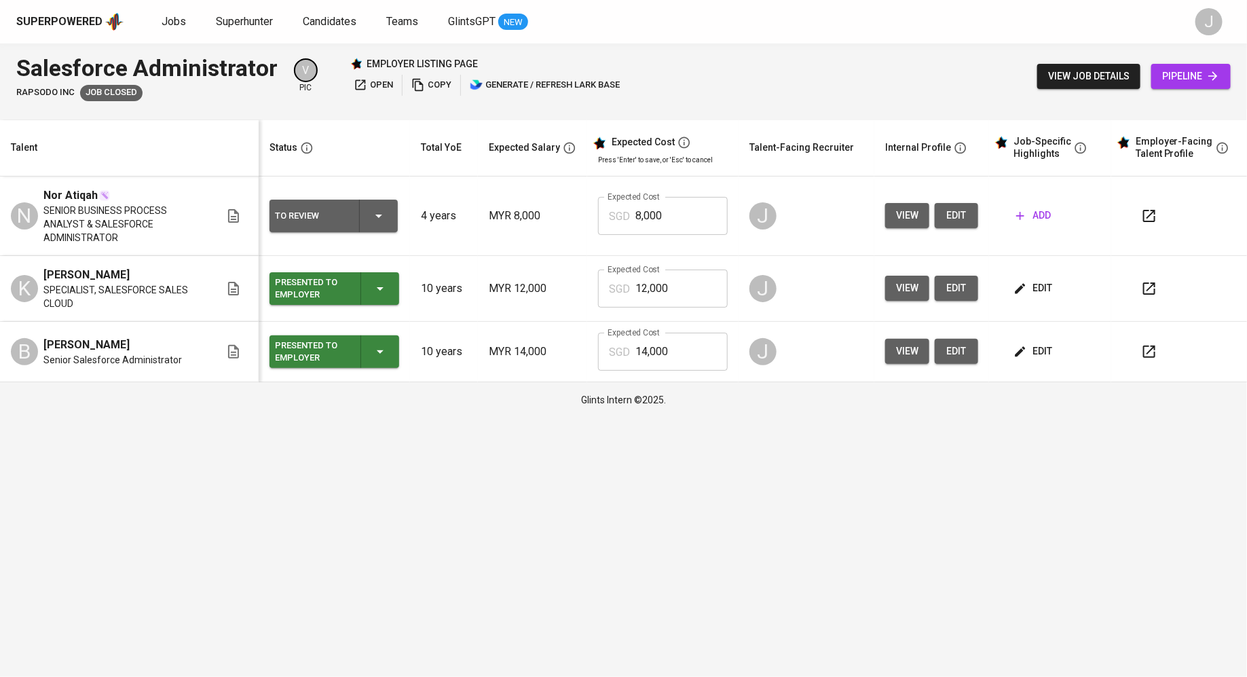
click at [892, 209] on button "view" at bounding box center [908, 215] width 44 height 25
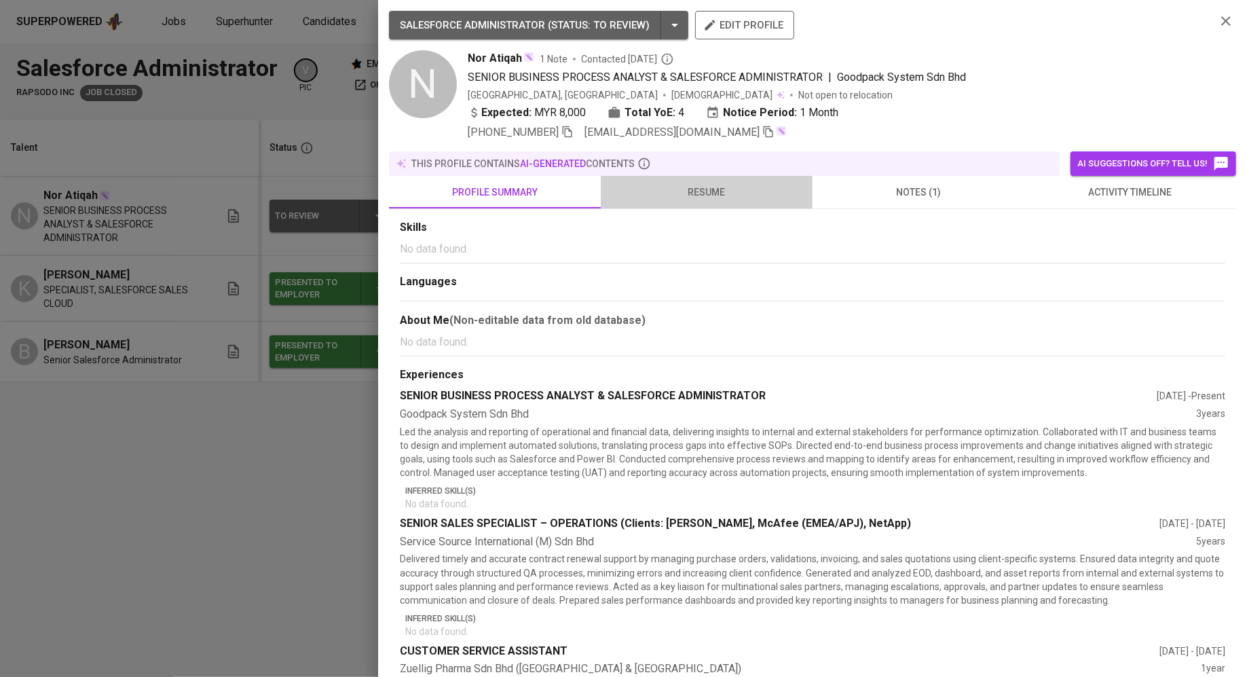
click at [752, 198] on span "resume" at bounding box center [707, 192] width 196 height 17
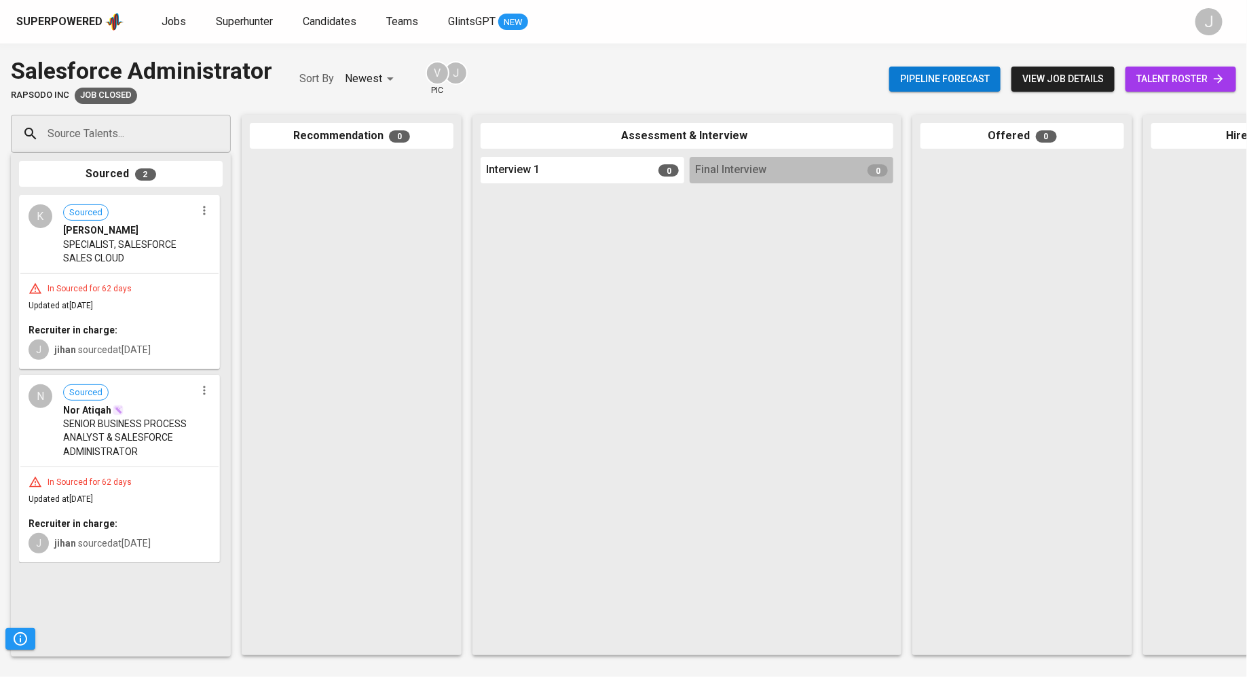
click at [98, 489] on div "In Sourced for 62 days Updated at Jul 30, 2025 Recruiter in charge: J jihan sou…" at bounding box center [119, 514] width 198 height 95
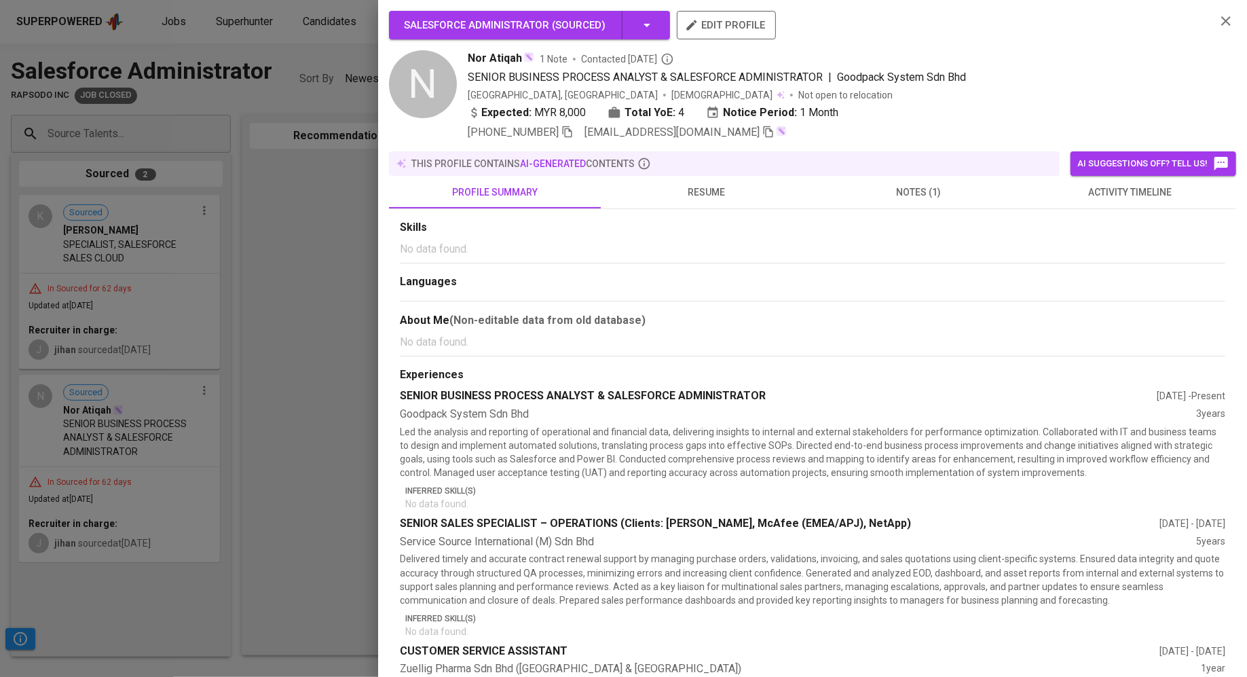
click at [915, 200] on span "notes (1)" at bounding box center [919, 192] width 196 height 17
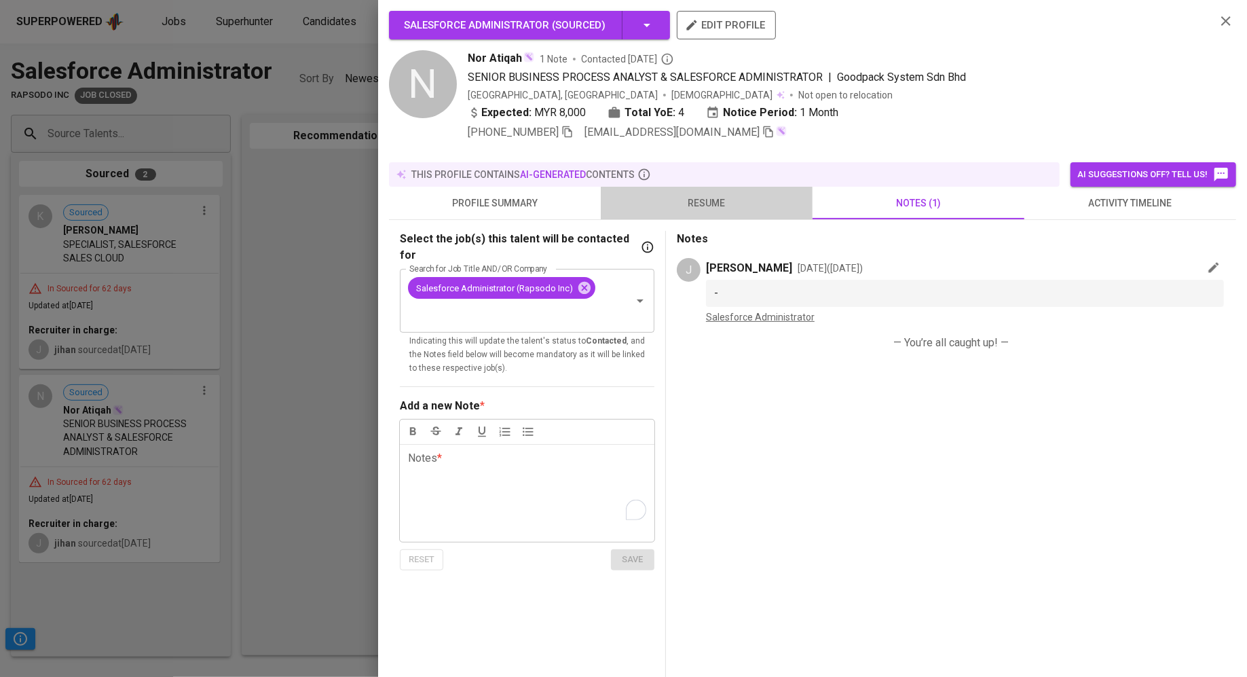
click at [680, 216] on button "resume" at bounding box center [707, 203] width 212 height 33
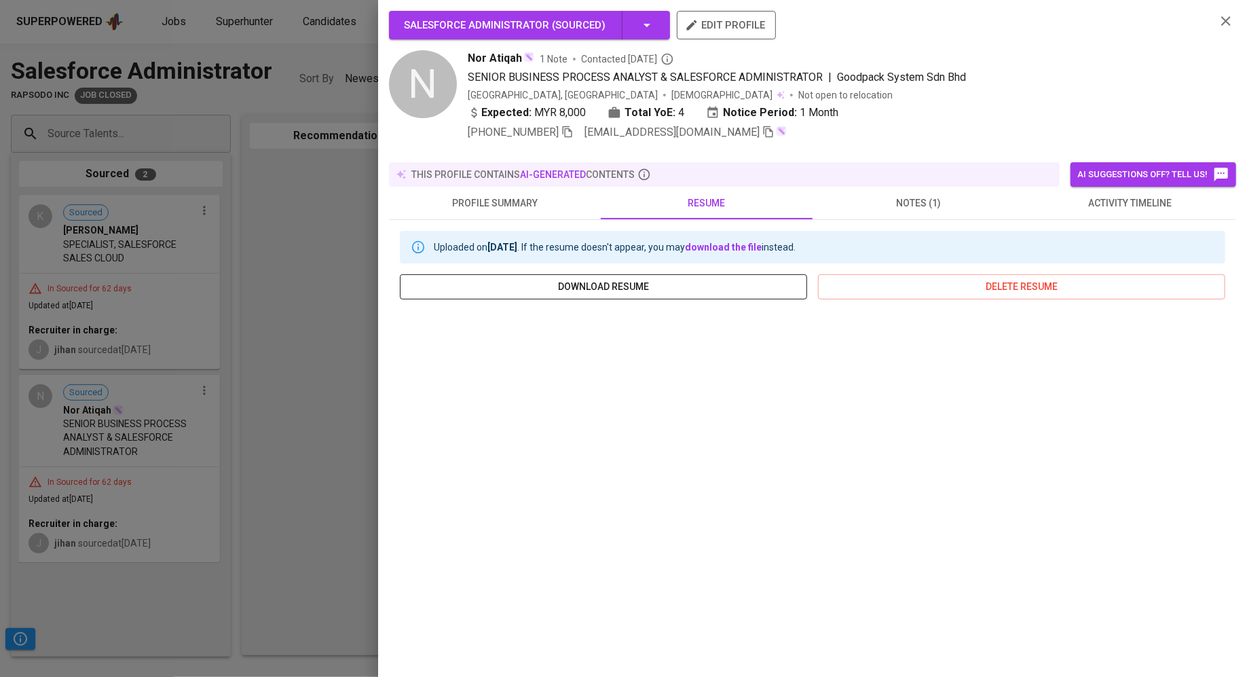
click at [682, 280] on span "download resume" at bounding box center [604, 286] width 386 height 17
click at [225, 232] on div at bounding box center [623, 338] width 1247 height 677
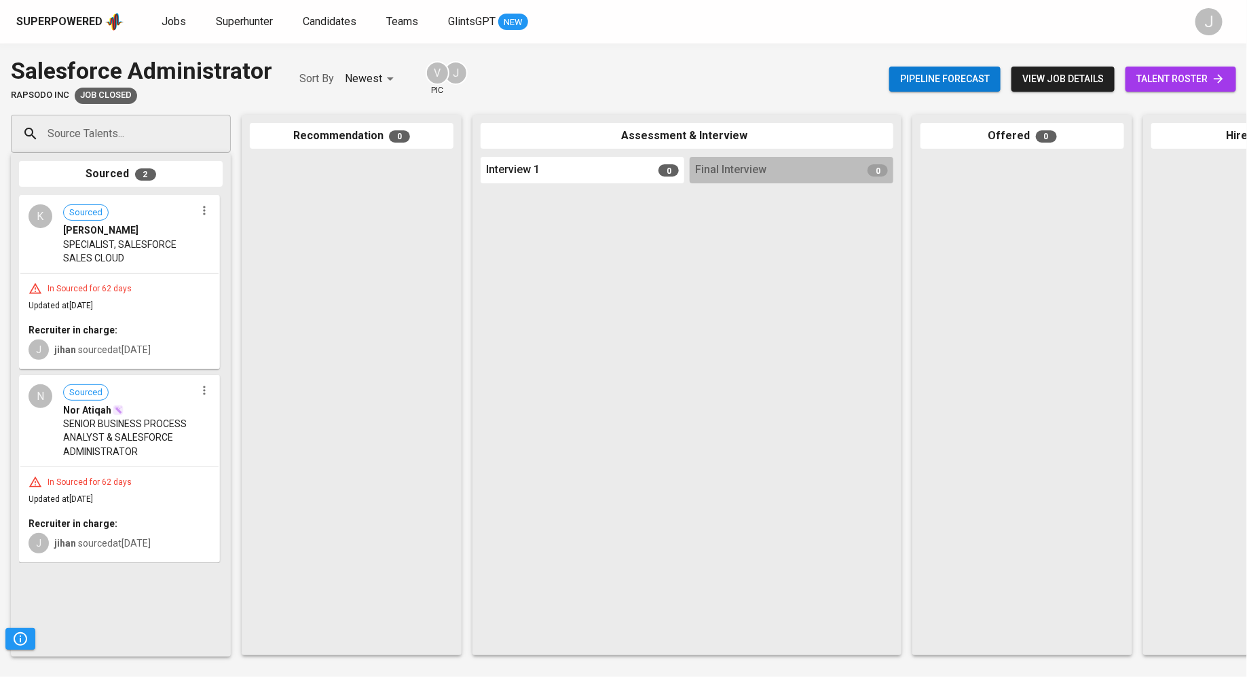
click at [129, 257] on span "SPECIALIST, SALESFORCE SALES CLOUD" at bounding box center [129, 251] width 132 height 27
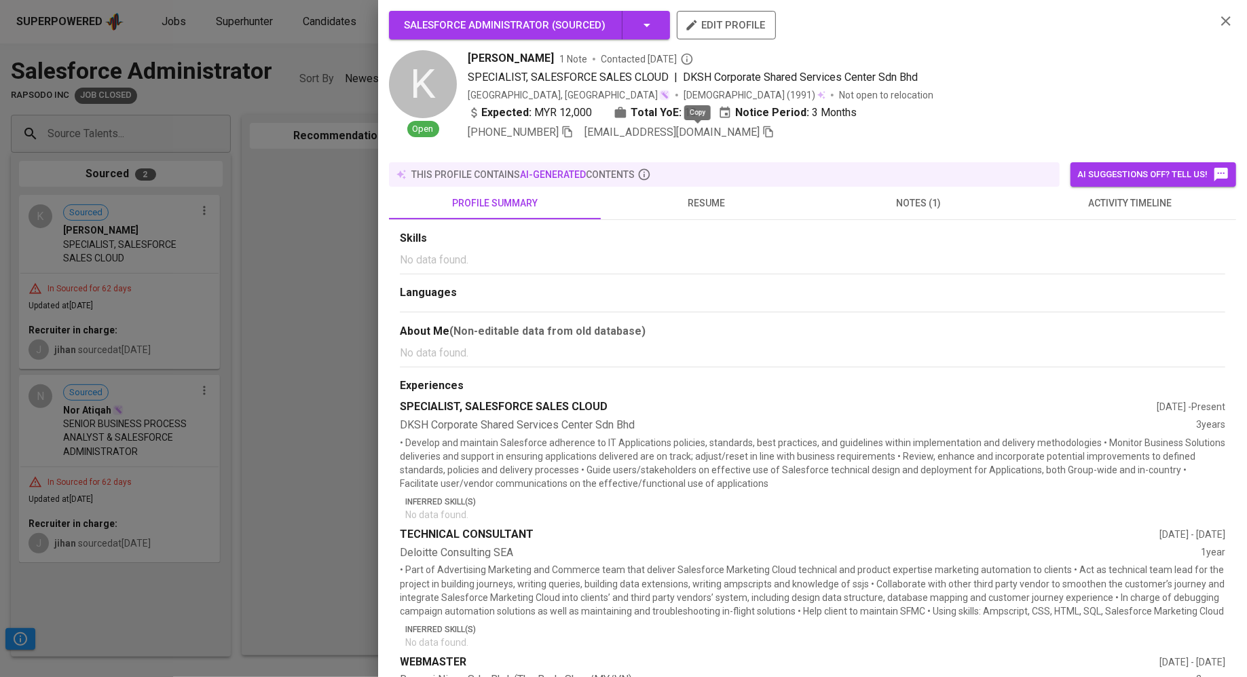
click at [763, 135] on icon "button" at bounding box center [769, 132] width 12 height 12
click at [236, 223] on div at bounding box center [623, 338] width 1247 height 677
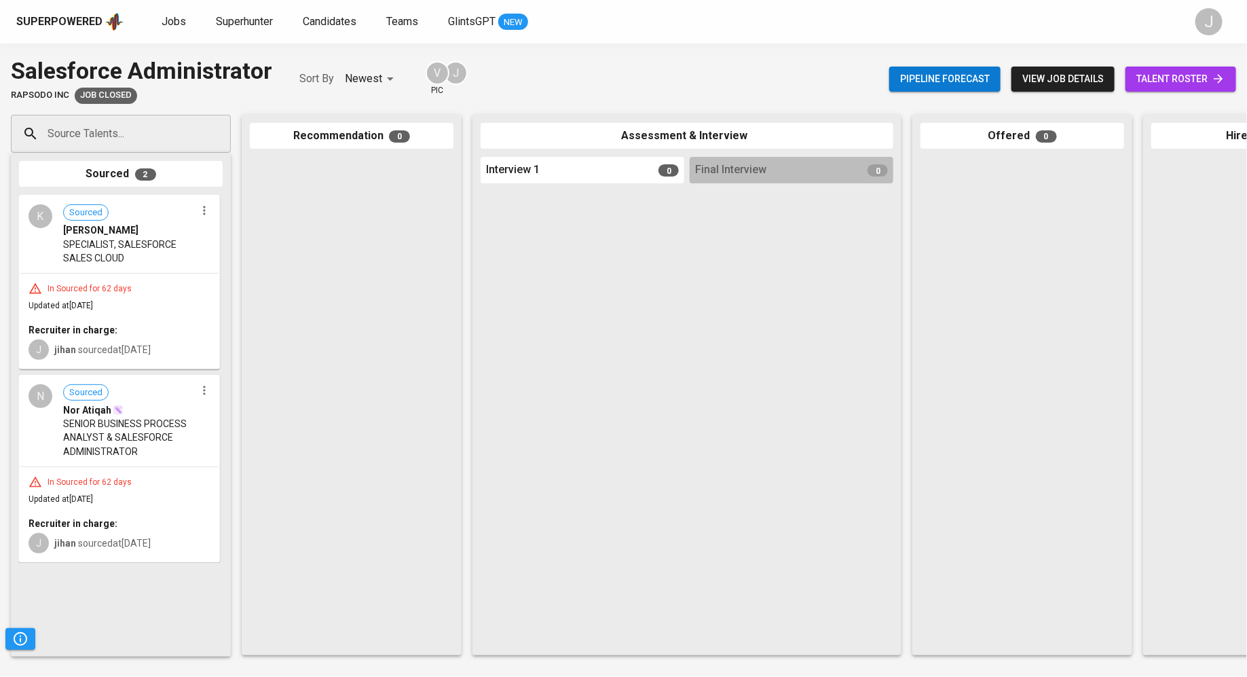
click at [84, 434] on span "SENIOR BUSINESS PROCESS ANALYST & SALESFORCE ADMINISTRATOR" at bounding box center [129, 437] width 132 height 41
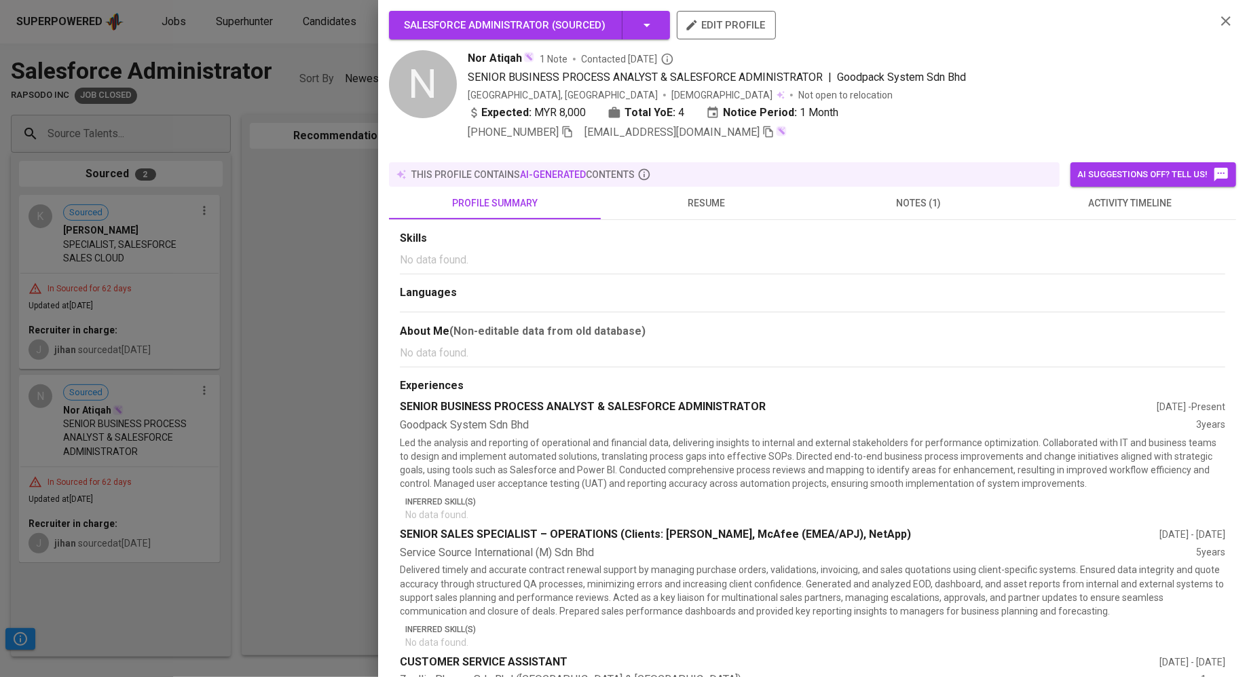
click at [764, 131] on icon "button" at bounding box center [769, 132] width 10 height 12
click at [251, 188] on div at bounding box center [623, 338] width 1247 height 677
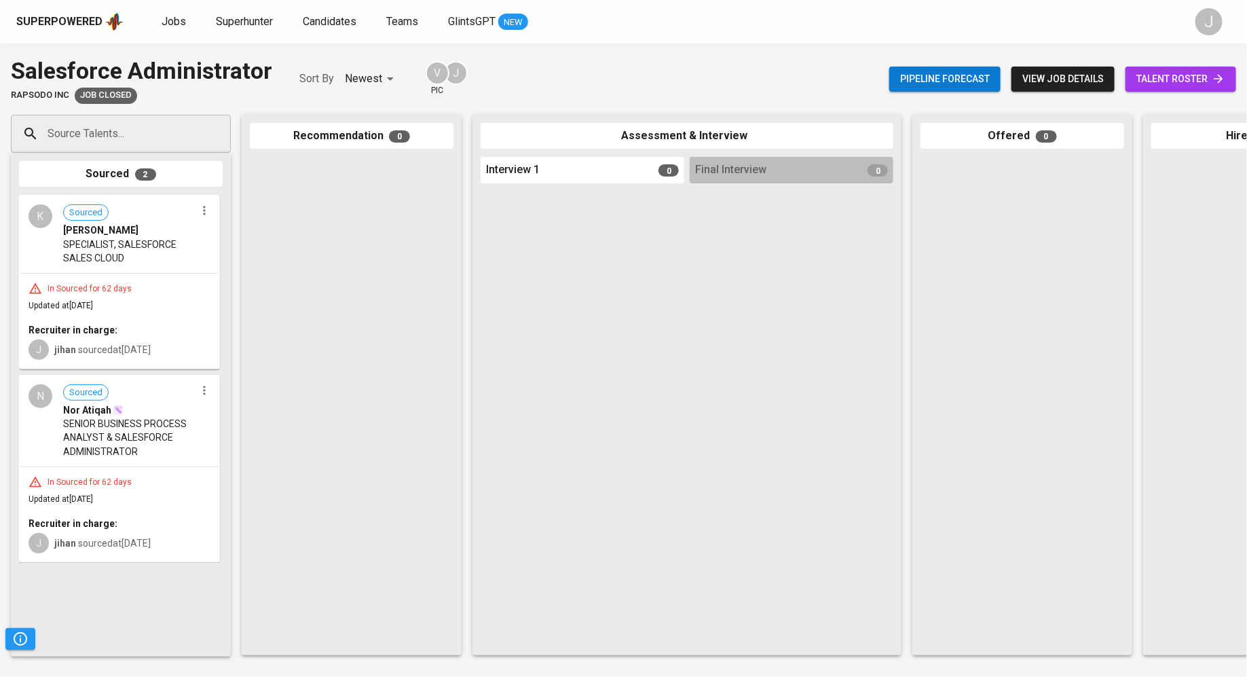
click at [1168, 80] on span "talent roster" at bounding box center [1181, 79] width 89 height 17
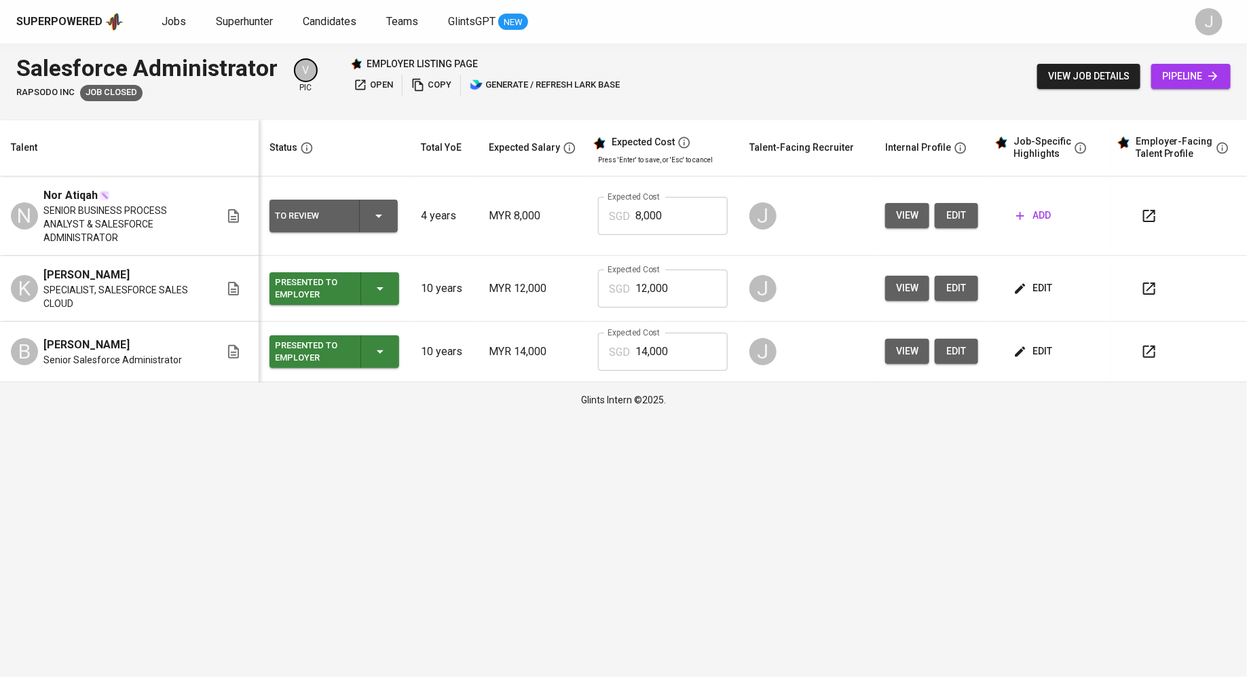
click at [904, 343] on span "view" at bounding box center [907, 351] width 22 height 17
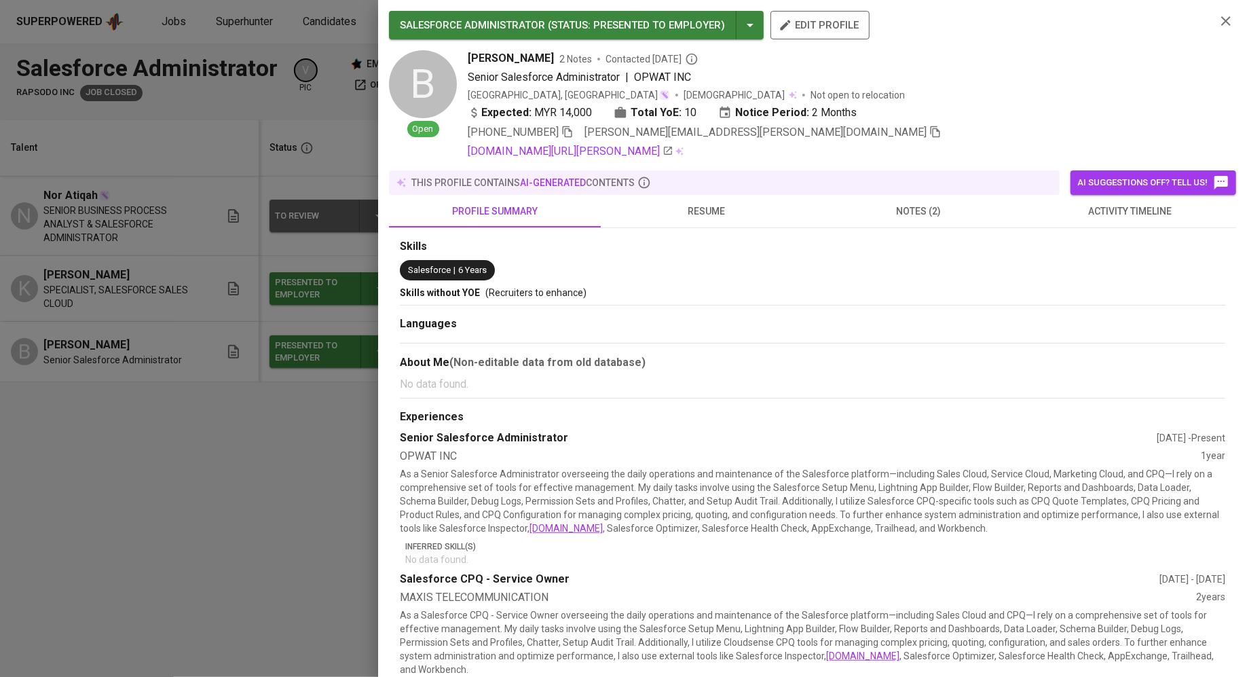
click at [725, 197] on button "resume" at bounding box center [707, 211] width 212 height 33
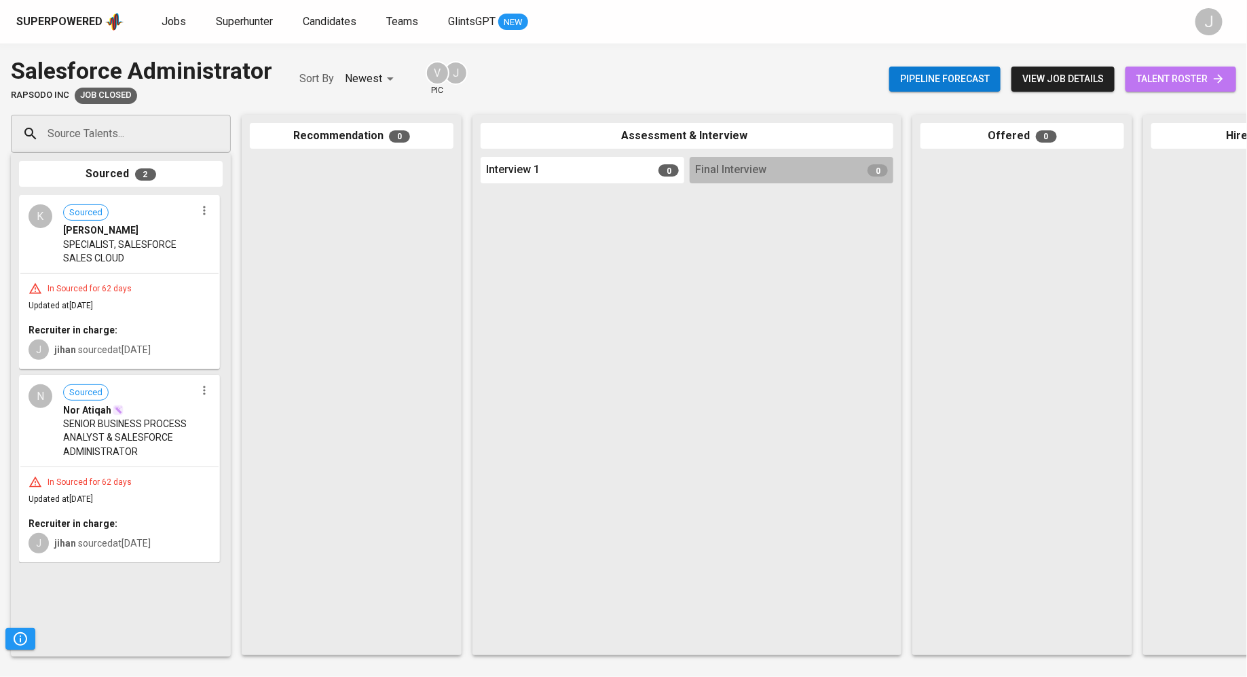
click at [1206, 79] on span "talent roster" at bounding box center [1181, 79] width 89 height 17
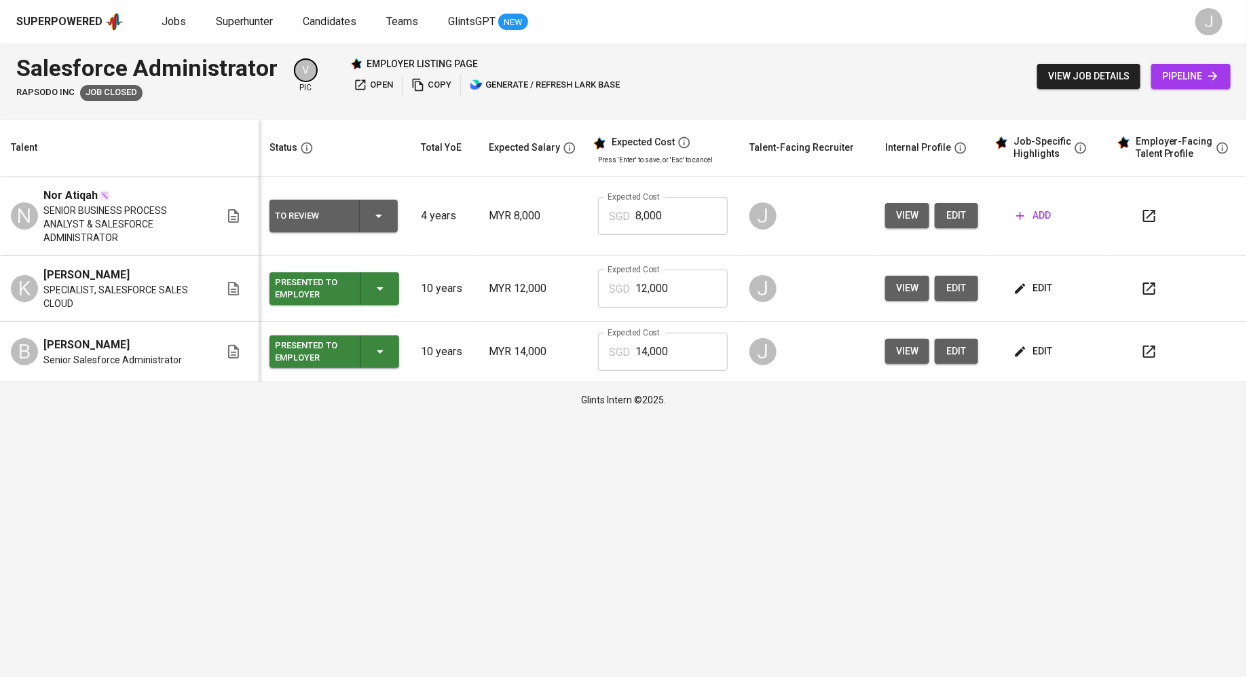
click at [895, 340] on button "view" at bounding box center [908, 351] width 44 height 25
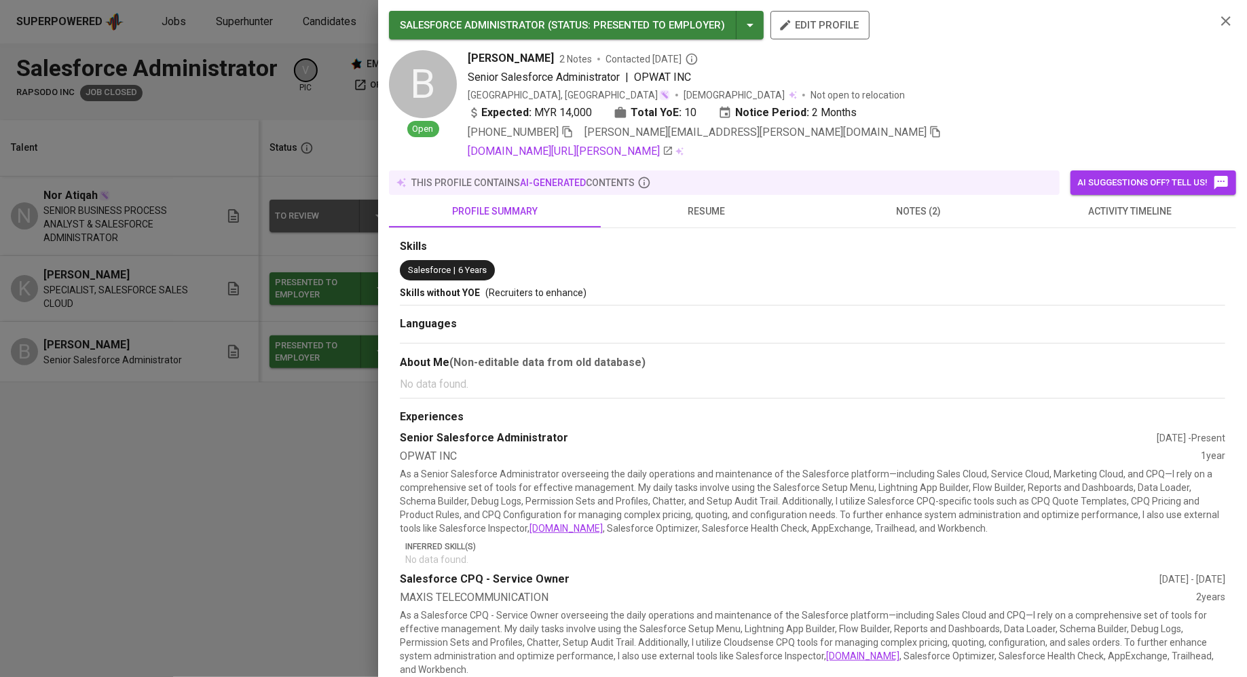
click at [712, 217] on span "resume" at bounding box center [707, 211] width 196 height 17
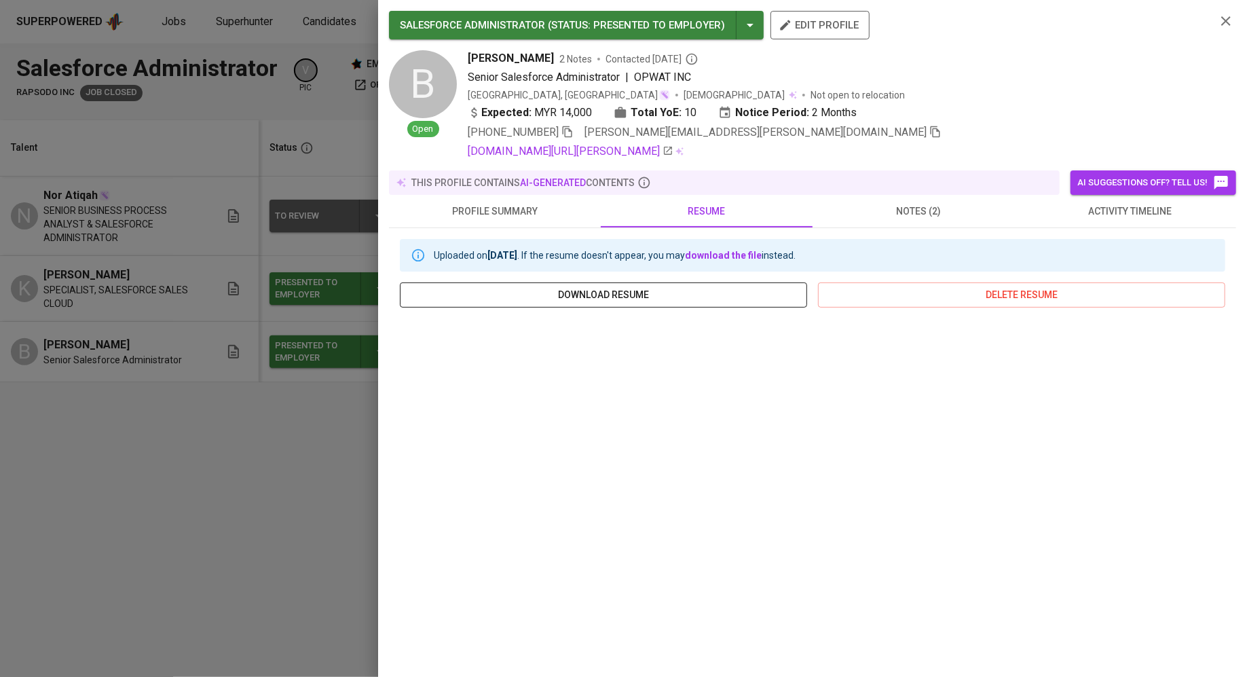
click at [657, 304] on button "download resume" at bounding box center [603, 294] width 407 height 25
click at [307, 98] on div at bounding box center [623, 338] width 1247 height 677
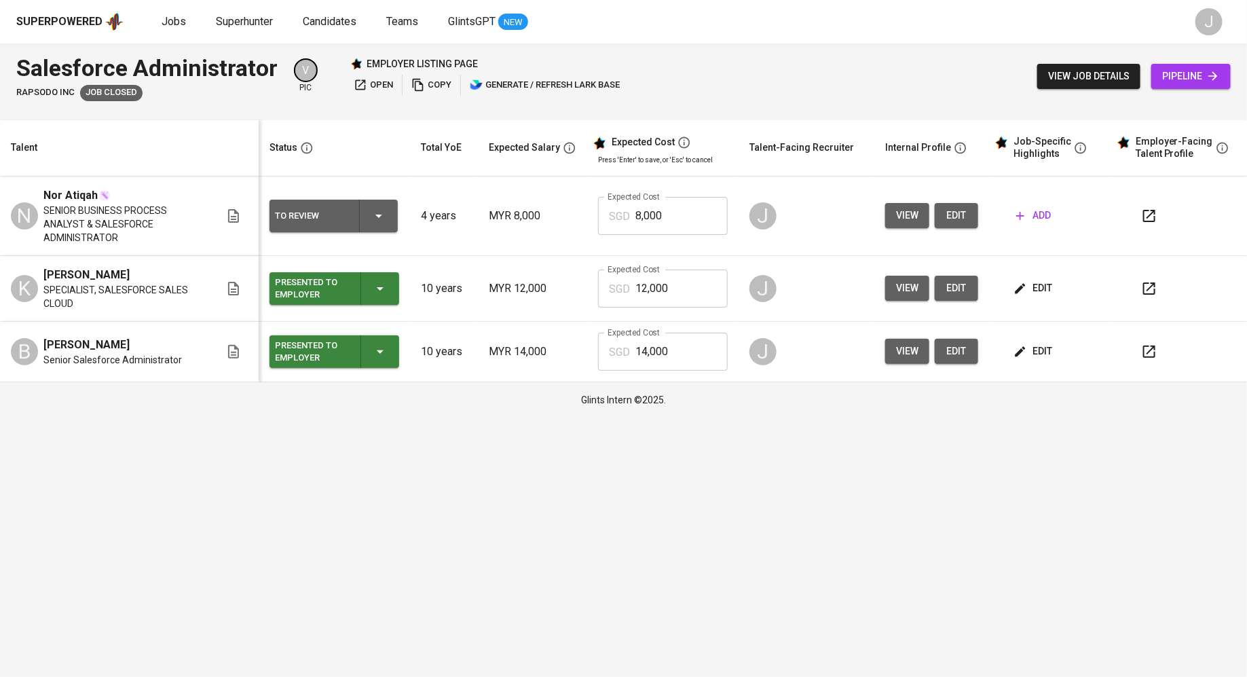
click at [907, 343] on span "view" at bounding box center [907, 351] width 22 height 17
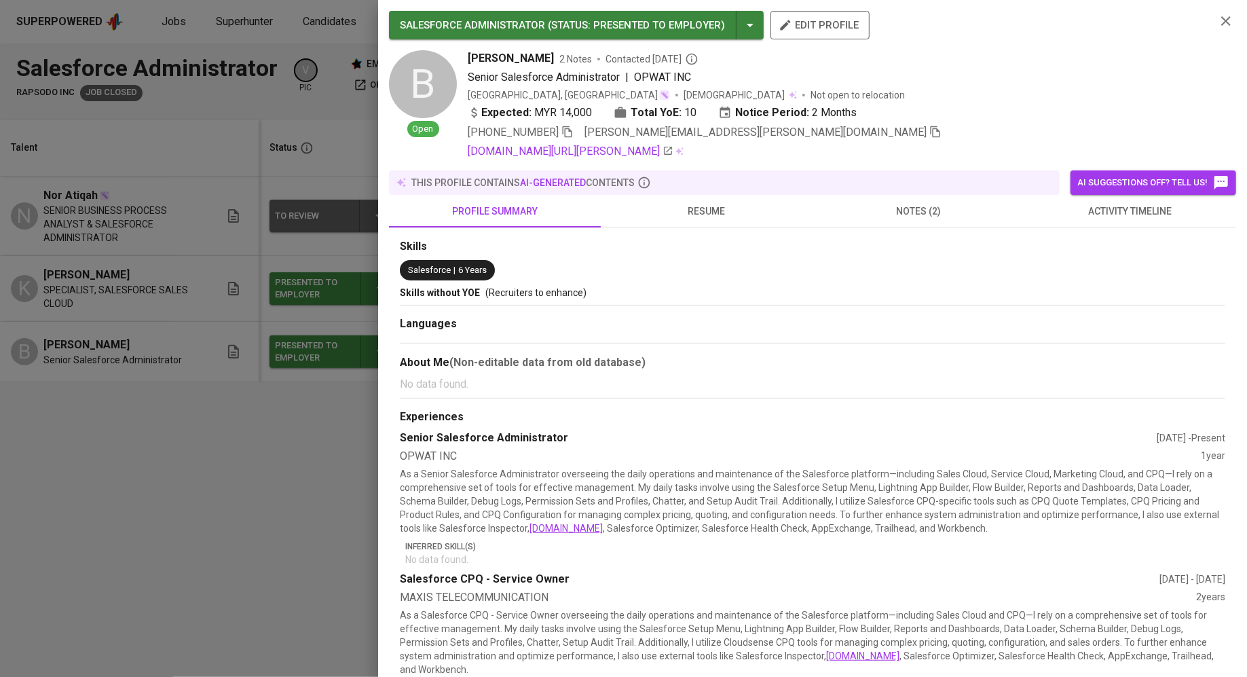
click at [930, 135] on icon "button" at bounding box center [936, 132] width 12 height 12
click at [196, 270] on div at bounding box center [623, 338] width 1247 height 677
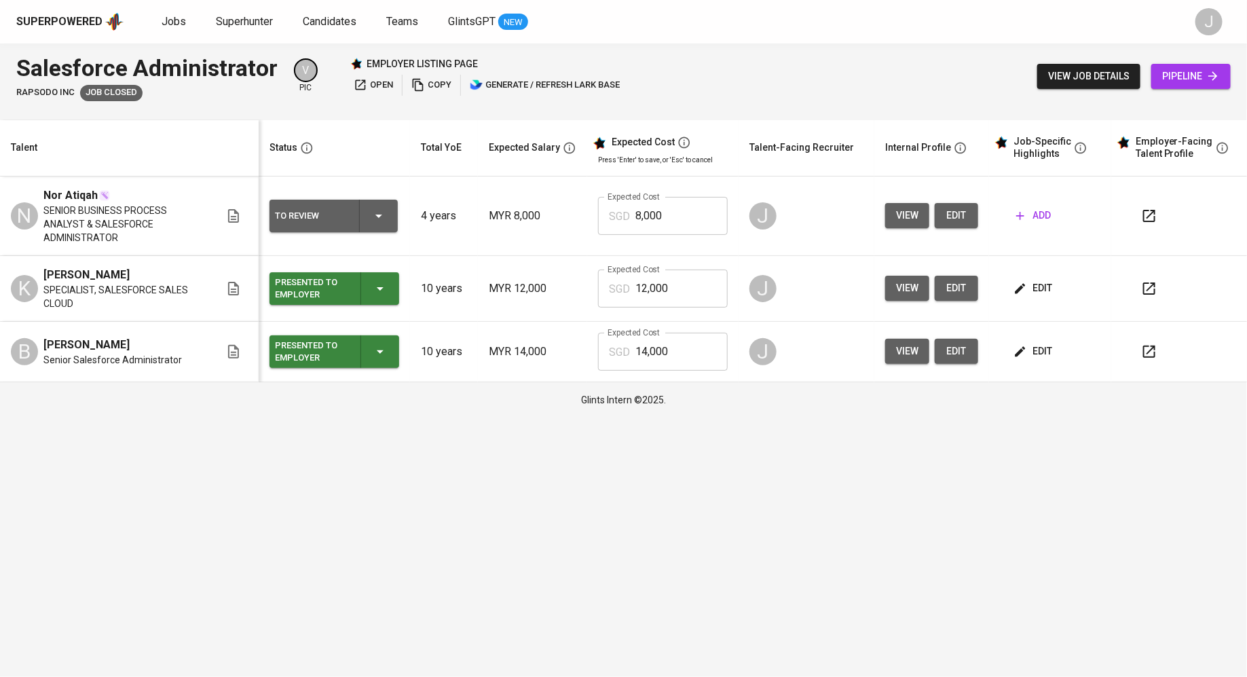
click at [1020, 211] on icon "button" at bounding box center [1021, 216] width 14 height 14
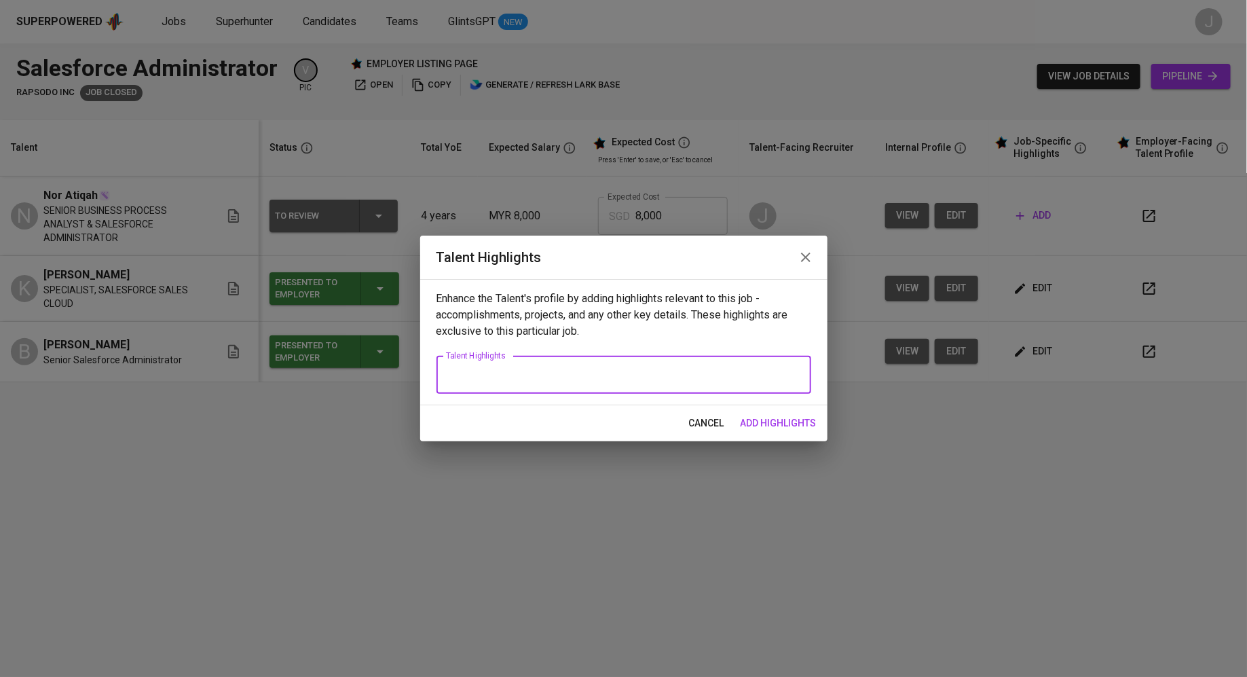
click at [582, 379] on textarea at bounding box center [624, 375] width 356 height 13
paste textarea "A seasoned Business Analyst Professional with over nine years of experience spe…"
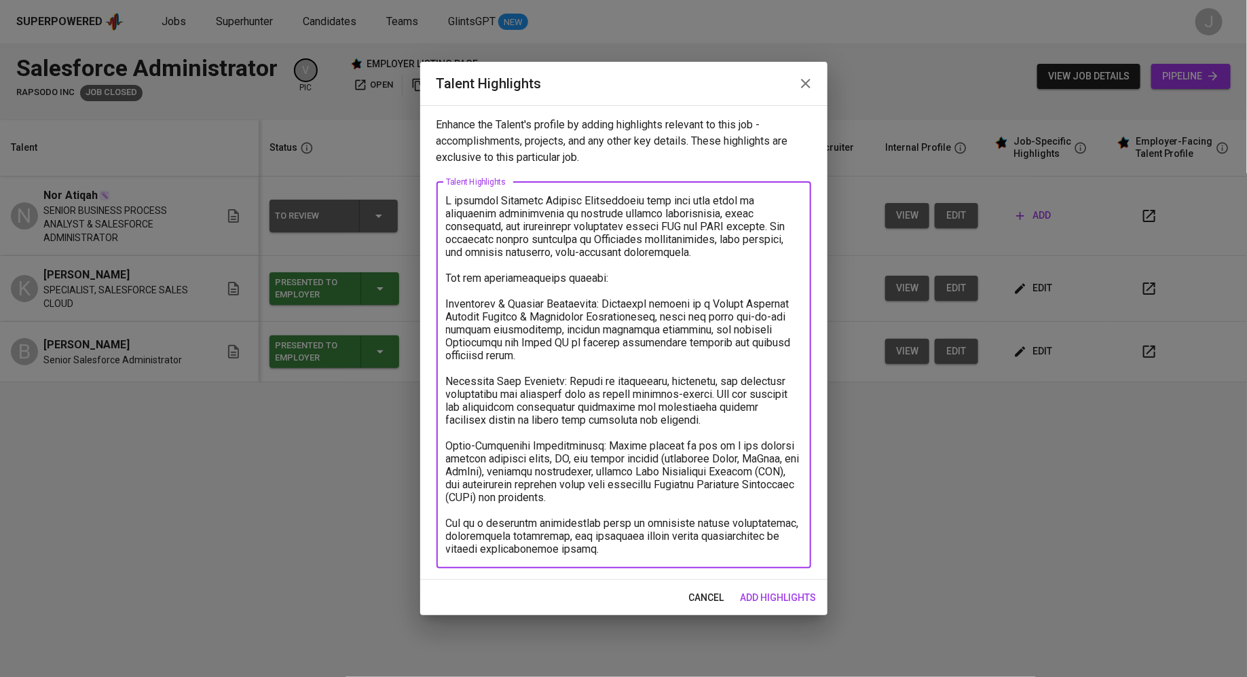
click at [457, 202] on textarea at bounding box center [624, 374] width 356 height 361
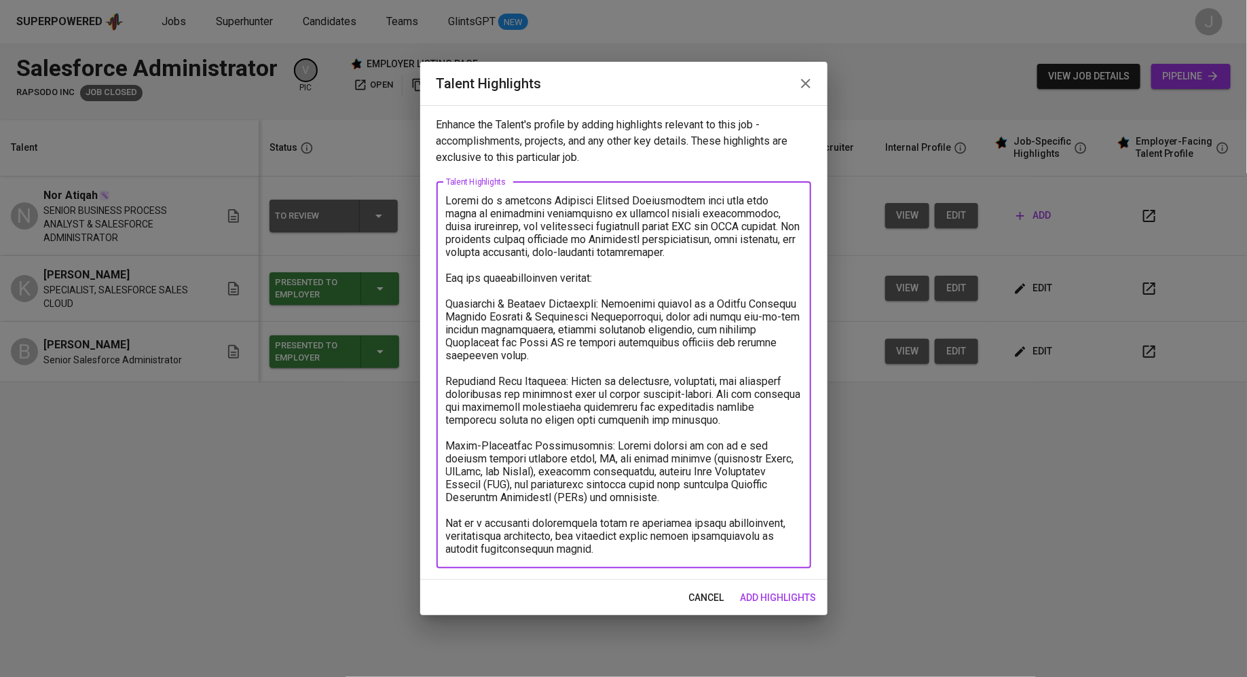
click at [613, 553] on textarea at bounding box center [624, 374] width 356 height 361
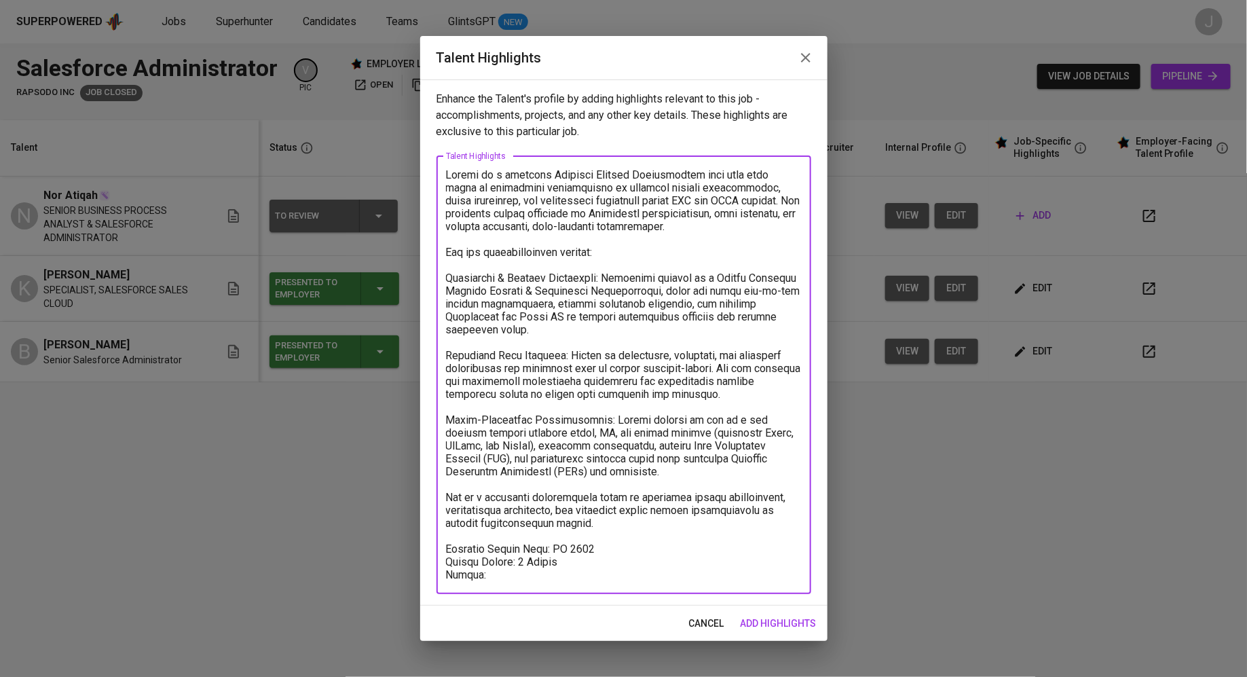
type textarea "Atiqah is a seasoned Business Analyst Professional with over nine years of expe…"
click at [756, 622] on span "add highlights" at bounding box center [779, 623] width 76 height 17
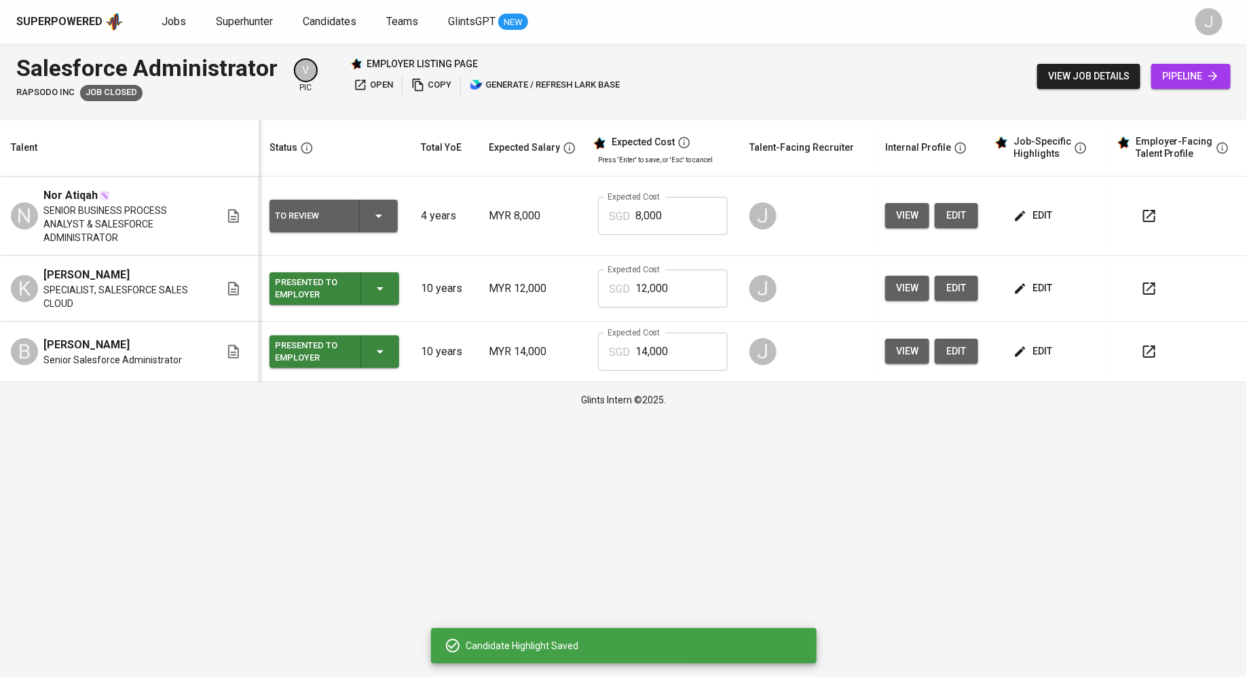
click at [1036, 280] on span "edit" at bounding box center [1035, 288] width 36 height 17
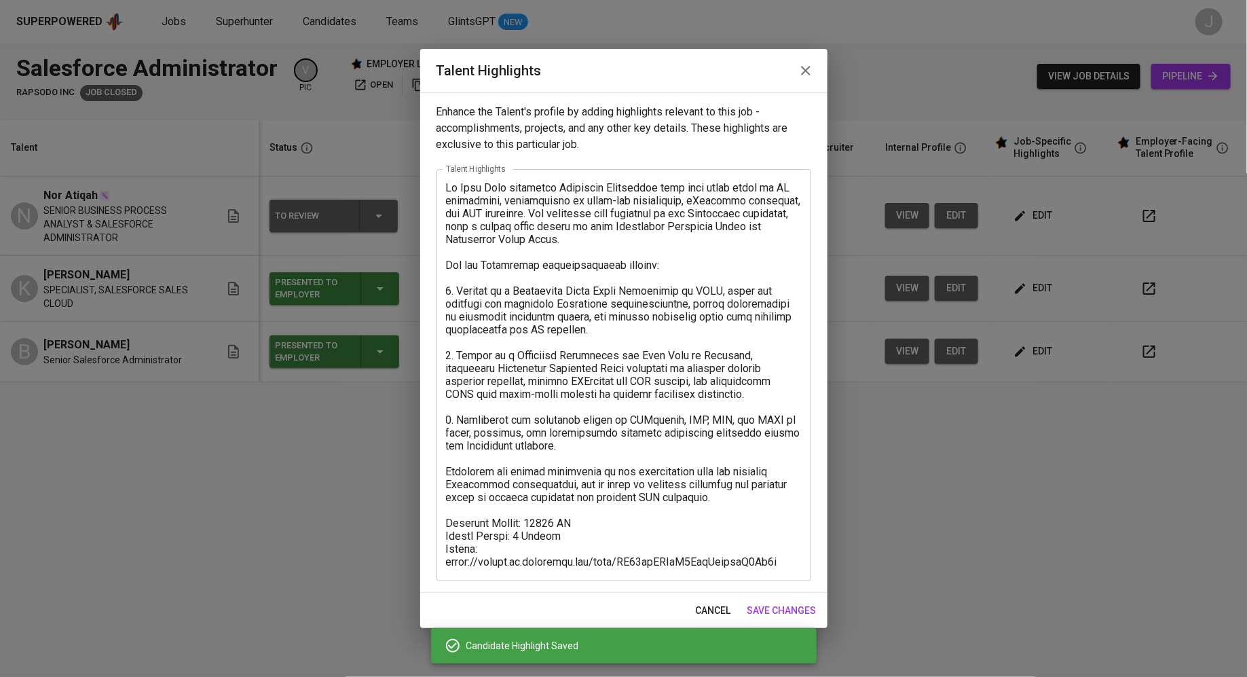
click at [784, 613] on span "save changes" at bounding box center [782, 610] width 69 height 17
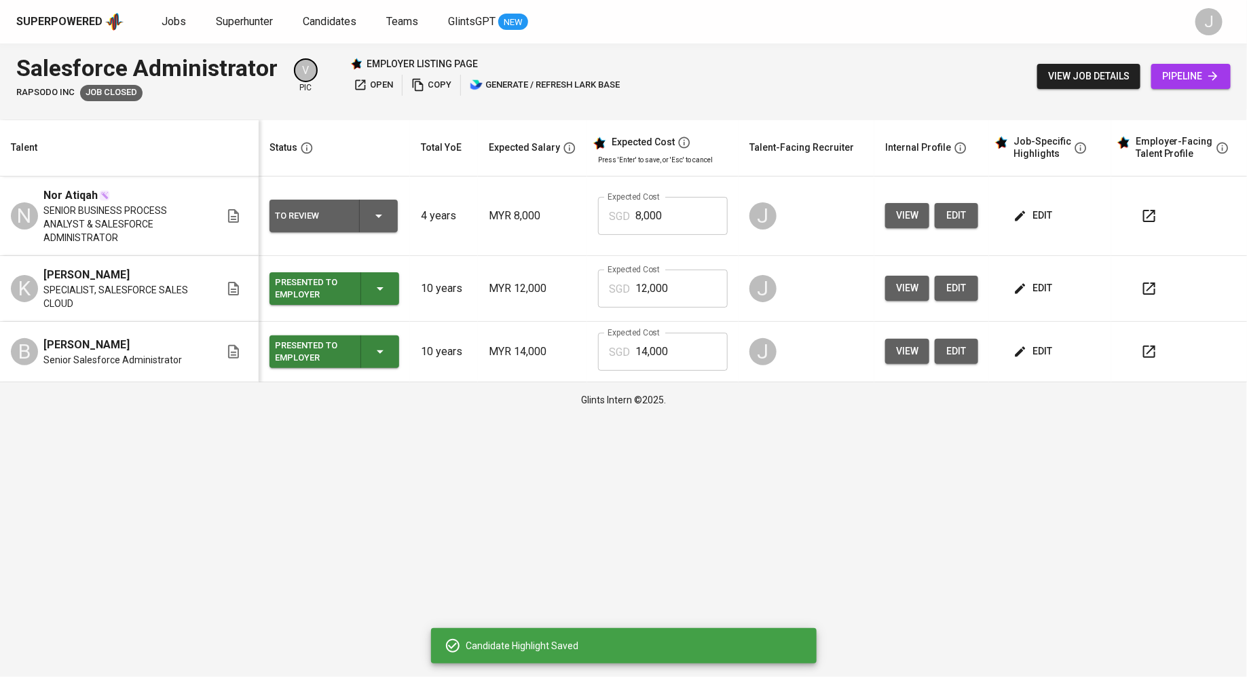
click at [1046, 207] on span "edit" at bounding box center [1035, 215] width 36 height 17
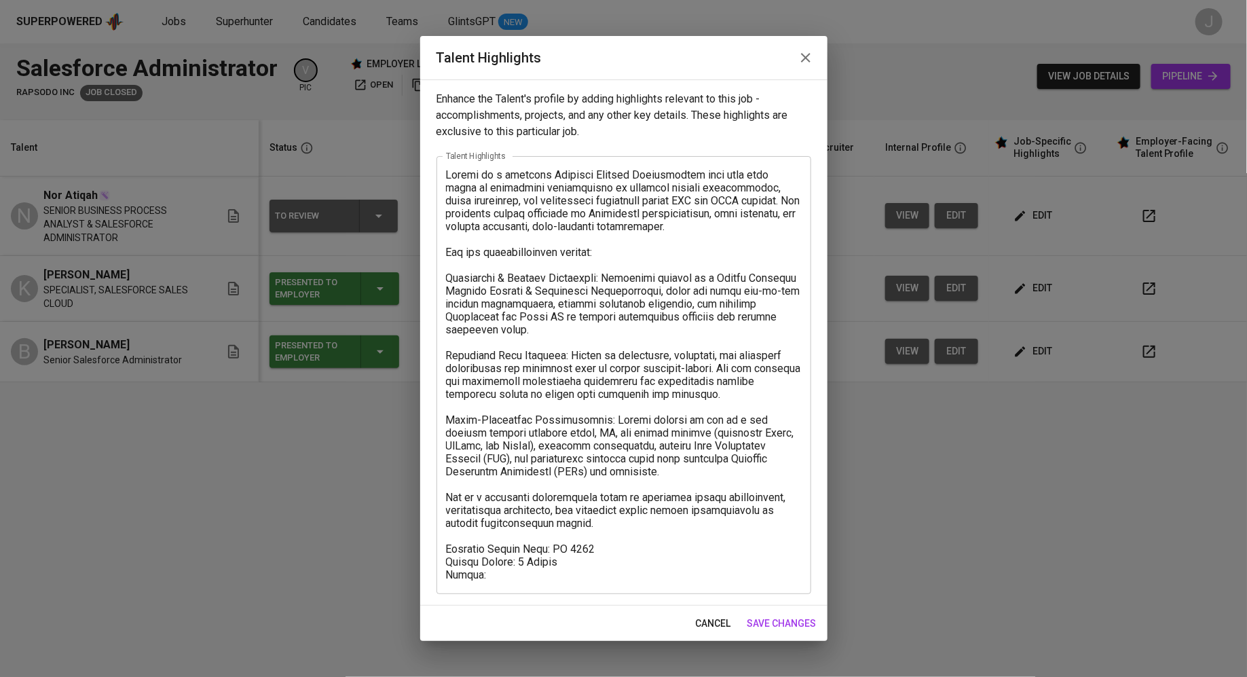
click at [538, 583] on div "x Talent Highlights" at bounding box center [624, 375] width 375 height 438
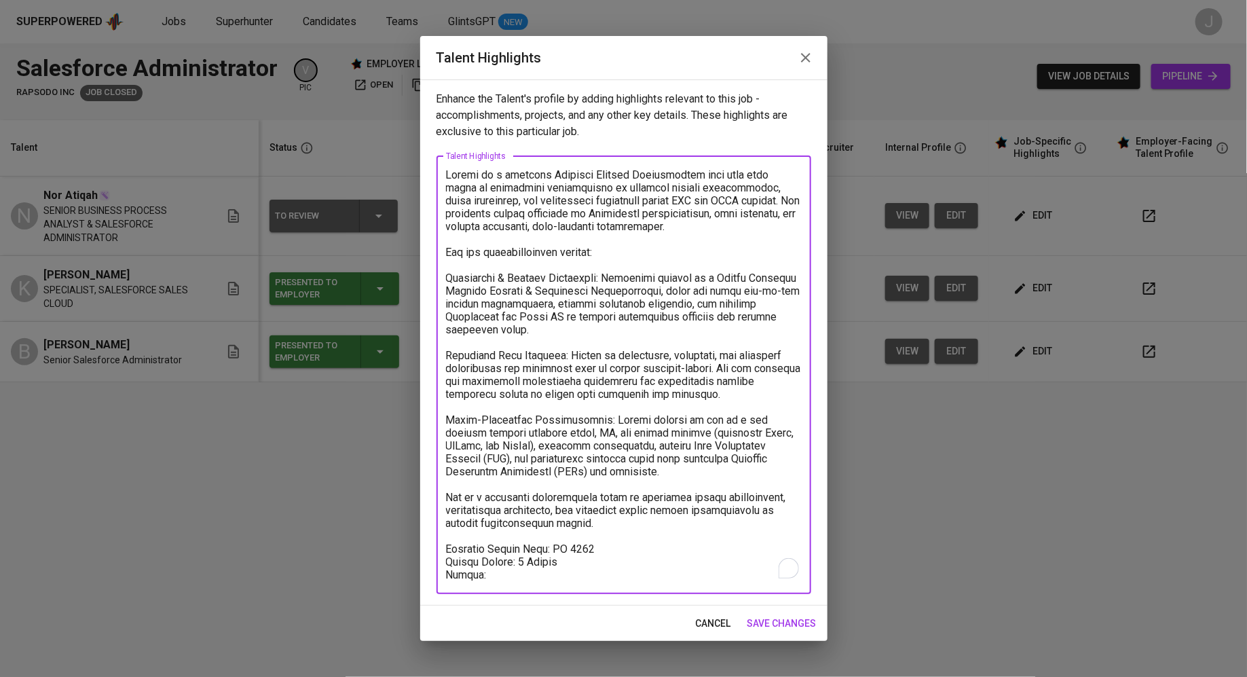
click at [511, 577] on textarea "To enrich screen reader interactions, please activate Accessibility in Grammarl…" at bounding box center [624, 374] width 356 height 413
paste textarea "https://glints.sg.larksuite.com/wiki/CQYRwmCsEiVxQokOclDlYBf4gmf"
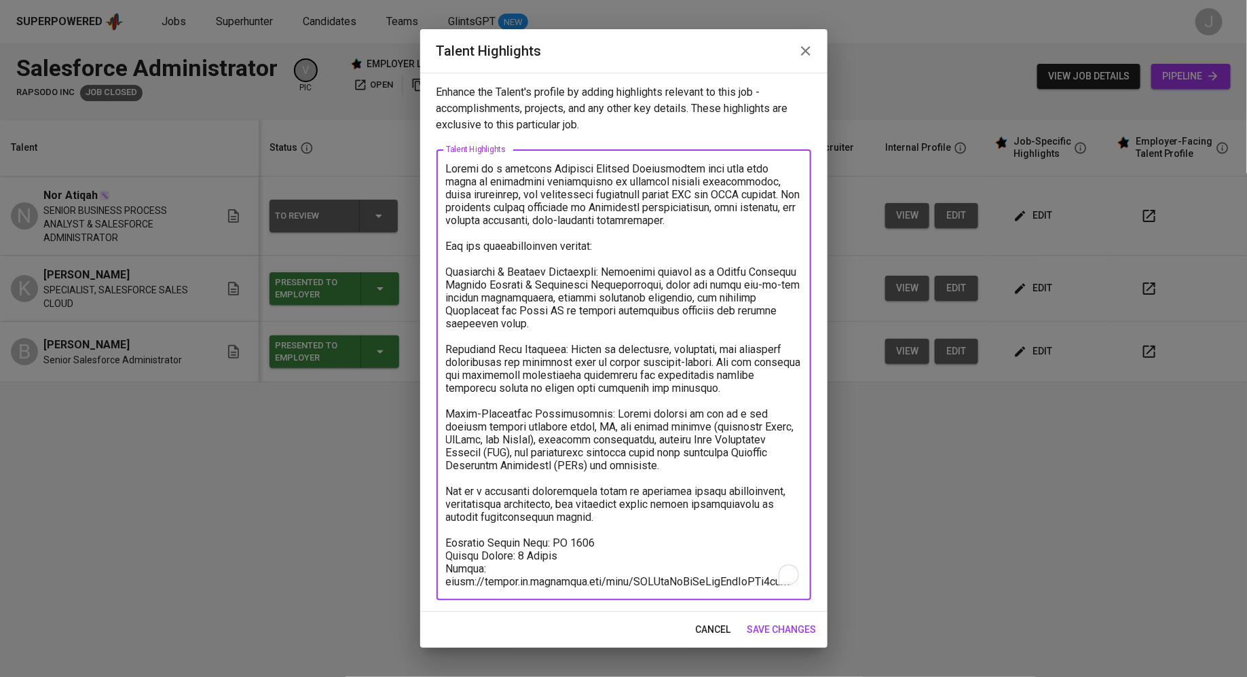
type textarea "Atiqah is a seasoned Business Analyst Professional with over nine years of expe…"
click at [791, 627] on span "save changes" at bounding box center [782, 629] width 69 height 17
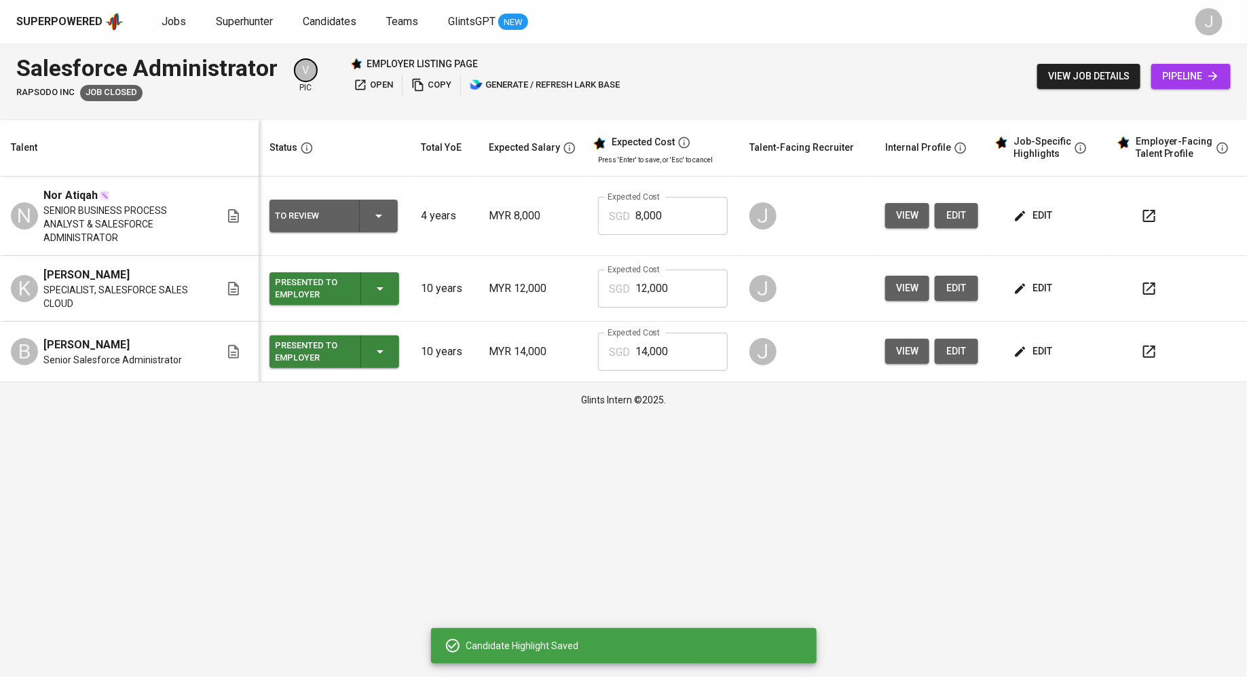
click at [321, 200] on div "To Review" at bounding box center [333, 216] width 117 height 33
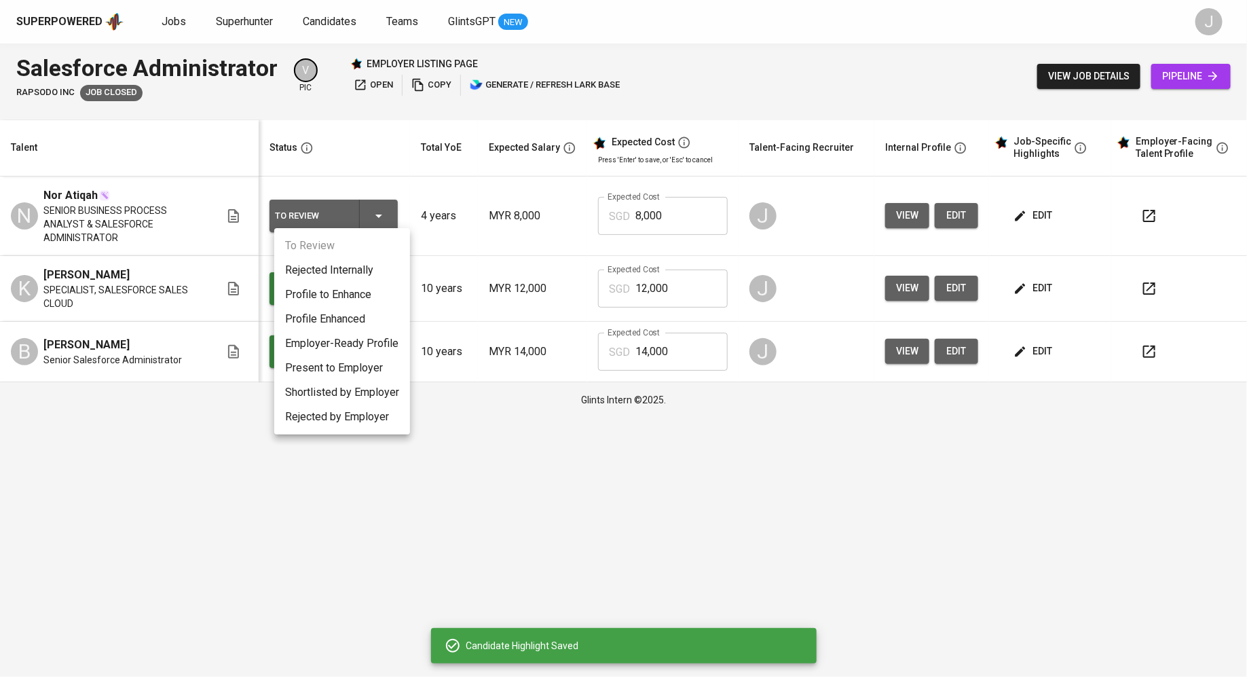
click at [314, 369] on li "Present to Employer" at bounding box center [342, 368] width 136 height 24
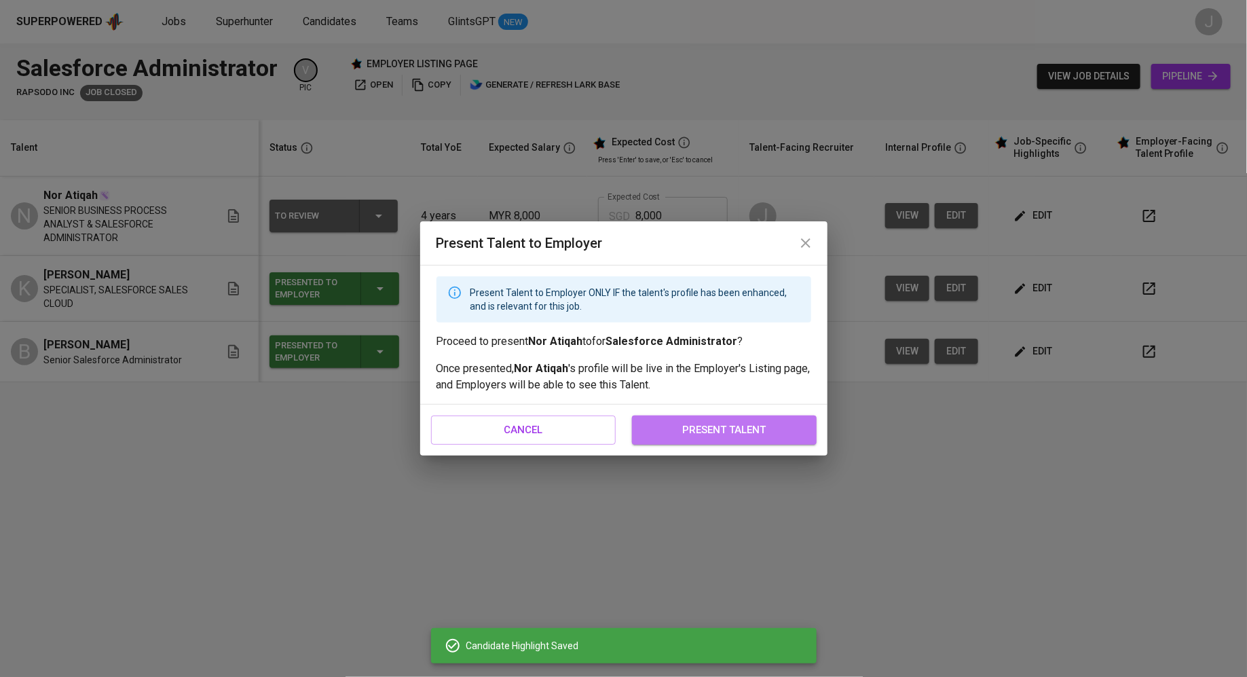
click at [678, 424] on span "present talent" at bounding box center [724, 430] width 155 height 18
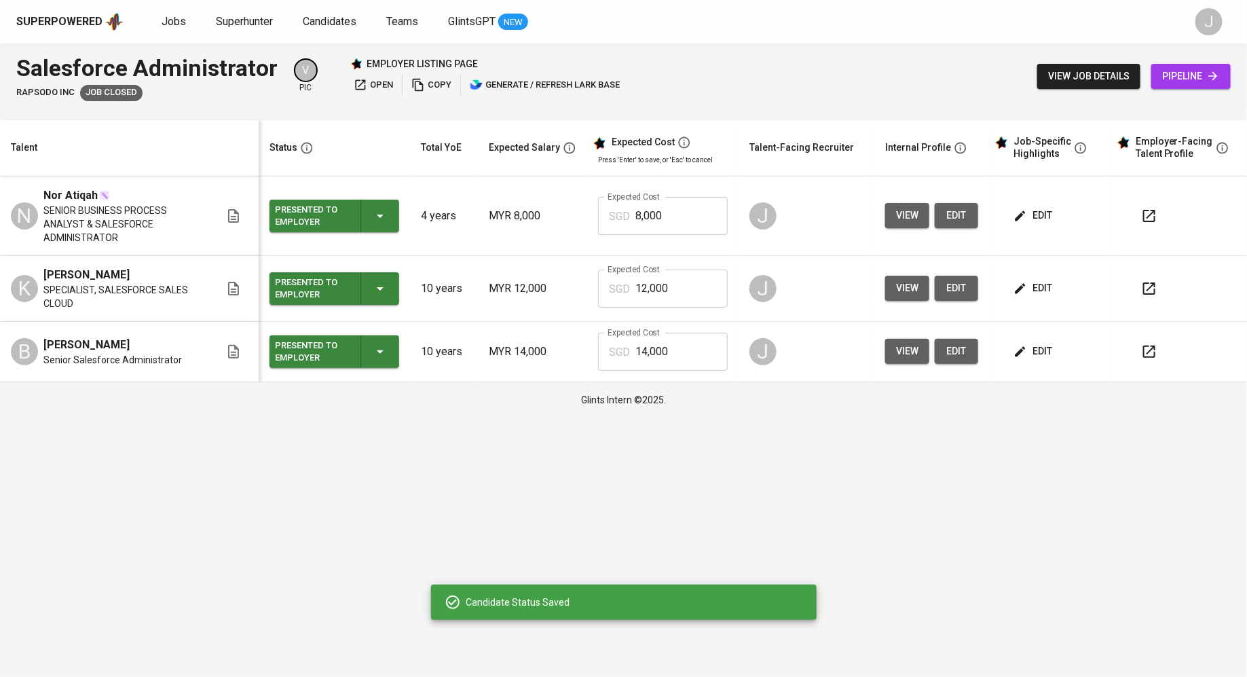
click at [365, 90] on icon "button" at bounding box center [361, 85] width 14 height 14
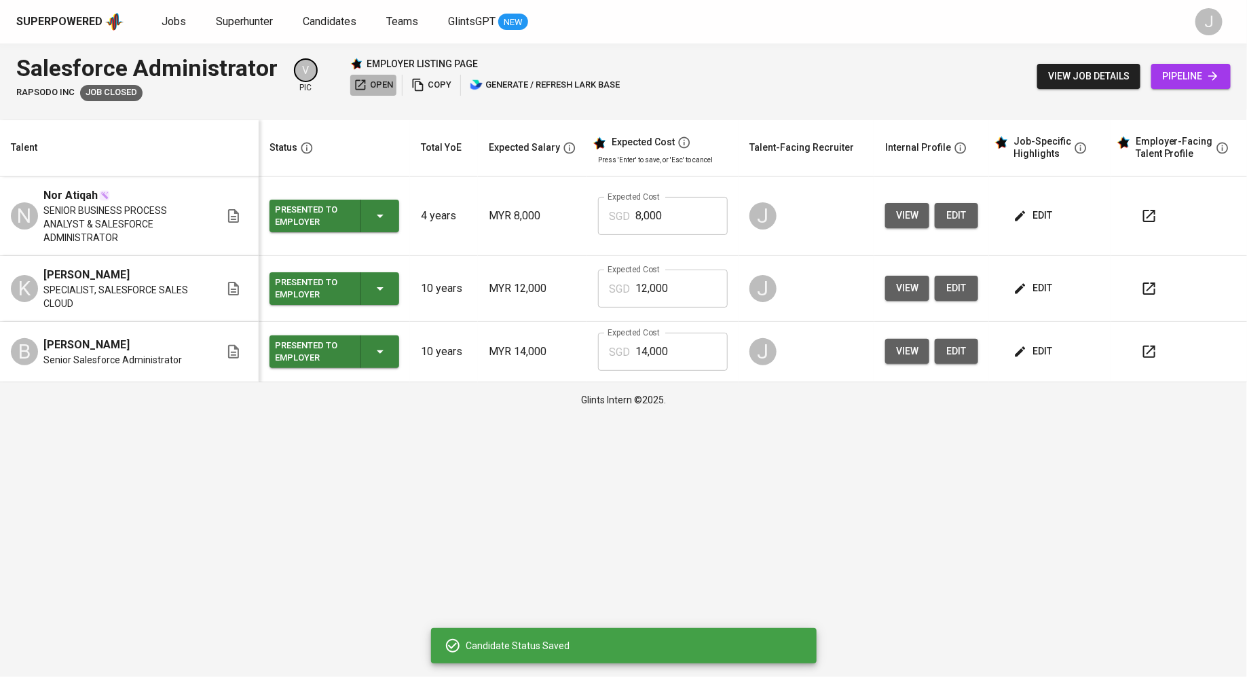
click at [381, 86] on span "open" at bounding box center [373, 85] width 39 height 16
click at [347, 204] on div "Presented to Employer" at bounding box center [312, 216] width 75 height 30
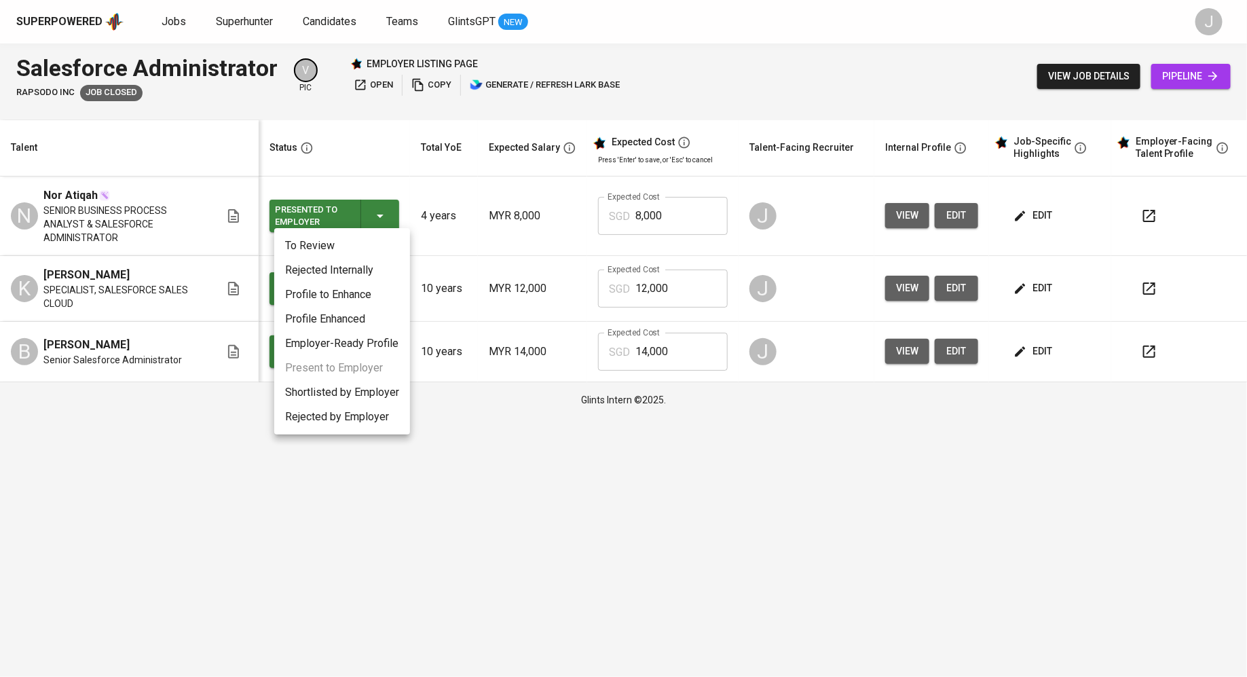
click at [186, 369] on div at bounding box center [623, 338] width 1247 height 677
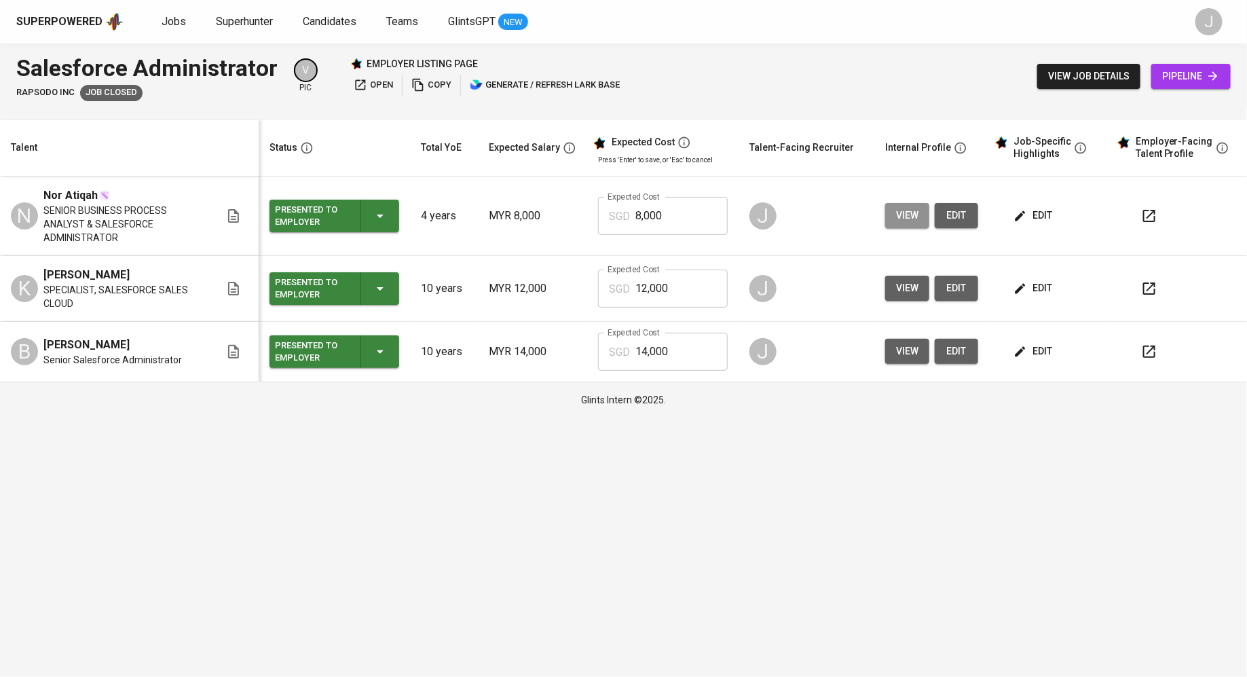
click at [897, 203] on button "view" at bounding box center [908, 215] width 44 height 25
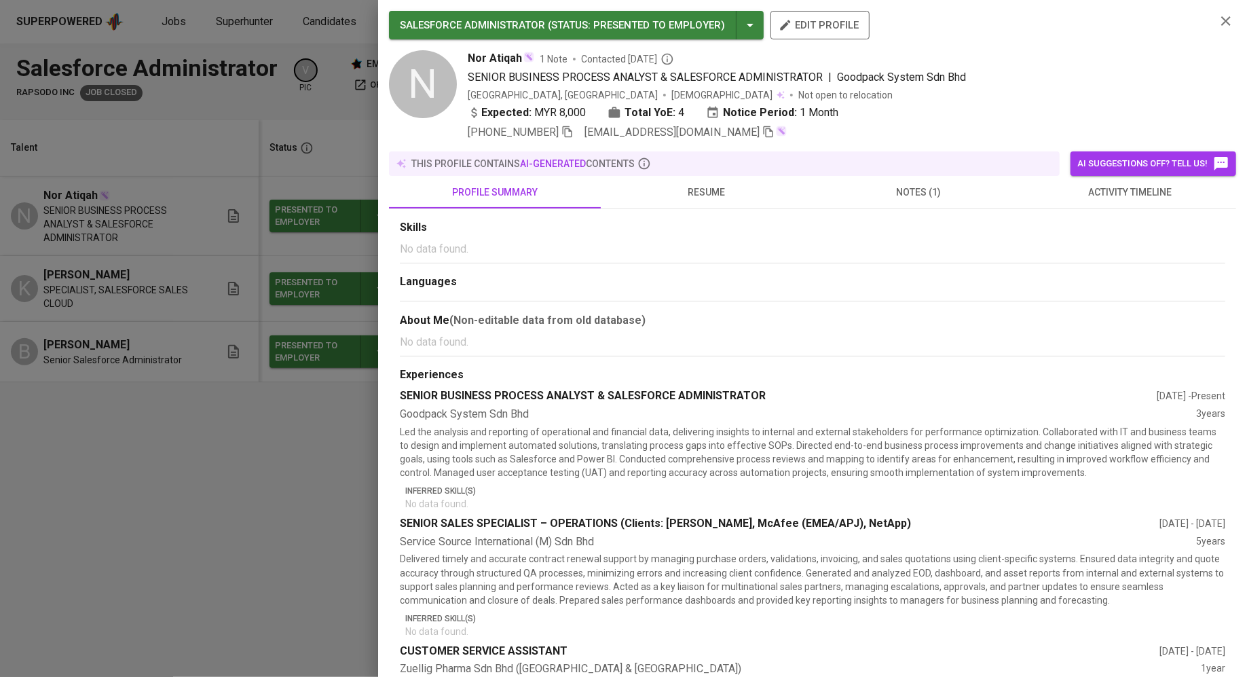
click at [718, 139] on span "[EMAIL_ADDRESS][DOMAIN_NAME]" at bounding box center [680, 132] width 190 height 16
click at [776, 132] on img at bounding box center [781, 131] width 11 height 11
click at [764, 132] on icon "button" at bounding box center [769, 132] width 10 height 12
click at [346, 463] on div at bounding box center [623, 338] width 1247 height 677
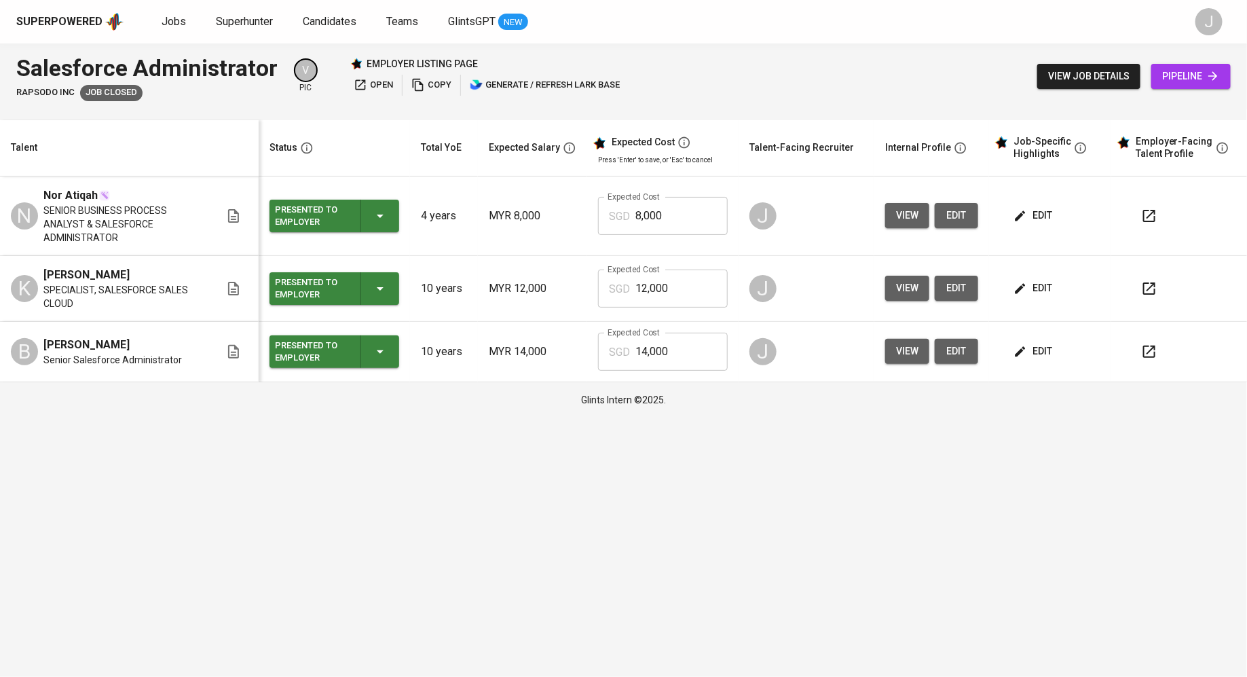
click at [1038, 207] on span "edit" at bounding box center [1035, 215] width 36 height 17
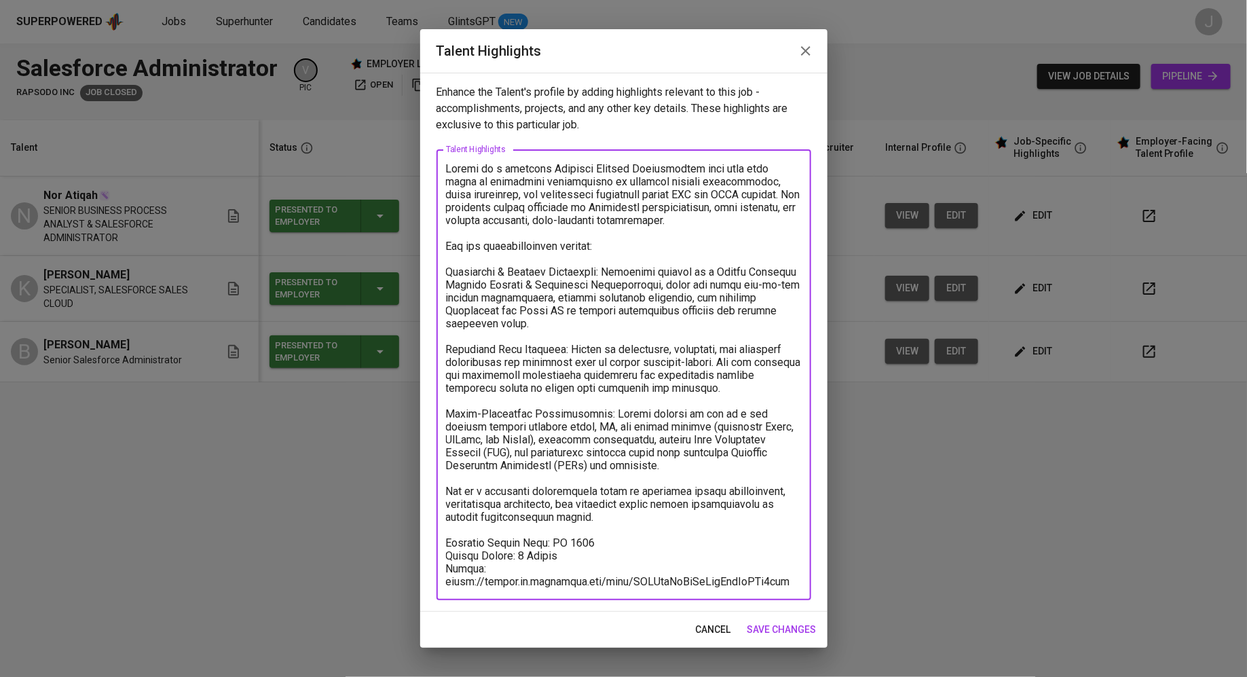
click at [560, 295] on textarea "To enrich screen reader interactions, please activate Accessibility in Grammarl…" at bounding box center [624, 375] width 356 height 426
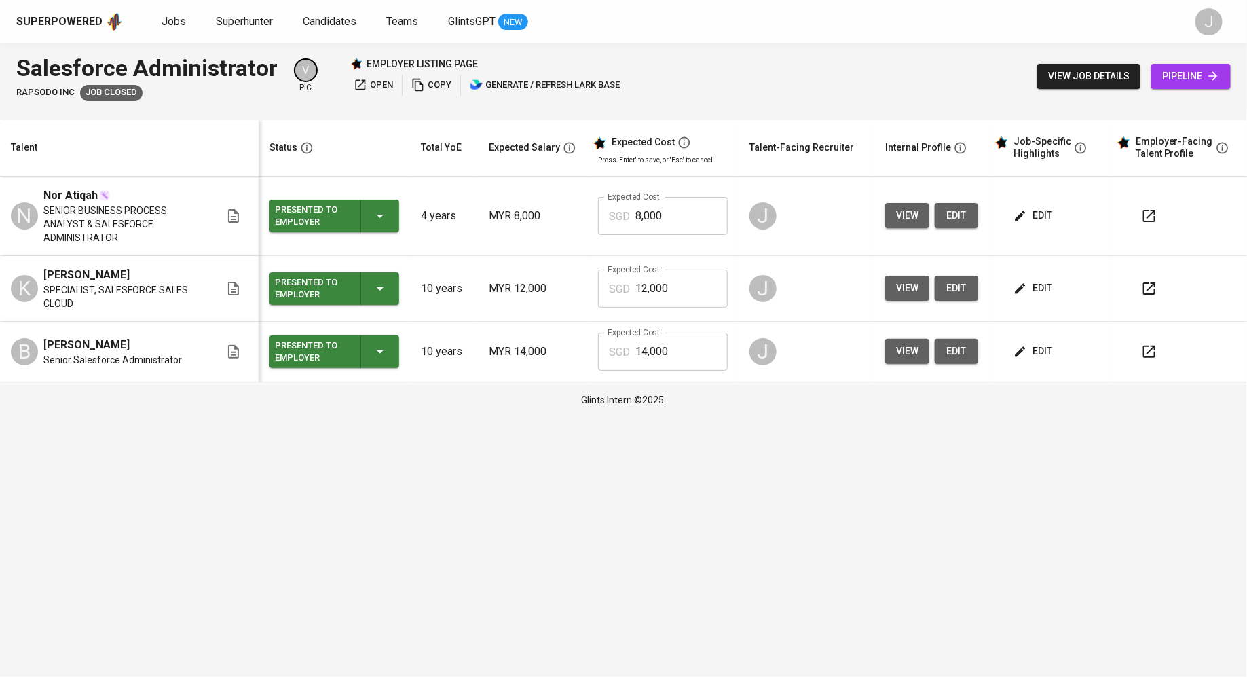
click at [807, 48] on div "Salesforce Administrator Rapsodo Inc Job Closed V pic employer listing page ope…" at bounding box center [623, 76] width 1247 height 66
click at [1034, 282] on span "edit" at bounding box center [1035, 288] width 36 height 17
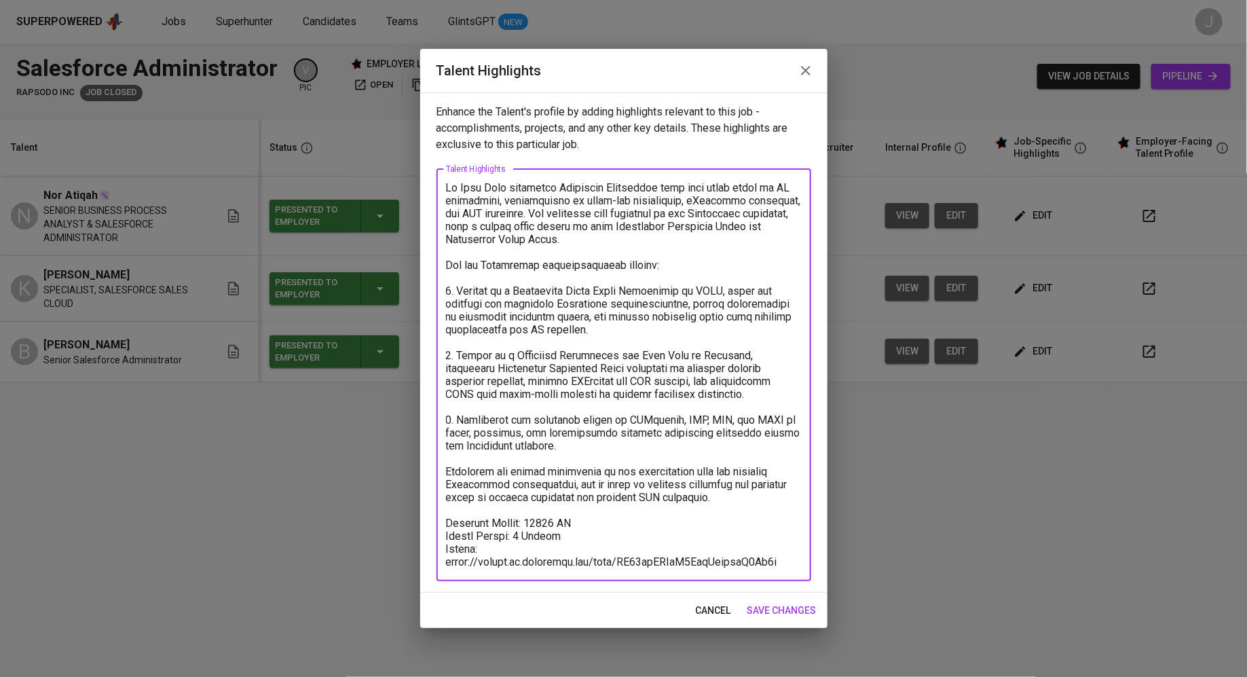
click at [568, 277] on textarea "To enrich screen reader interactions, please activate Accessibility in Grammarl…" at bounding box center [624, 374] width 356 height 387
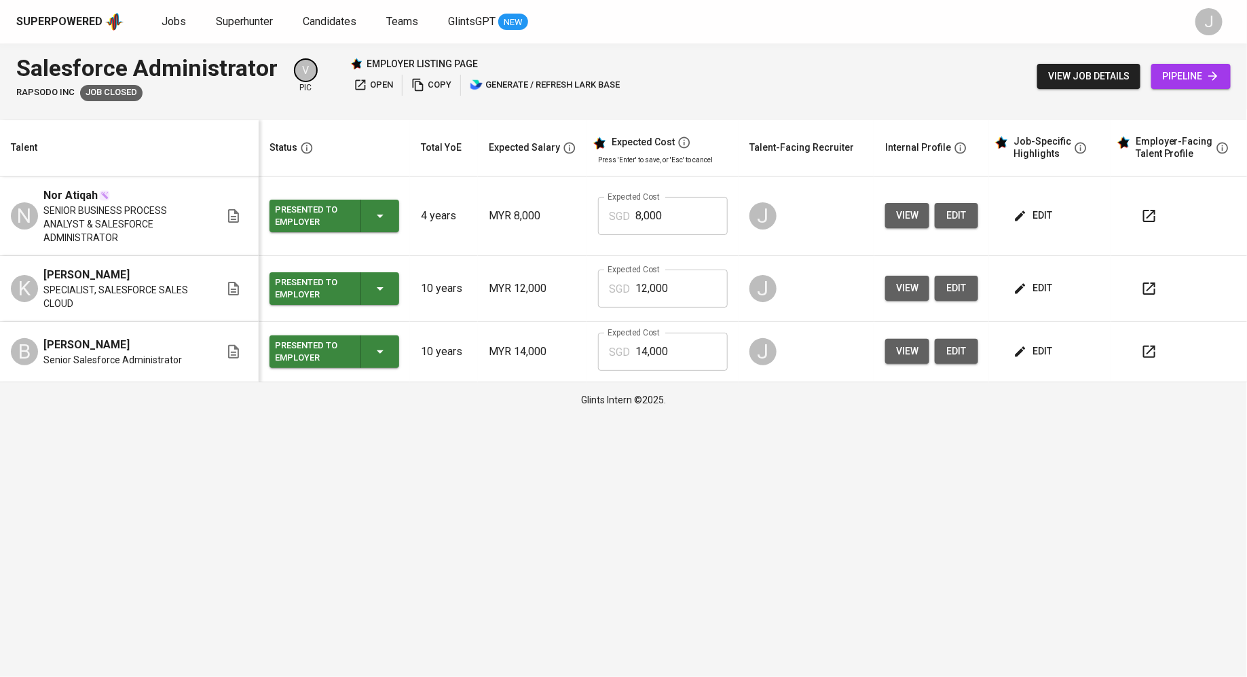
click at [1034, 343] on span "edit" at bounding box center [1035, 351] width 36 height 17
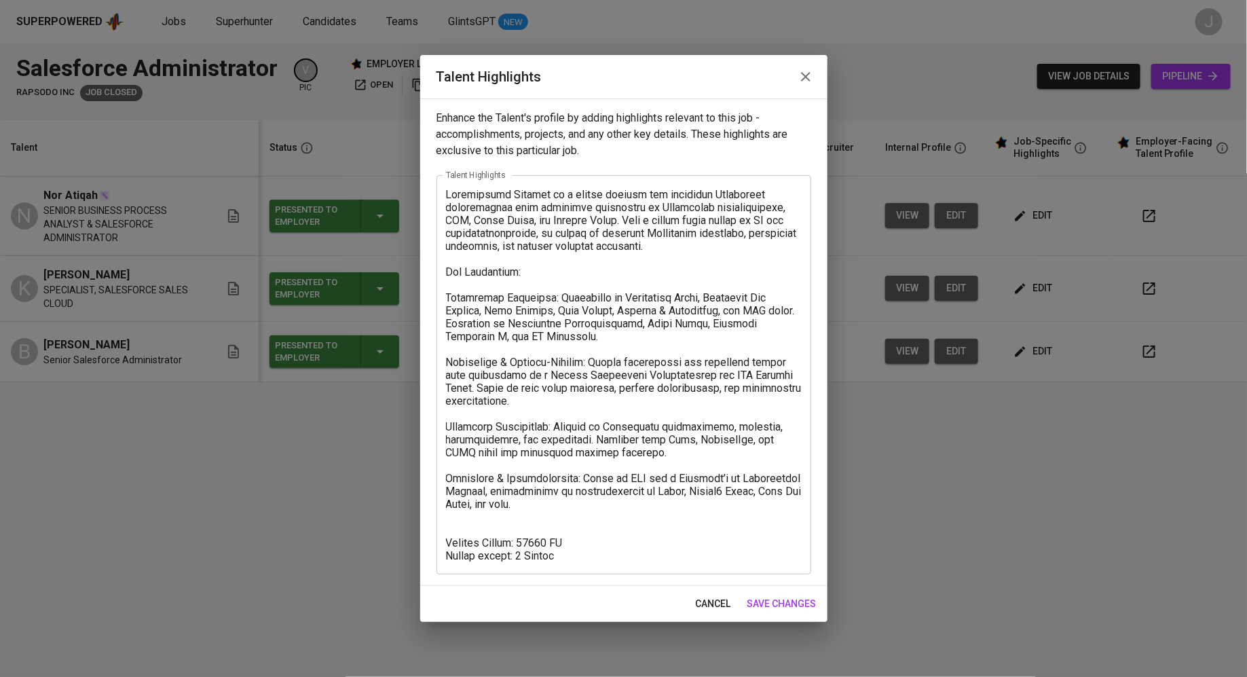
click at [695, 278] on textarea at bounding box center [624, 375] width 356 height 374
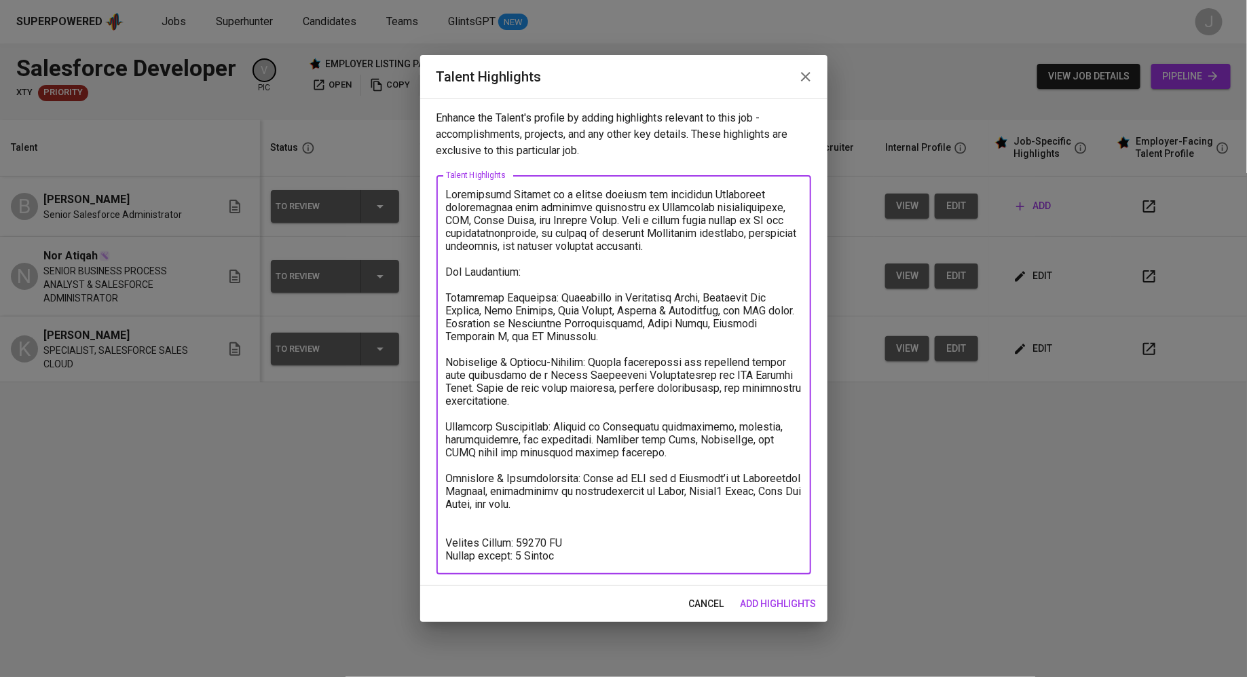
type textarea "Balamurugan Ramayah is a highly skilled and certified Salesforce professional w…"
click at [773, 602] on span "add highlights" at bounding box center [779, 604] width 76 height 17
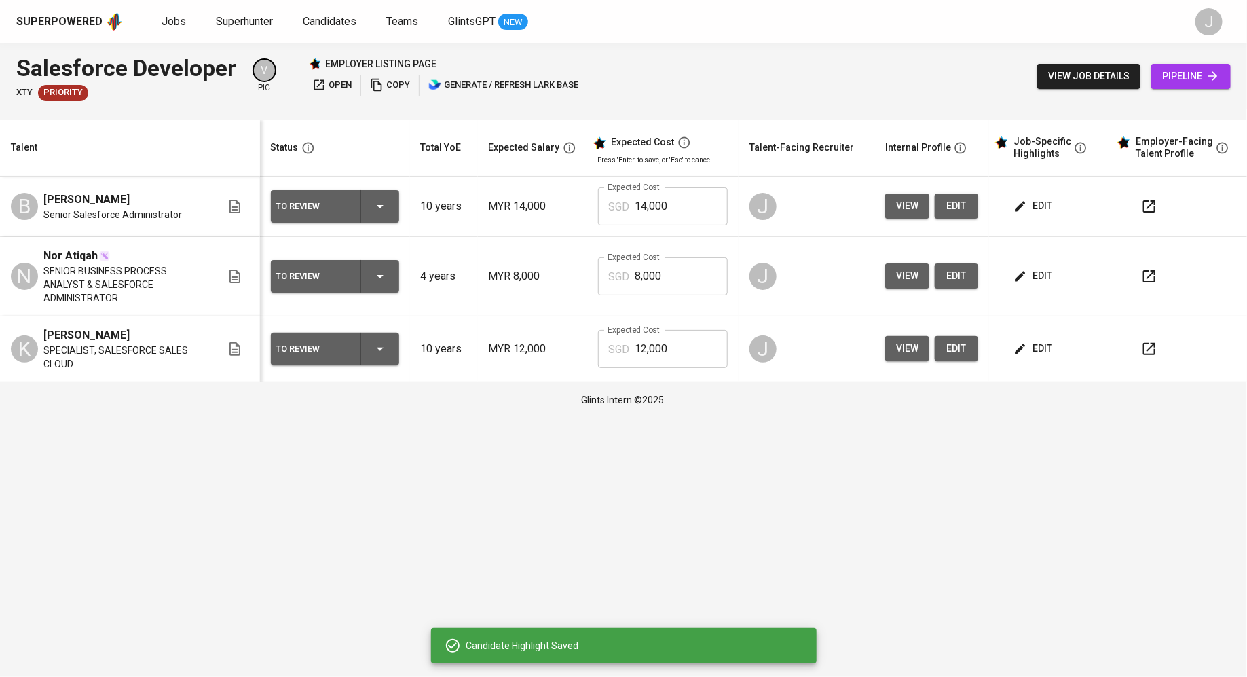
click at [672, 214] on input "14,000" at bounding box center [682, 206] width 92 height 38
click at [672, 293] on td "Expected Cost SGD 8,000 Expected Cost" at bounding box center [662, 276] width 151 height 79
click at [677, 352] on input "12,000" at bounding box center [682, 349] width 92 height 38
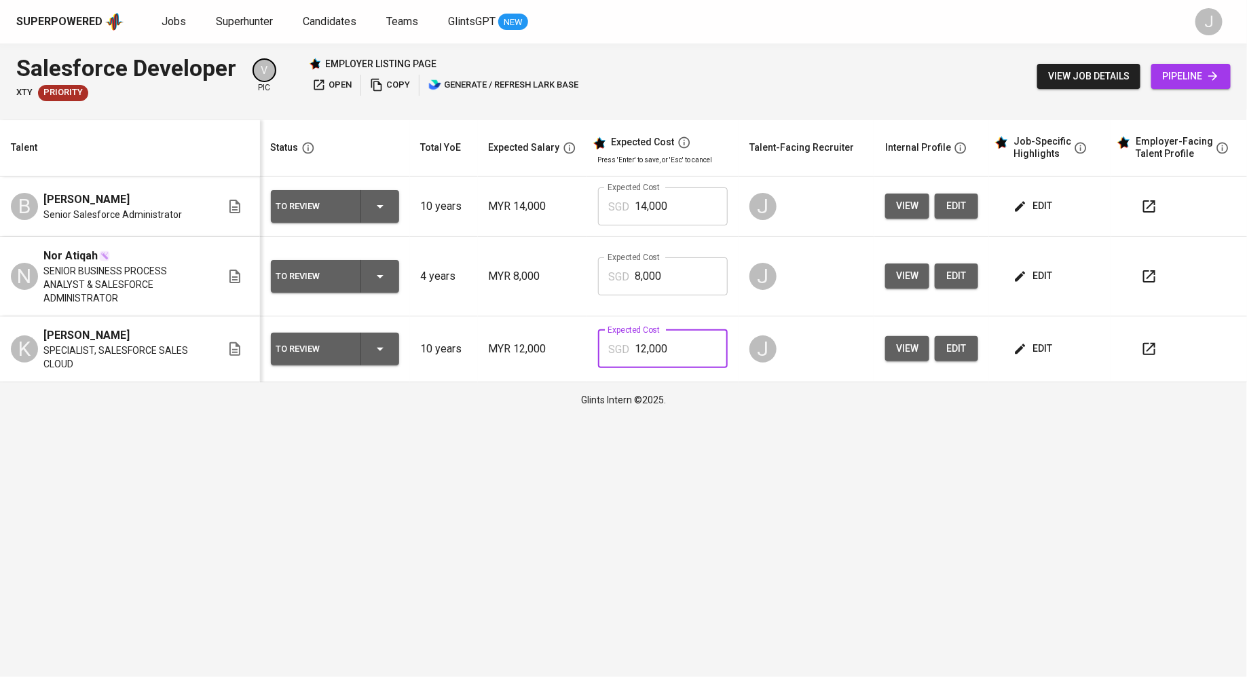
click at [394, 207] on div "To Review" at bounding box center [334, 206] width 117 height 33
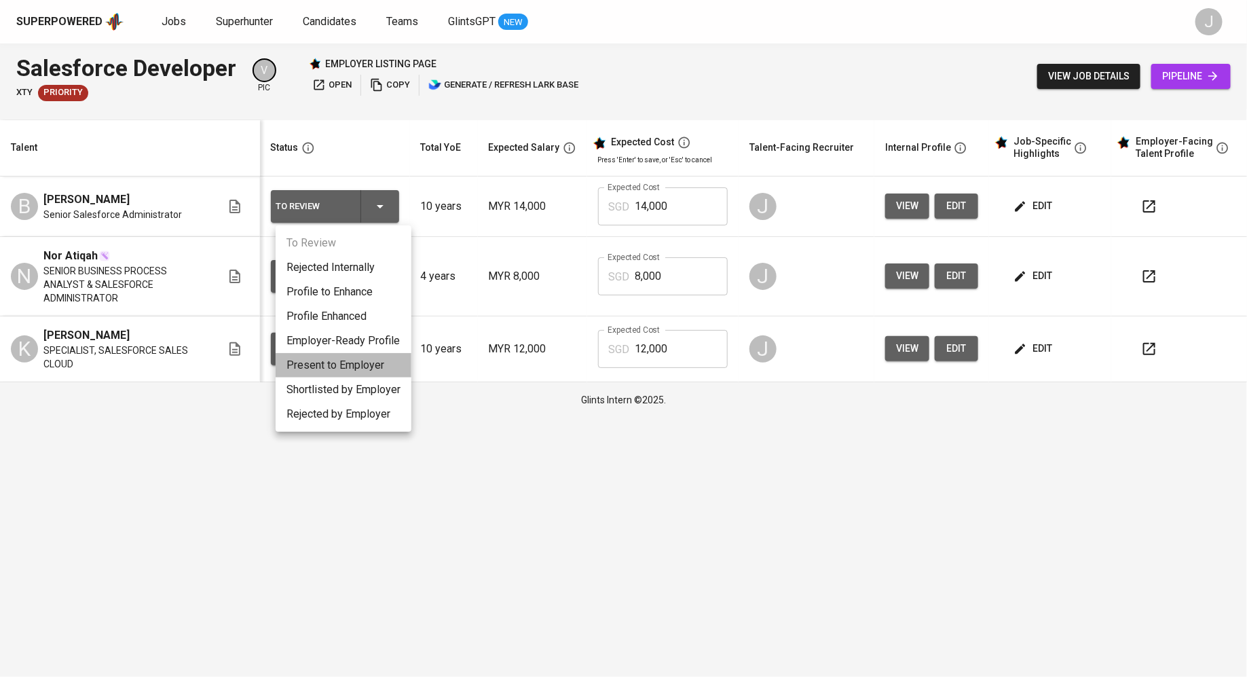
click at [363, 365] on li "Present to Employer" at bounding box center [344, 365] width 136 height 24
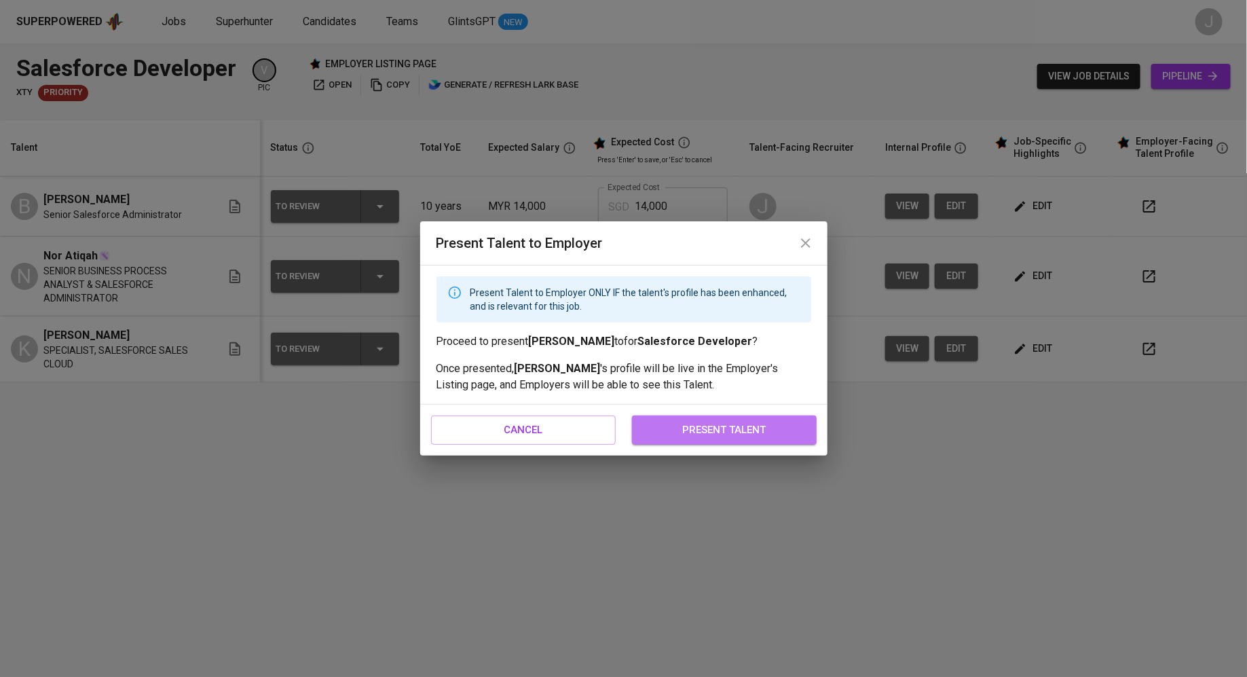
click at [672, 422] on span "present talent" at bounding box center [724, 430] width 155 height 18
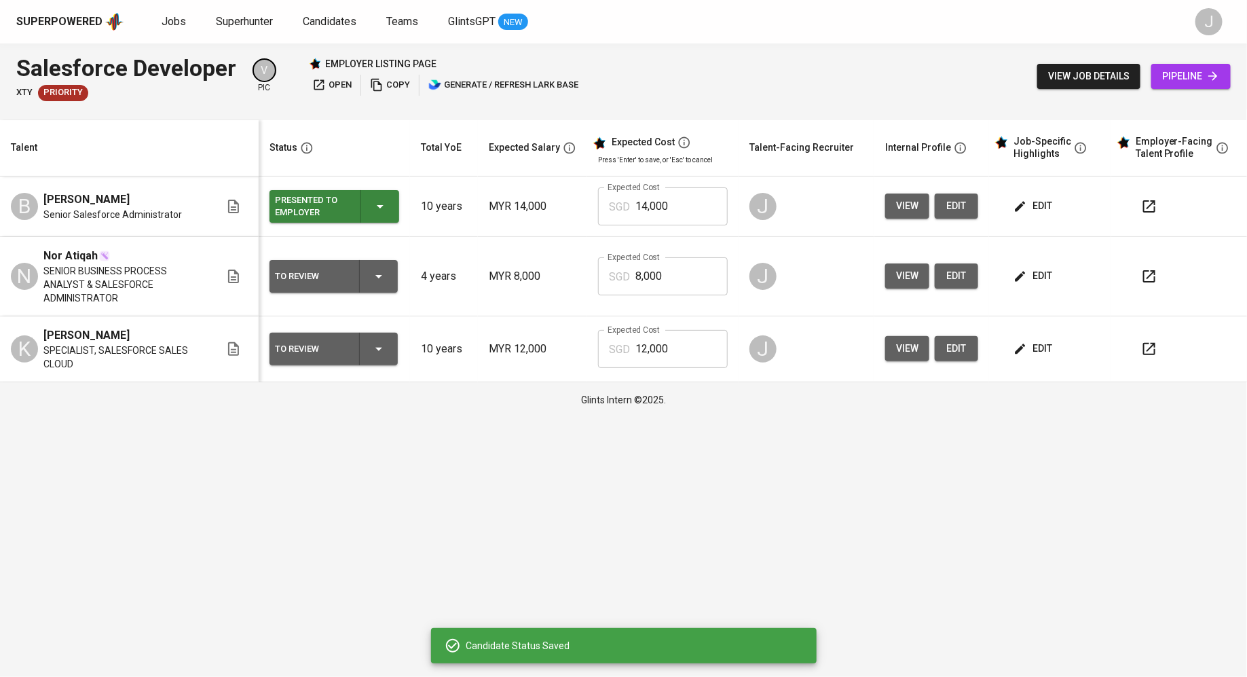
click at [322, 282] on div "To Review" at bounding box center [333, 276] width 117 height 33
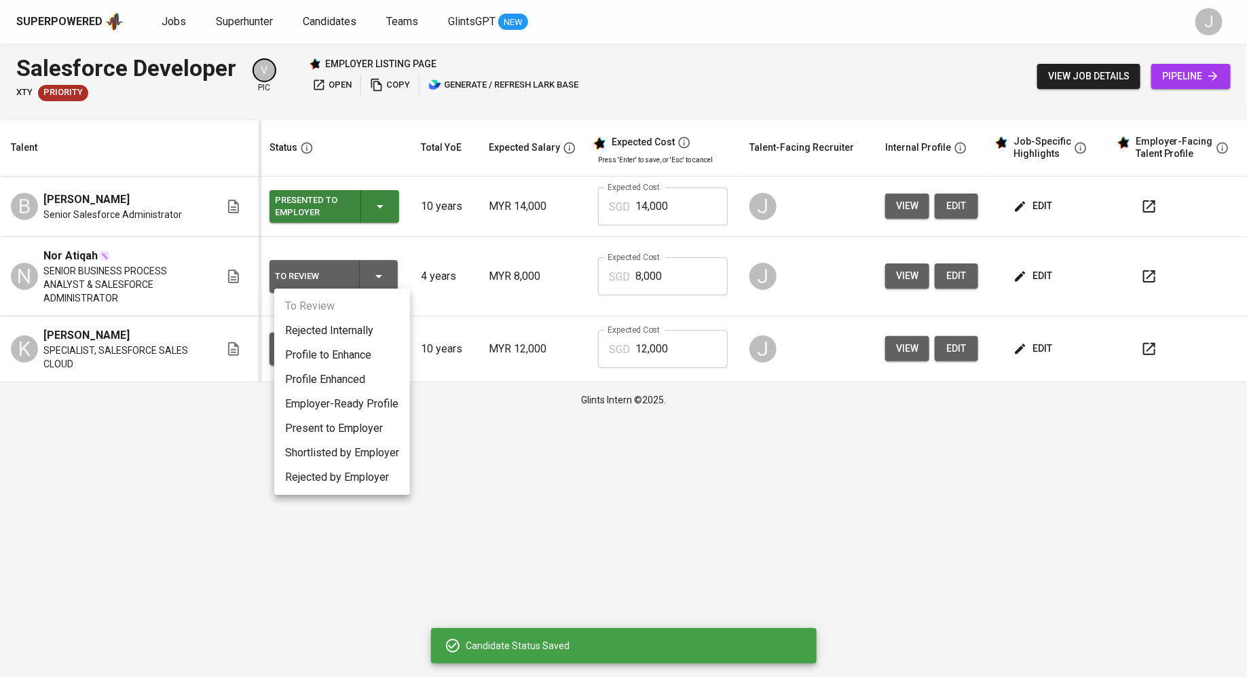
click at [353, 425] on li "Present to Employer" at bounding box center [342, 428] width 136 height 24
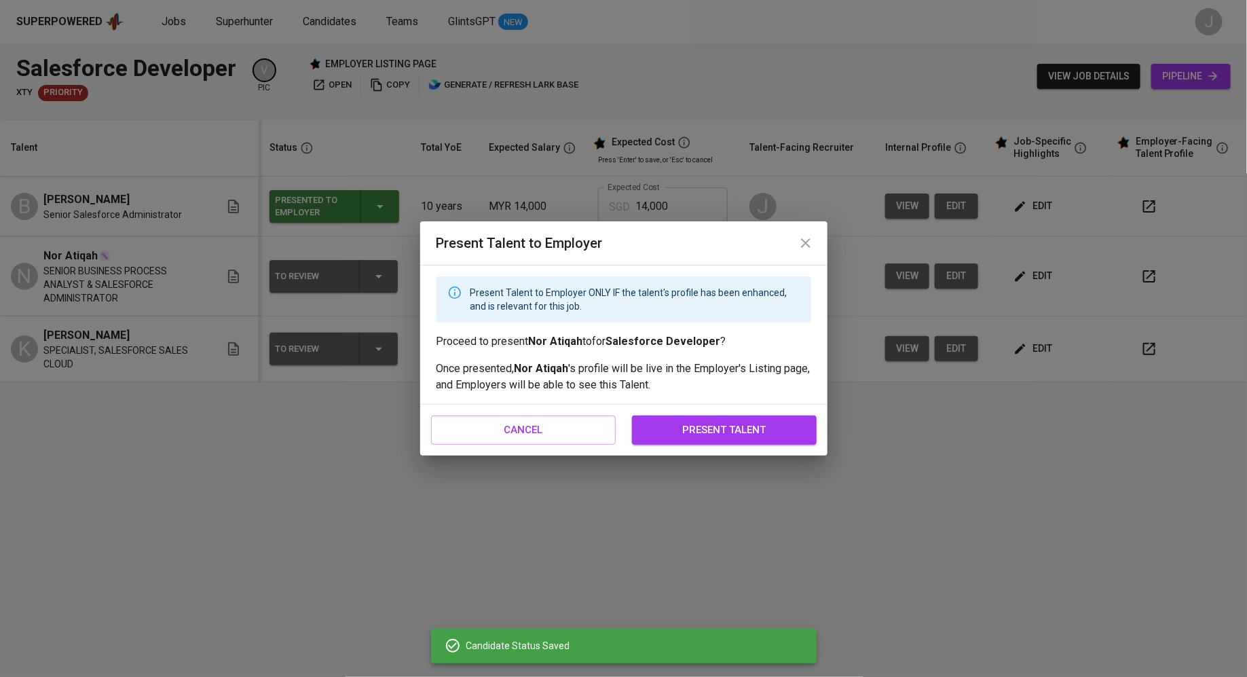
click at [619, 424] on div "cancel present talent" at bounding box center [623, 430] width 407 height 50
click at [642, 424] on button "present talent" at bounding box center [724, 430] width 185 height 29
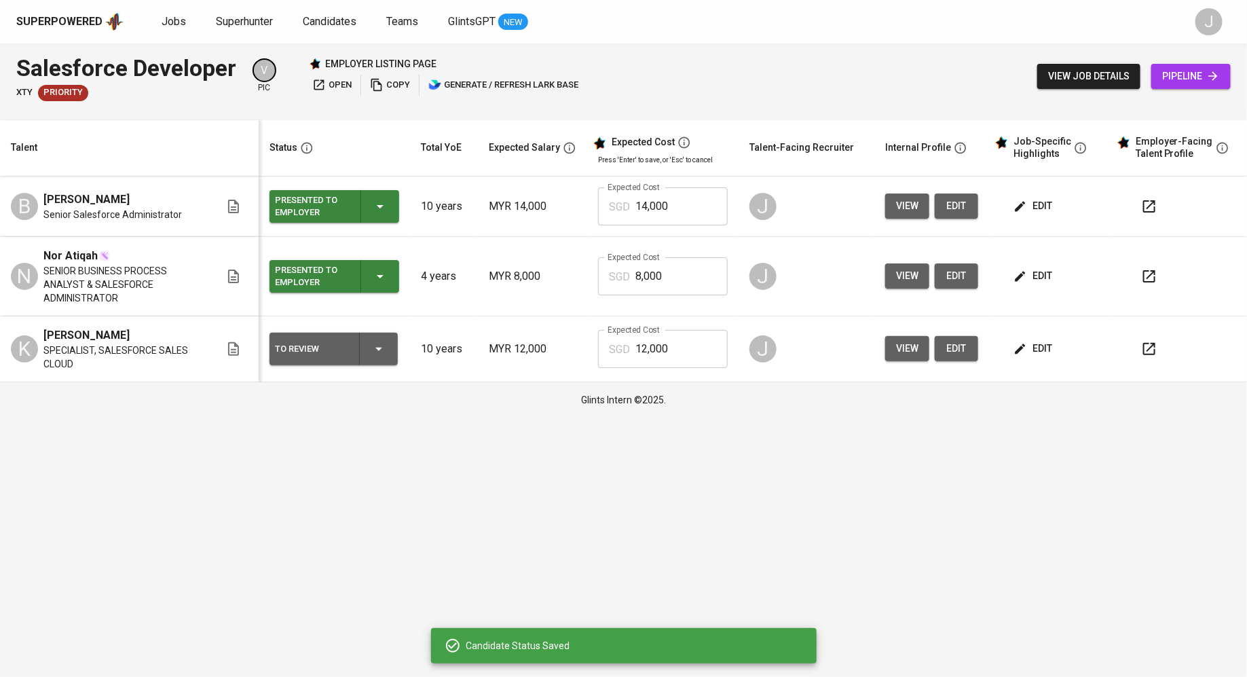
click at [347, 347] on div "To Review" at bounding box center [333, 349] width 117 height 33
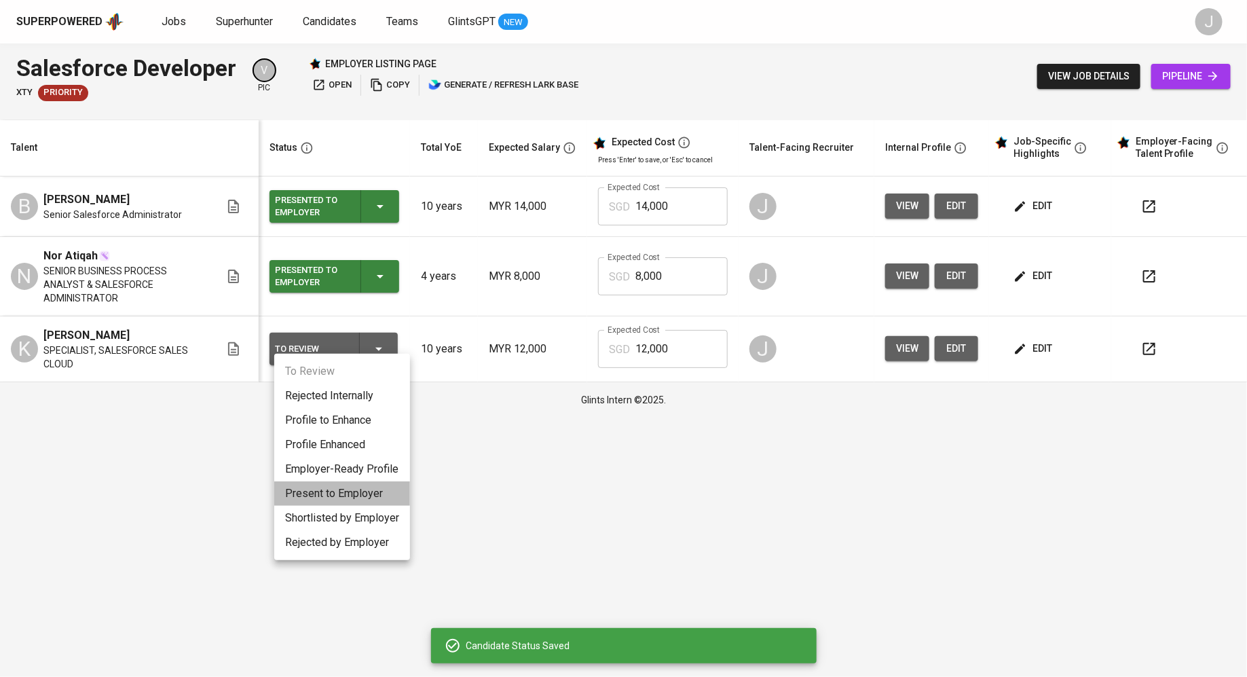
click at [346, 491] on li "Present to Employer" at bounding box center [342, 493] width 136 height 24
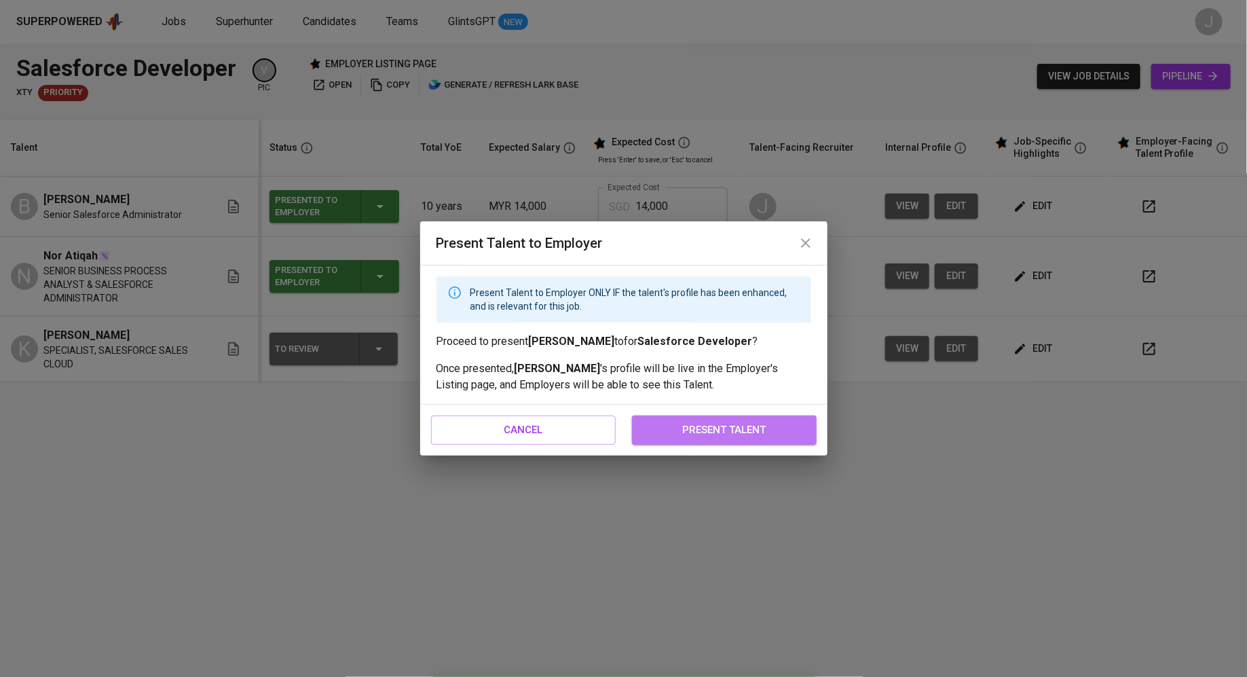
click at [673, 427] on span "present talent" at bounding box center [724, 430] width 155 height 18
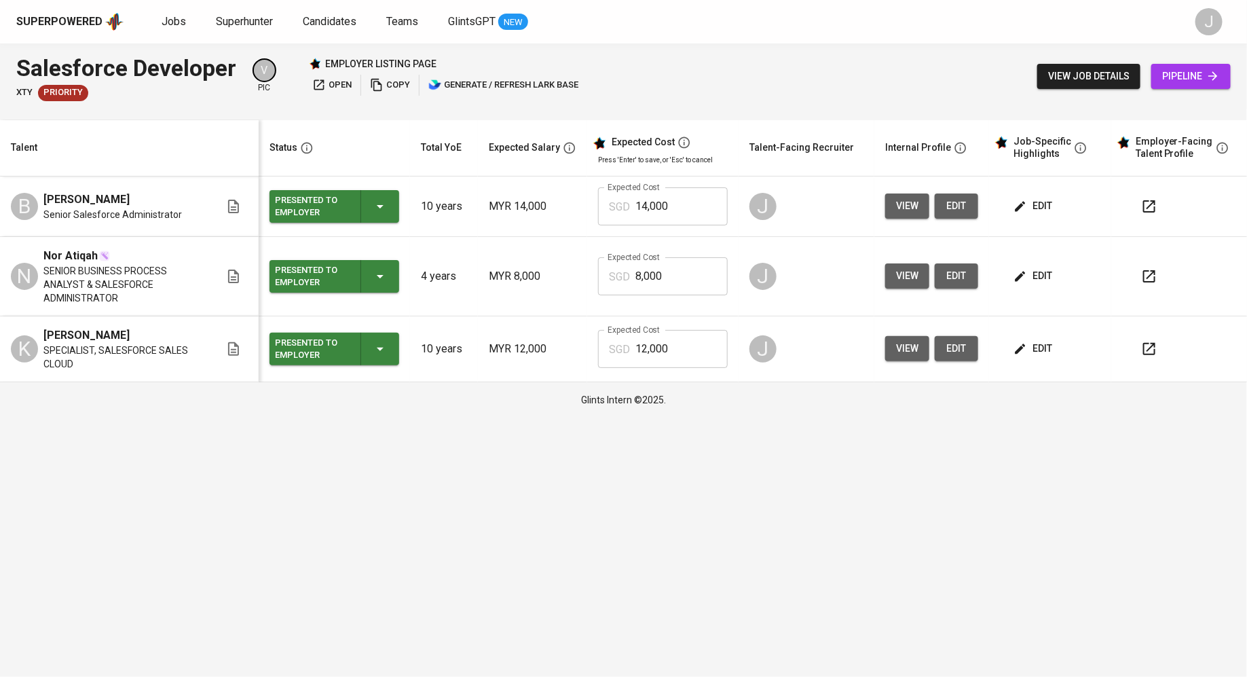
click at [1043, 207] on span "edit" at bounding box center [1035, 206] width 36 height 17
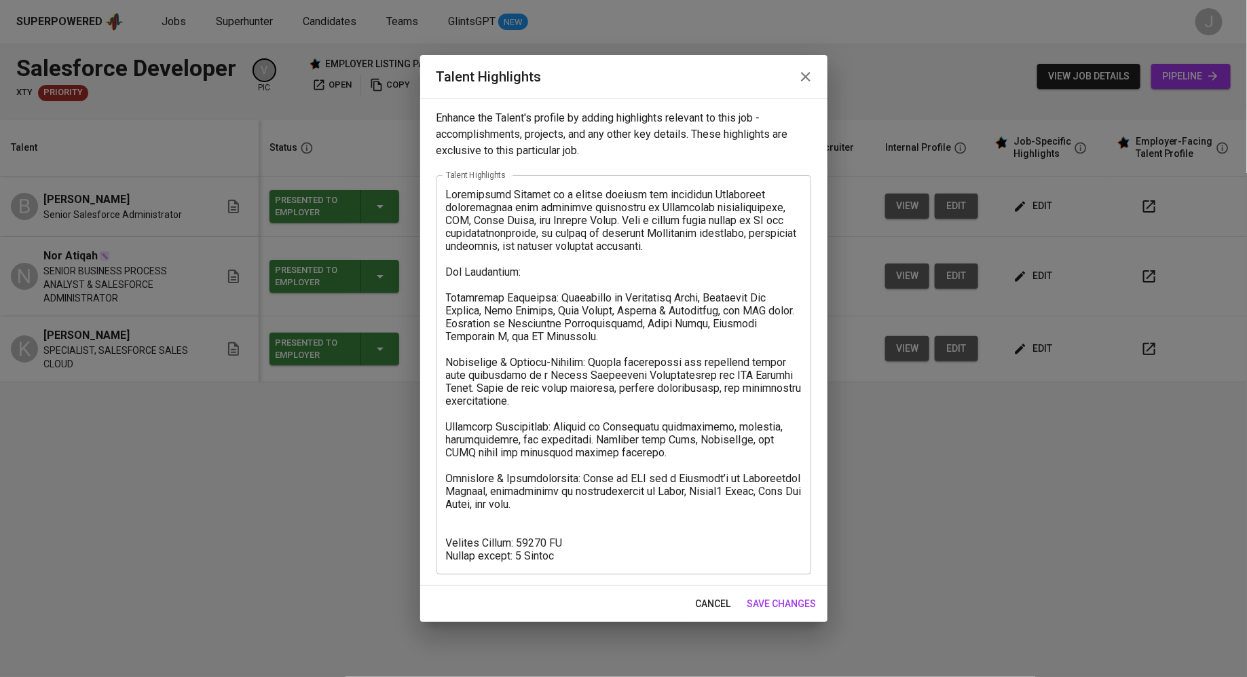
click at [603, 545] on textarea at bounding box center [624, 375] width 356 height 374
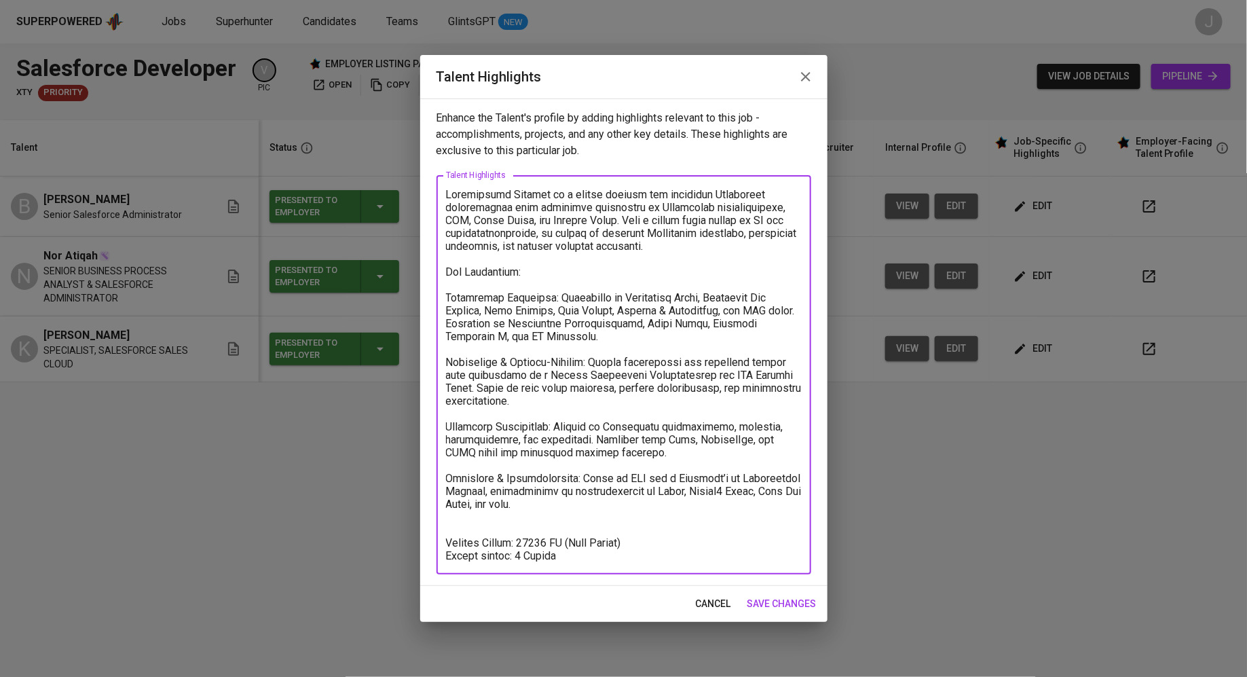
type textarea "Balamurugan Ramayah is a highly skilled and certified Salesforce professional w…"
click at [786, 602] on span "save changes" at bounding box center [782, 604] width 69 height 17
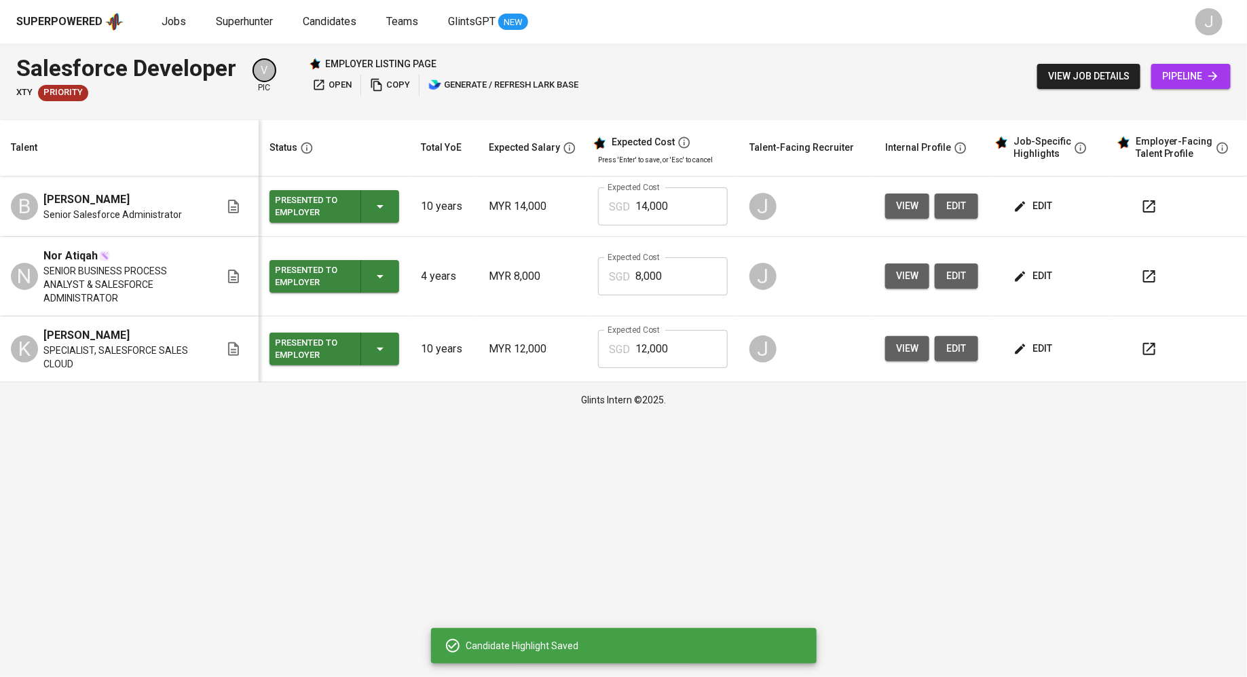
click at [1038, 270] on span "edit" at bounding box center [1035, 276] width 36 height 17
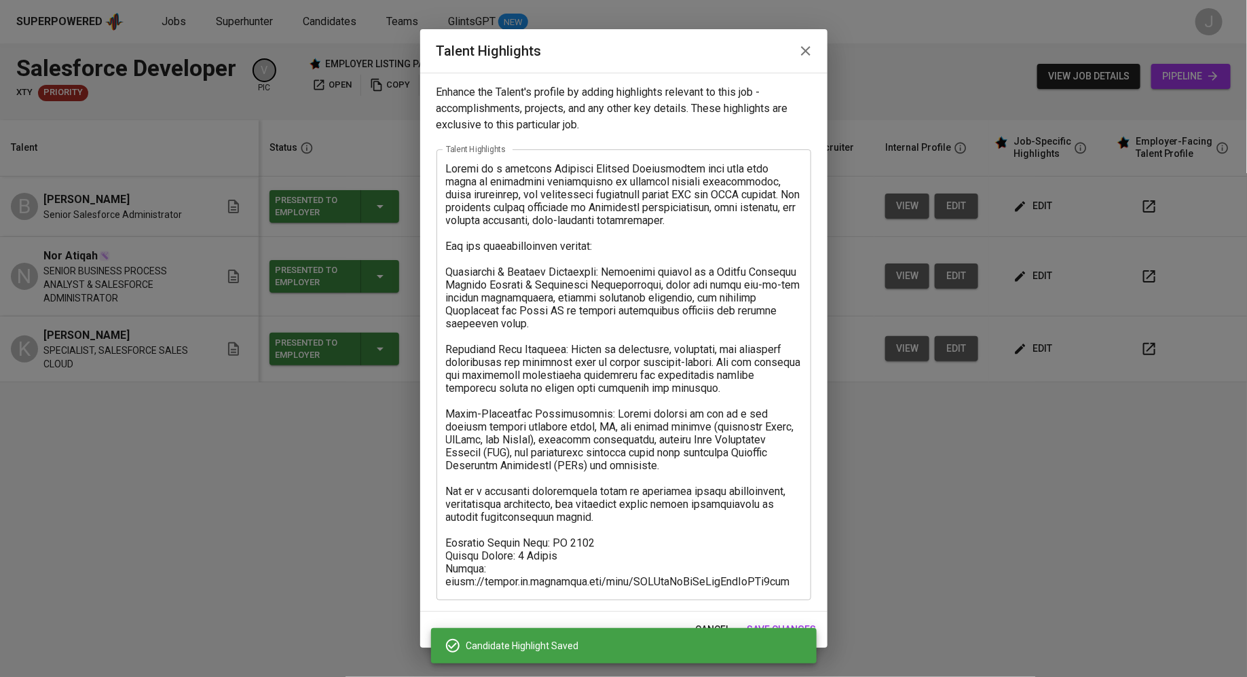
click at [622, 548] on textarea at bounding box center [624, 375] width 356 height 426
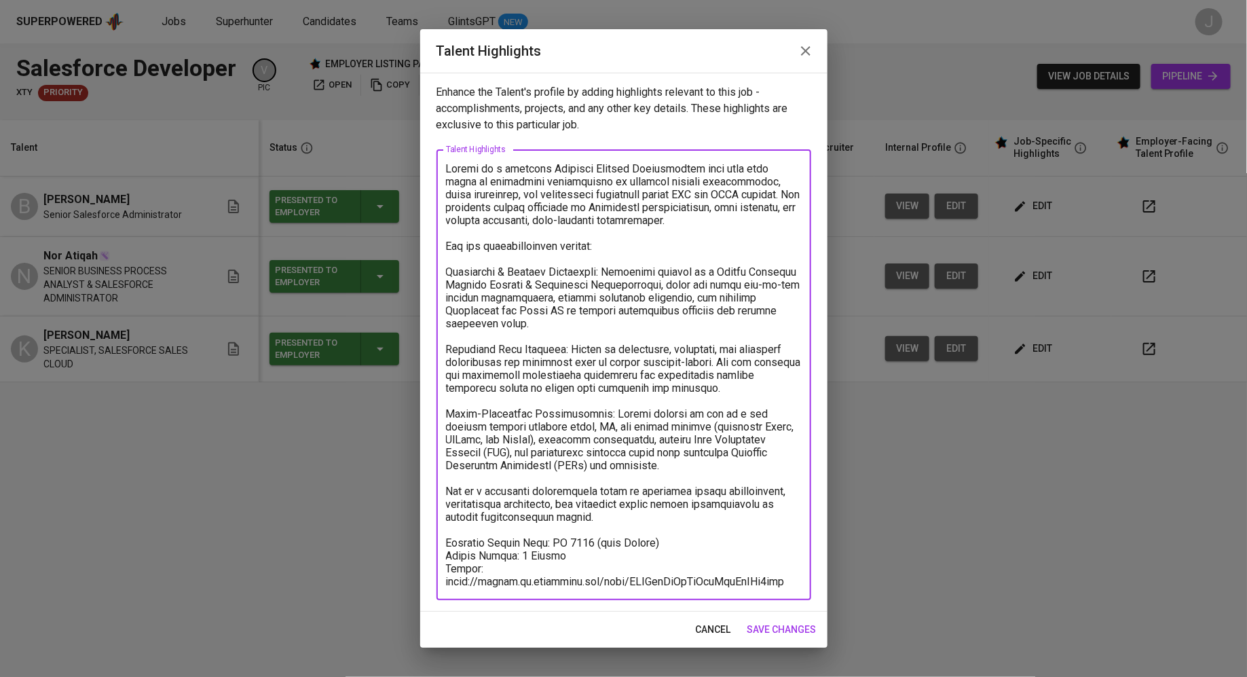
type textarea "Atiqah is a seasoned Business Analyst Professional with over nine years of expe…"
click at [779, 632] on span "save changes" at bounding box center [782, 629] width 69 height 17
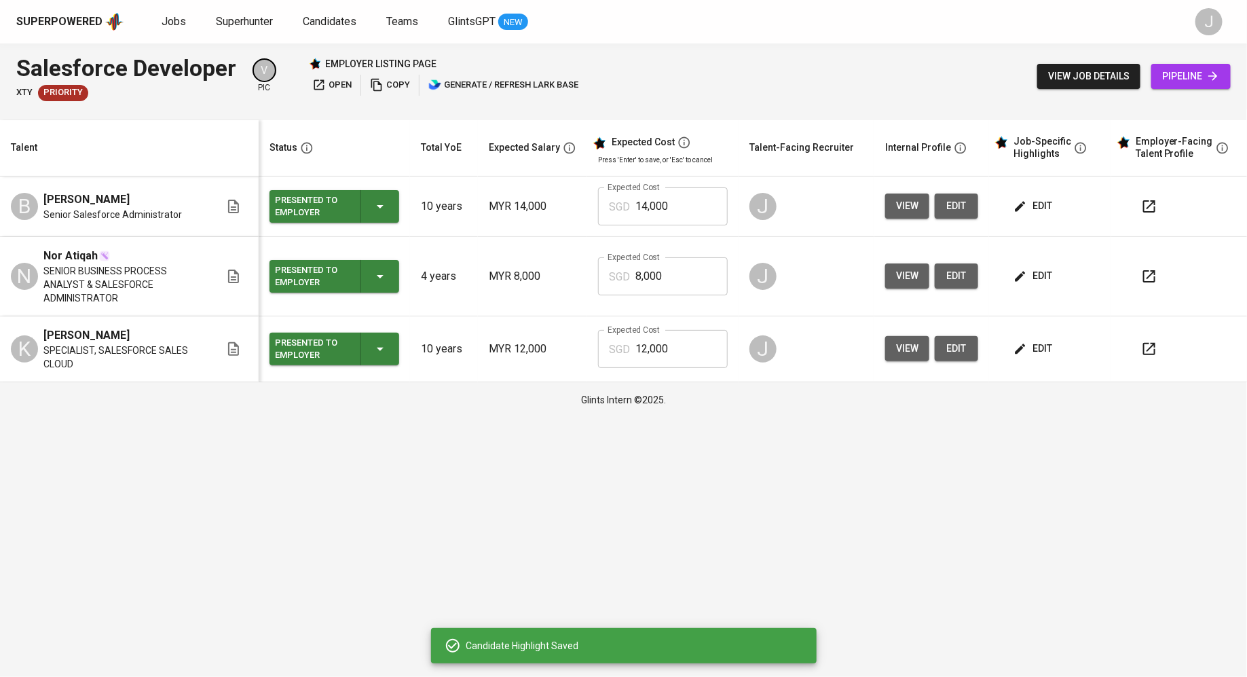
click at [1035, 203] on span "edit" at bounding box center [1035, 206] width 36 height 17
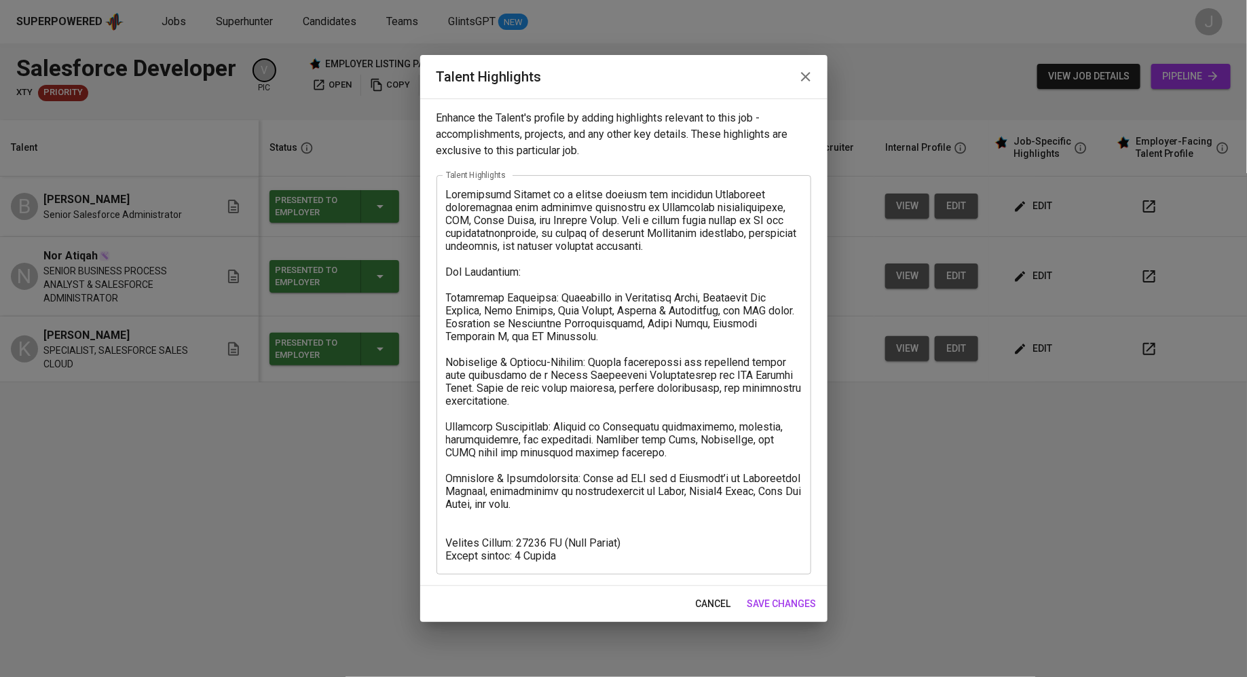
click at [600, 559] on textarea at bounding box center [624, 375] width 356 height 374
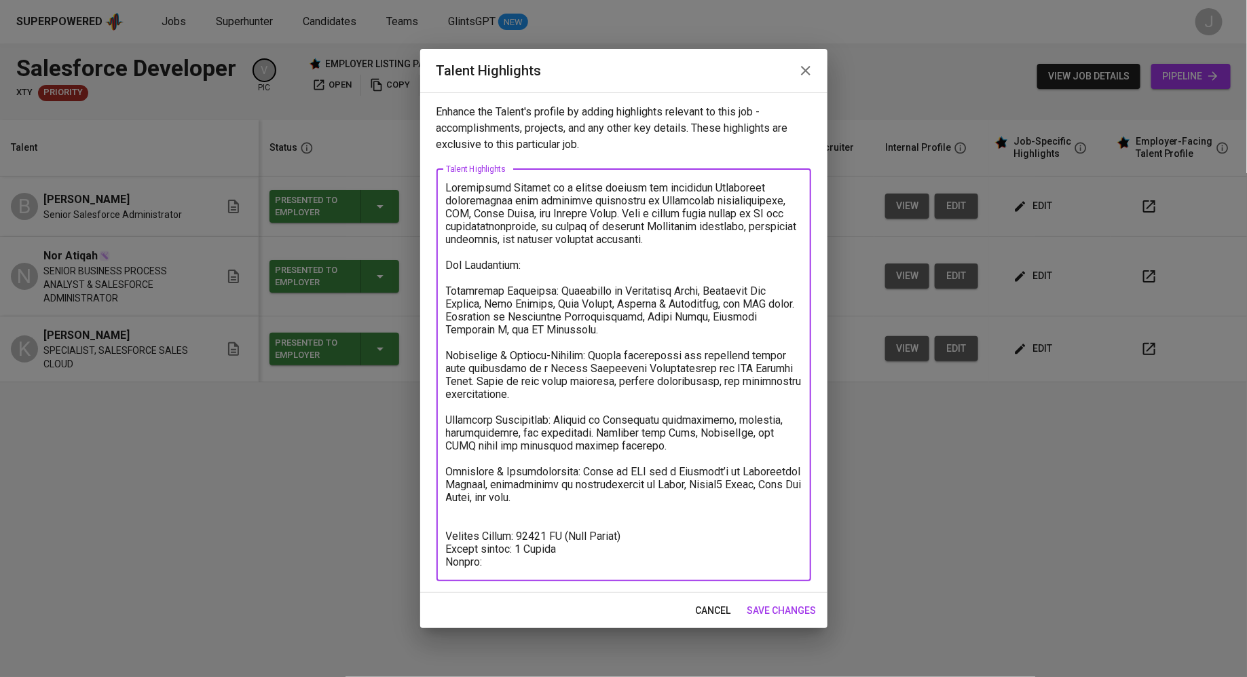
paste textarea "https://glints.sg.larksuite.com/wiki/FLPHw4eyjiWh7dkiXNxlFGJ6gtg"
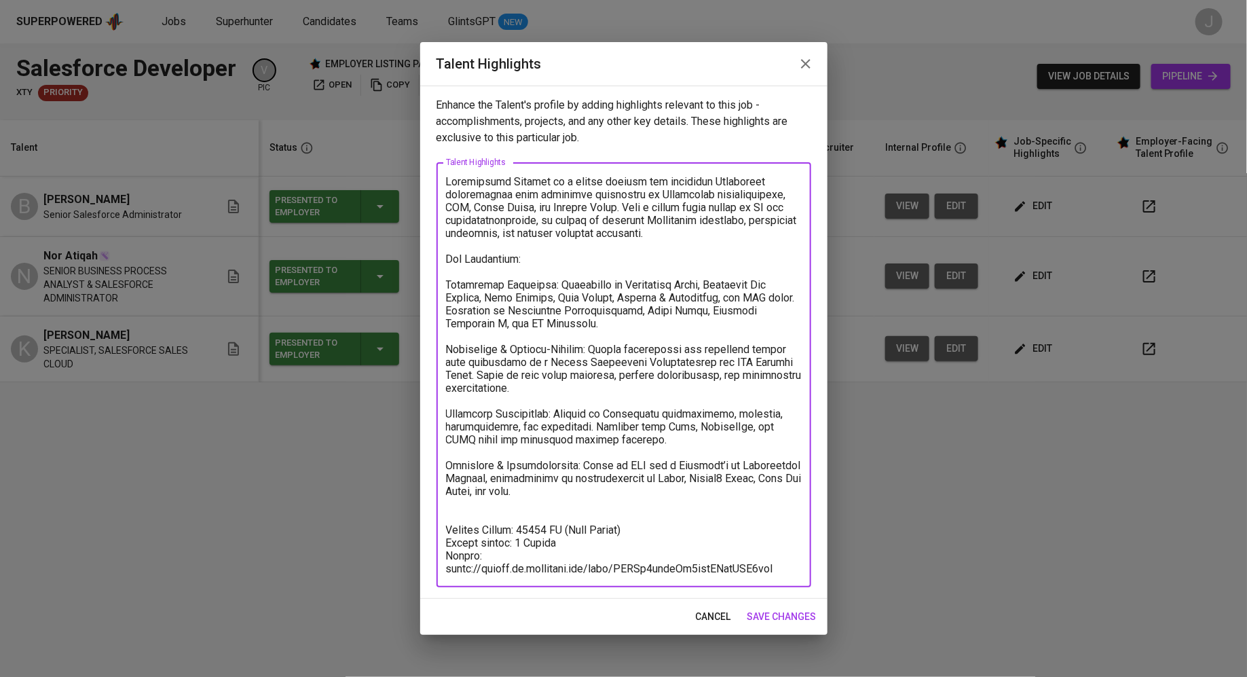
type textarea "Balamurugan Ramayah is a highly skilled and certified Salesforce professional w…"
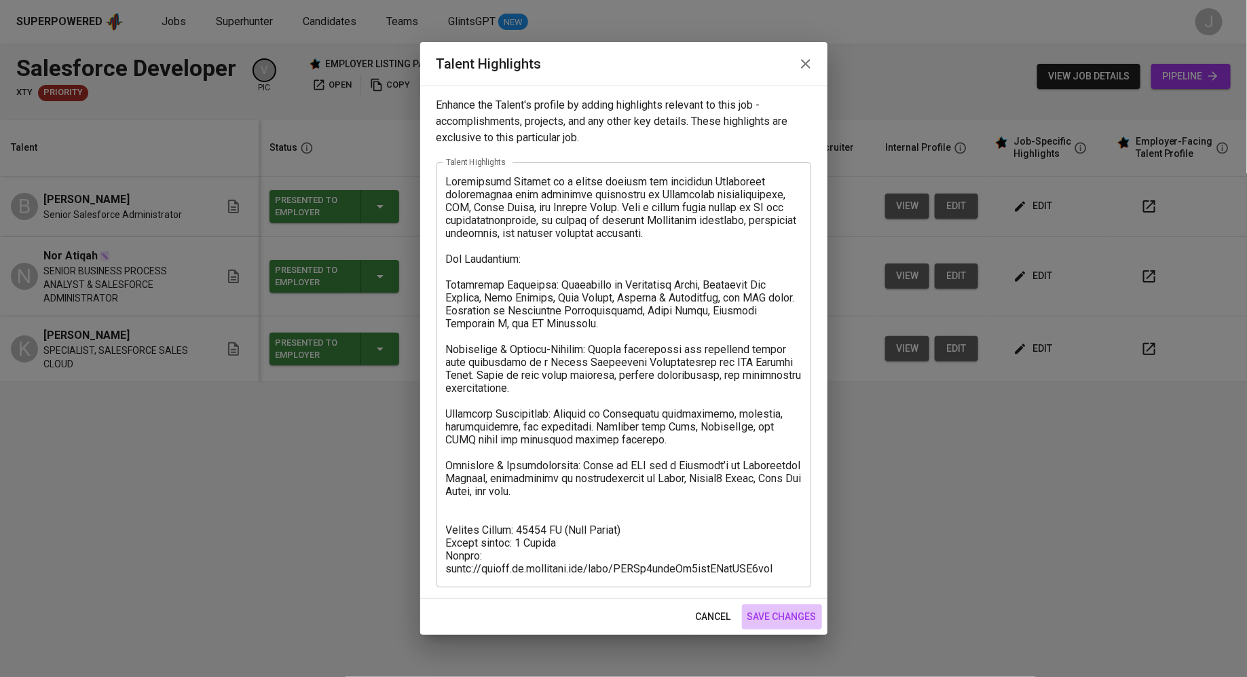
click at [795, 623] on span "save changes" at bounding box center [782, 616] width 69 height 17
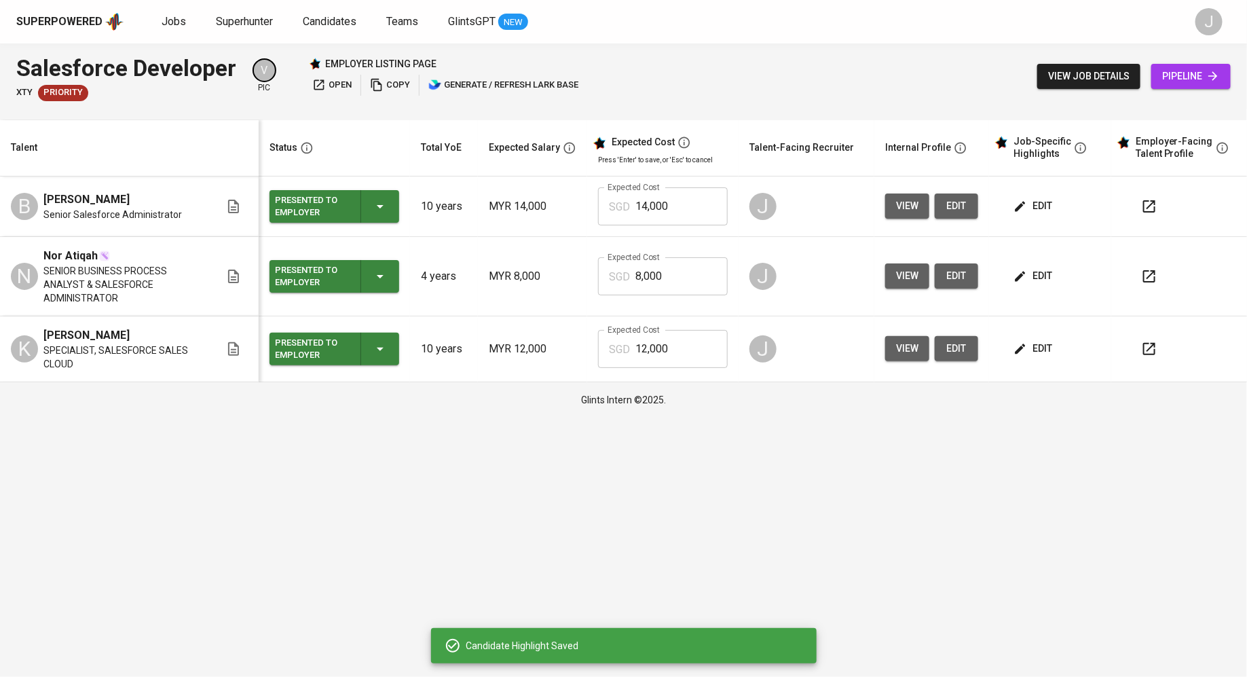
click at [329, 96] on div "Salesforce Developer xTY Priority V pic employer listing page open copy generat…" at bounding box center [299, 77] width 566 height 50
click at [329, 86] on span "open" at bounding box center [331, 85] width 39 height 16
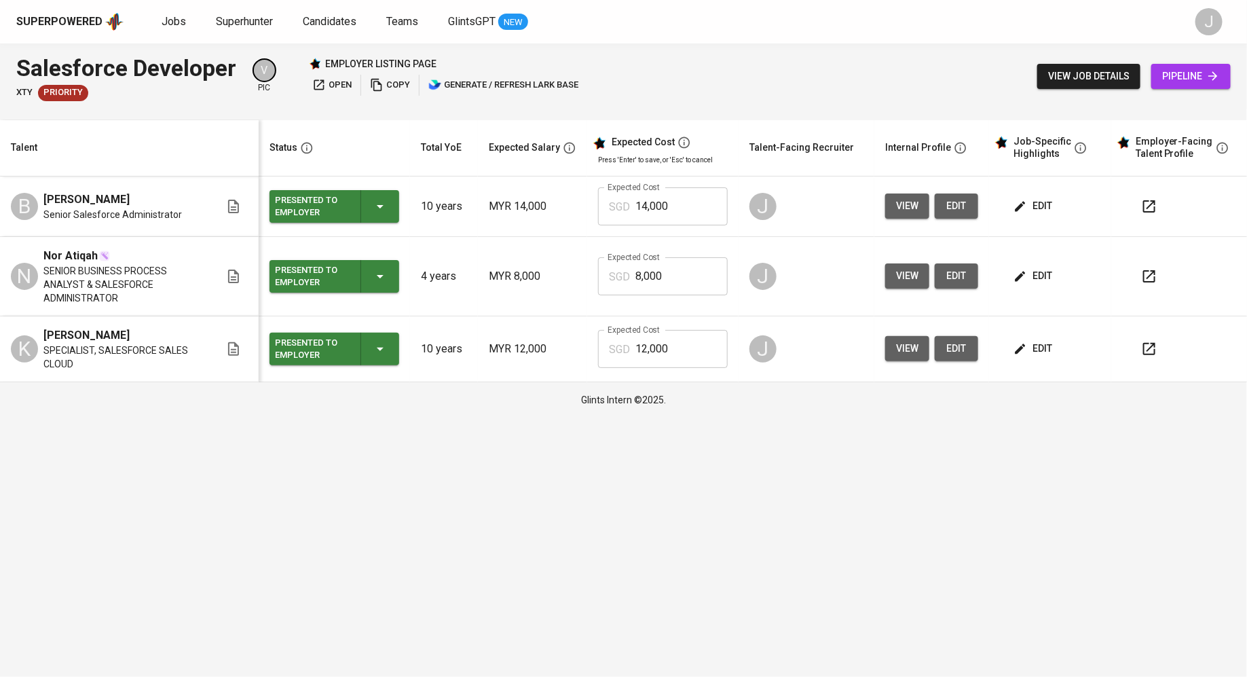
click at [909, 198] on span "view" at bounding box center [907, 206] width 22 height 17
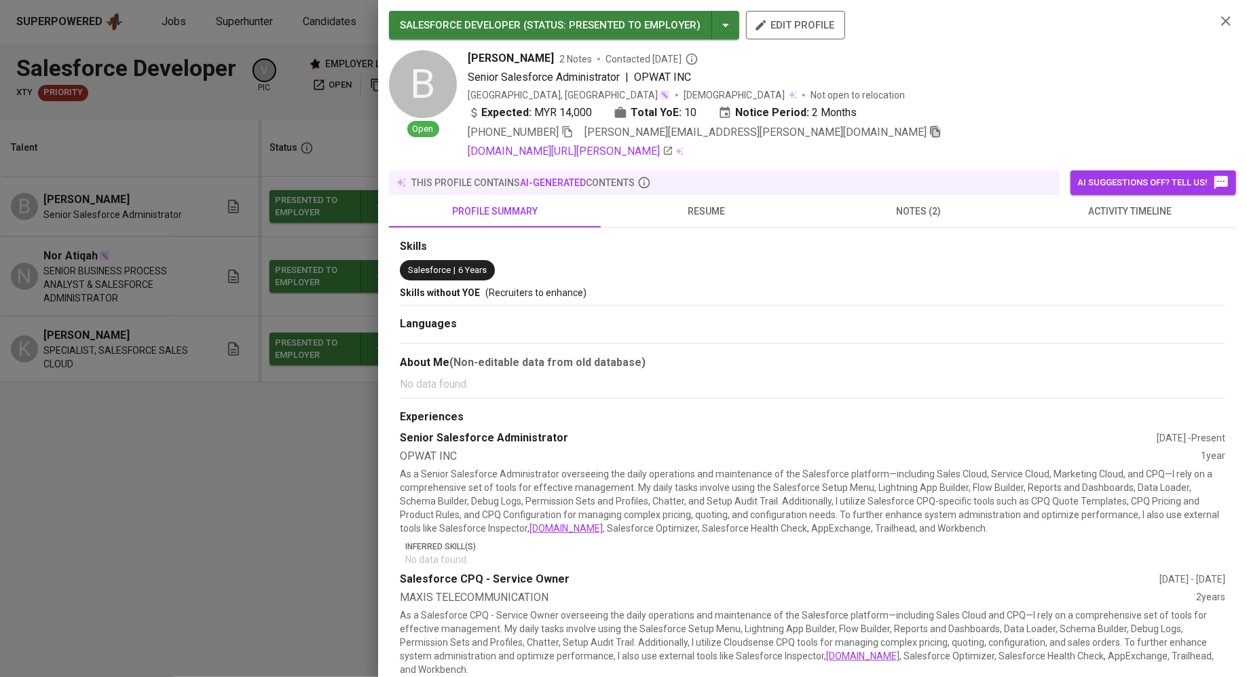
click at [930, 130] on icon "button" at bounding box center [936, 132] width 12 height 12
click at [185, 419] on div at bounding box center [623, 338] width 1247 height 677
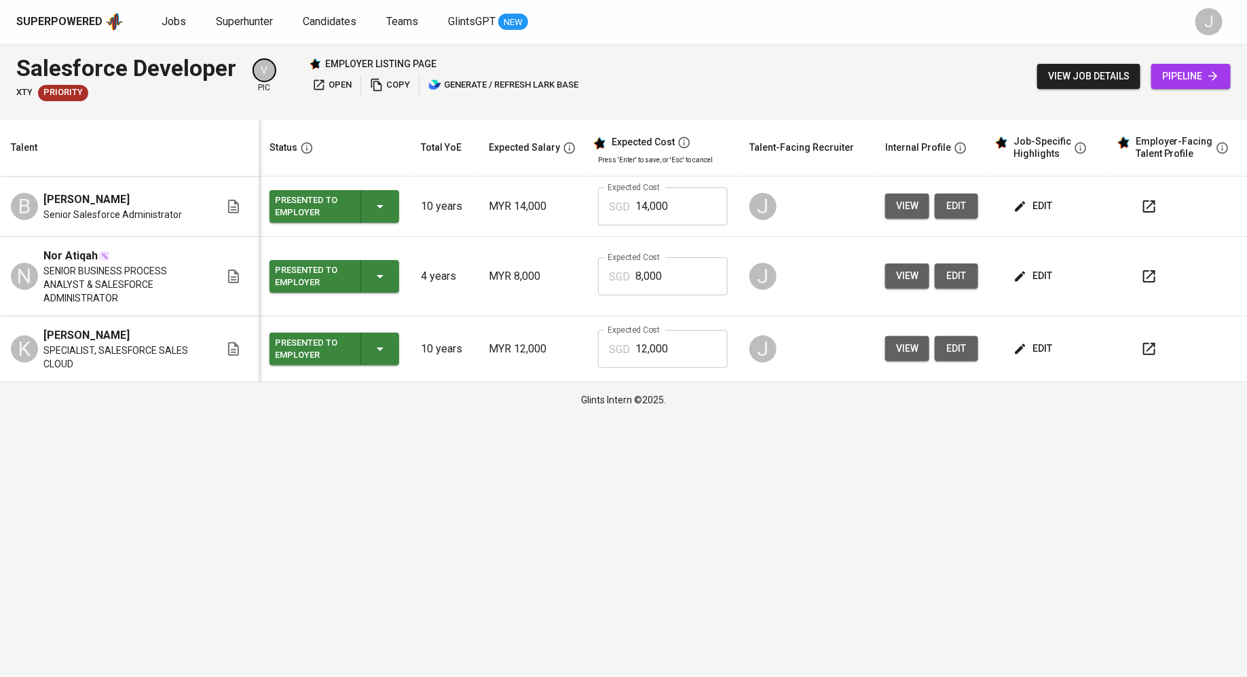
click at [1188, 61] on div "view job details pipeline" at bounding box center [1135, 77] width 194 height 50
click at [1189, 70] on span "pipeline" at bounding box center [1192, 76] width 58 height 17
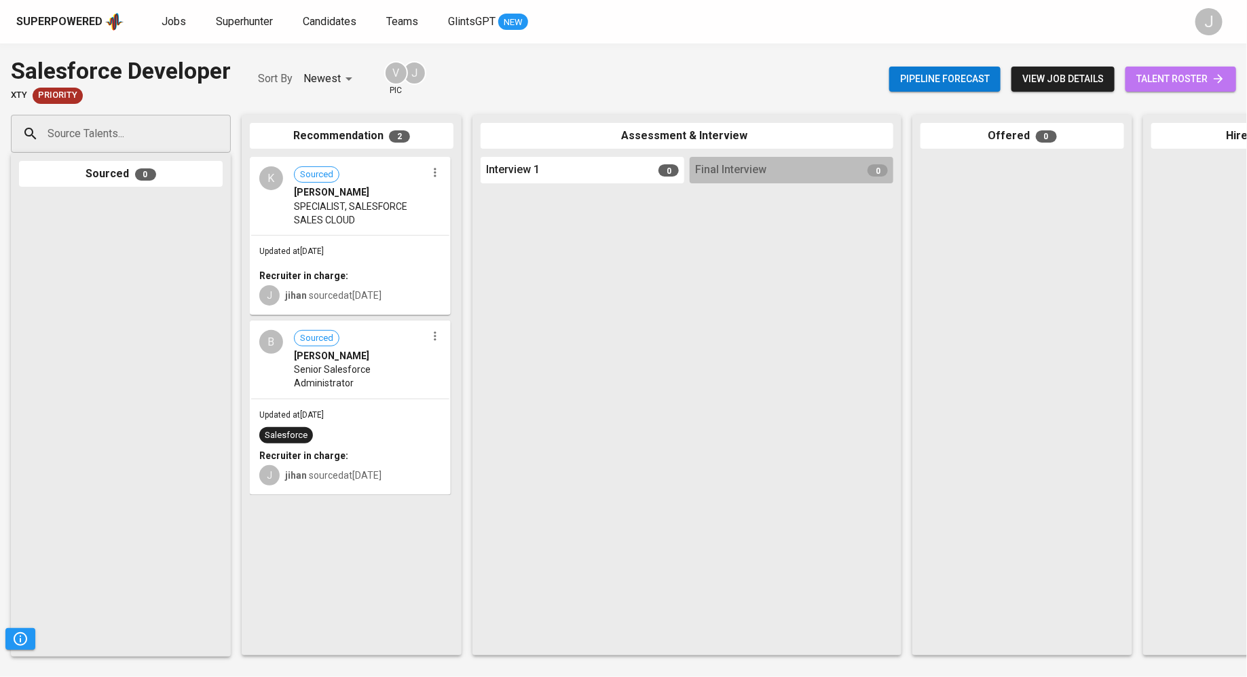
click at [1163, 79] on span "talent roster" at bounding box center [1181, 79] width 89 height 17
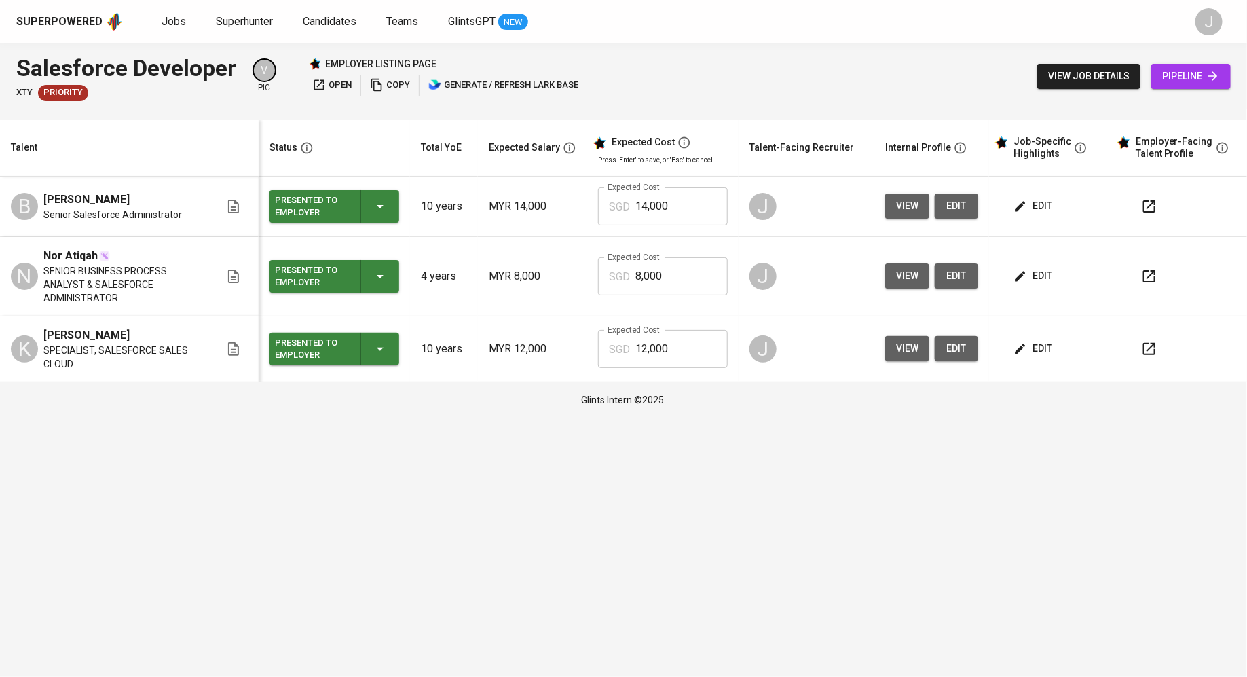
click at [882, 263] on td "view edit" at bounding box center [932, 276] width 115 height 79
click at [902, 268] on span "view" at bounding box center [907, 276] width 22 height 17
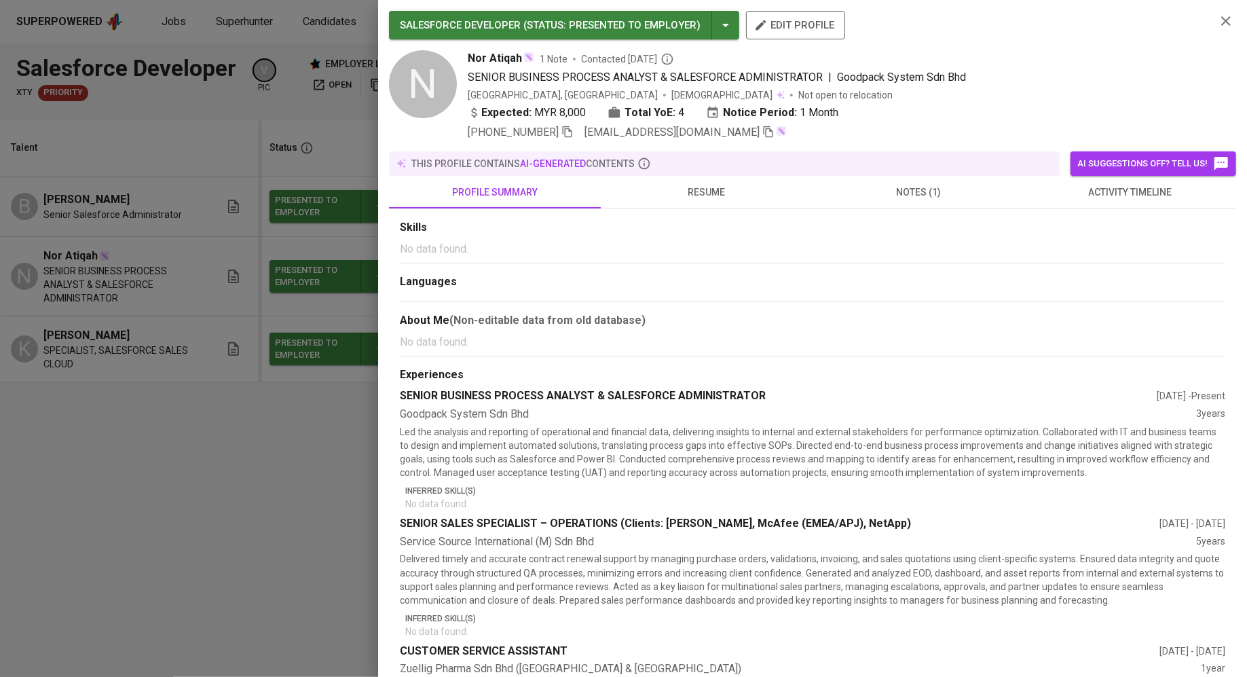
click at [763, 132] on icon "button" at bounding box center [769, 132] width 12 height 12
click at [312, 418] on div at bounding box center [623, 338] width 1247 height 677
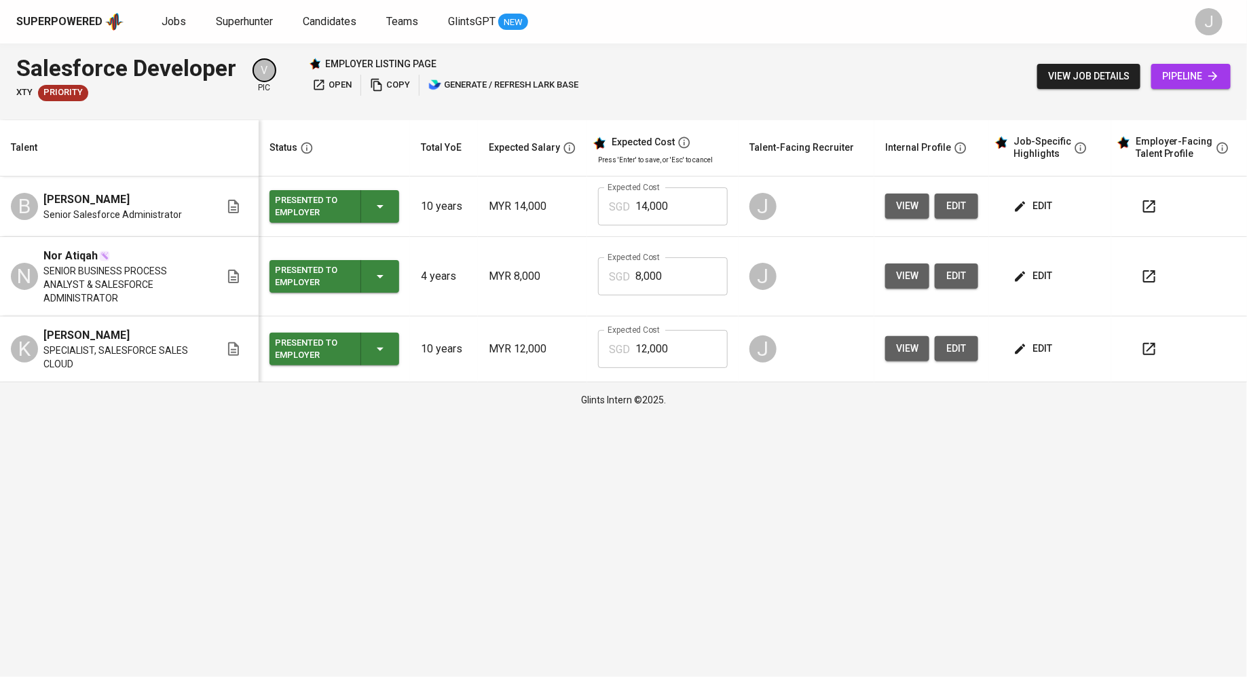
click at [1190, 64] on link "pipeline" at bounding box center [1191, 76] width 79 height 25
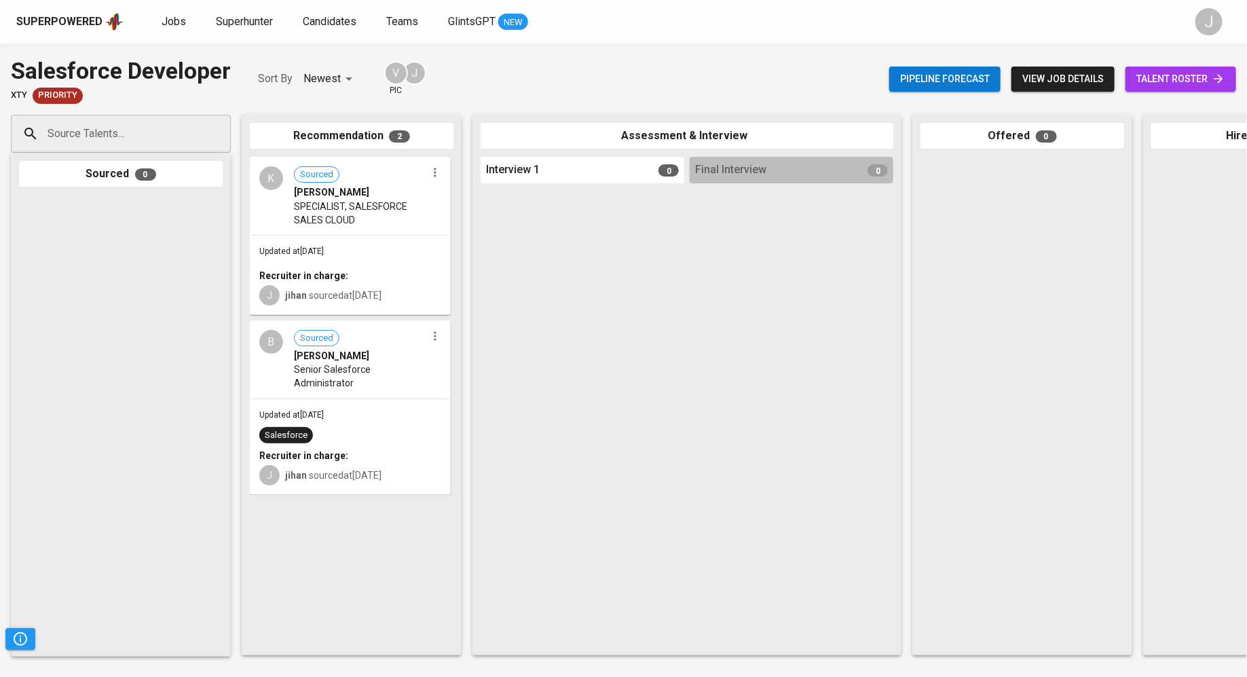
click at [116, 145] on input "Source Talents..." at bounding box center [115, 134] width 143 height 26
paste input "[EMAIL_ADDRESS][DOMAIN_NAME]"
type input "[EMAIL_ADDRESS][DOMAIN_NAME]"
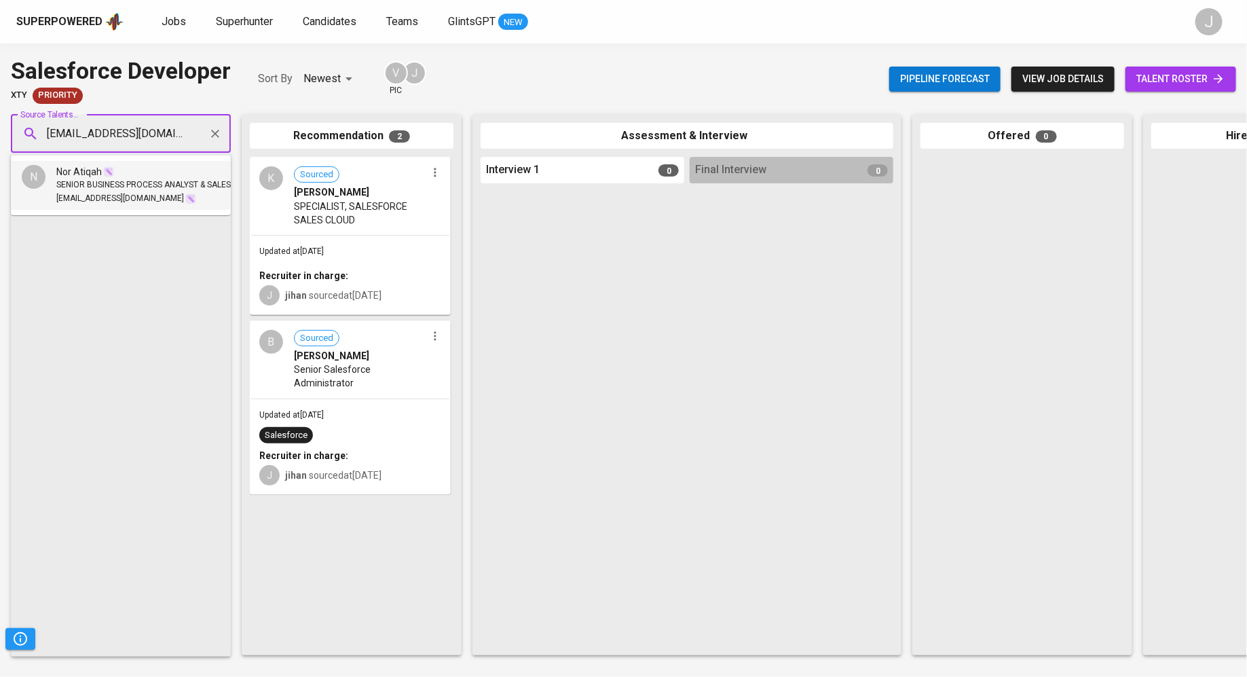
click at [103, 208] on li "N Nor Atiqah SENIOR BUSINESS PROCESS ANALYST & SALESFORCE ADMINISTRATOR tykamzl…" at bounding box center [121, 185] width 220 height 49
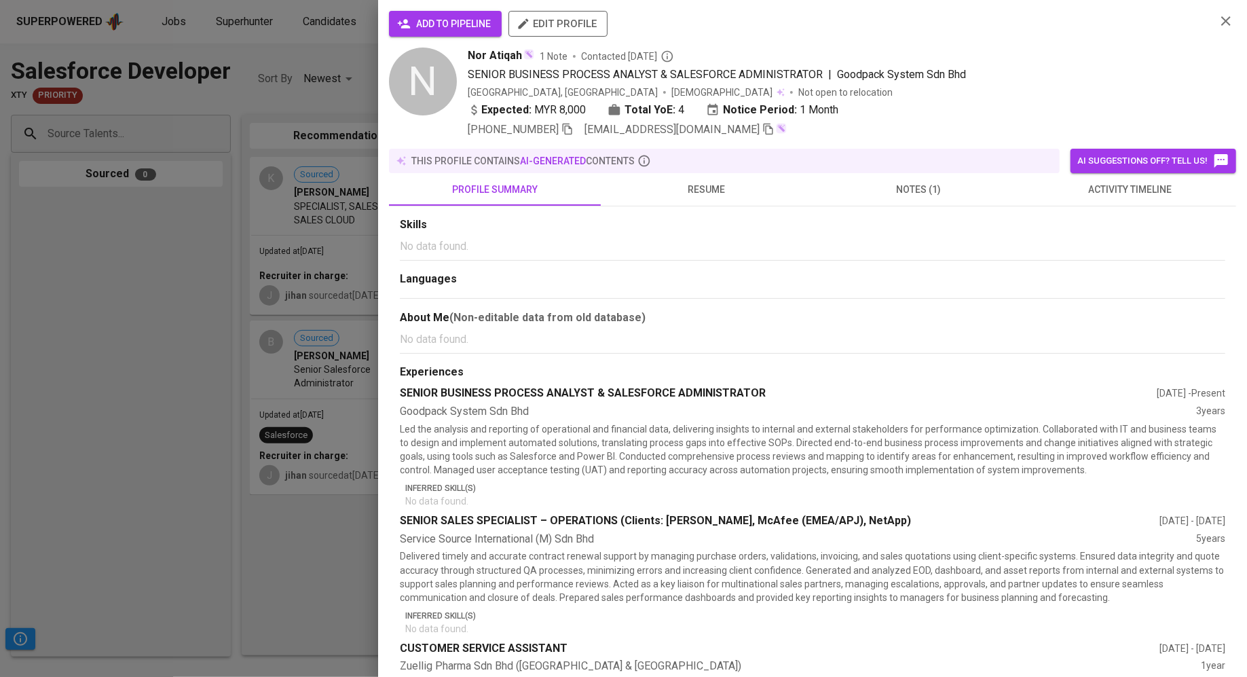
click at [445, 30] on span "add to pipeline" at bounding box center [445, 24] width 91 height 17
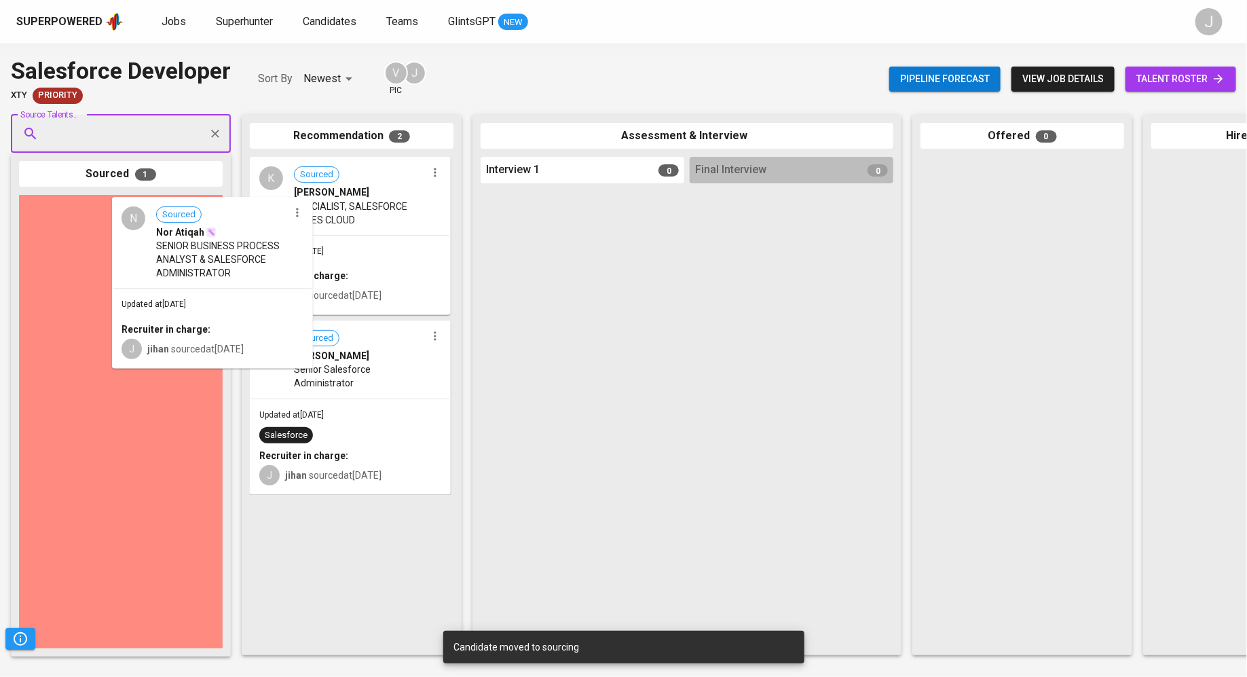
drag, startPoint x: 145, startPoint y: 263, endPoint x: 347, endPoint y: 247, distance: 202.3
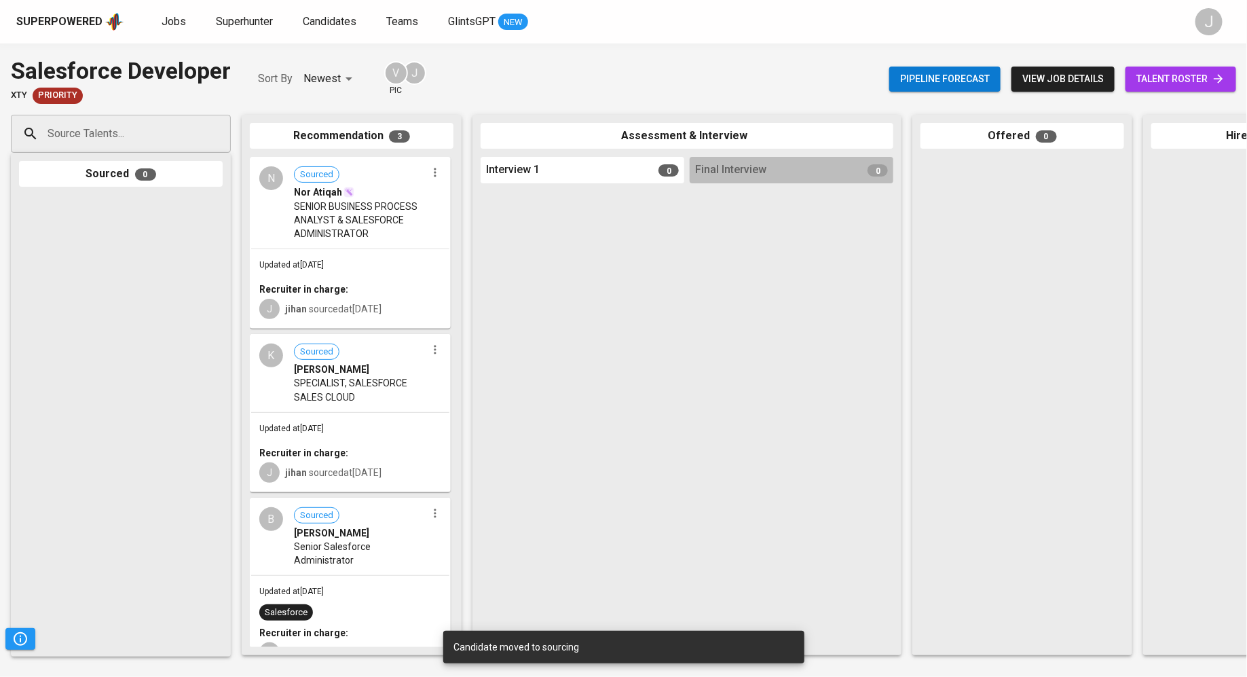
click at [156, 23] on div "Superpowered Jobs Superhunter Candidates Teams GlintsGPT NEW" at bounding box center [601, 22] width 1171 height 20
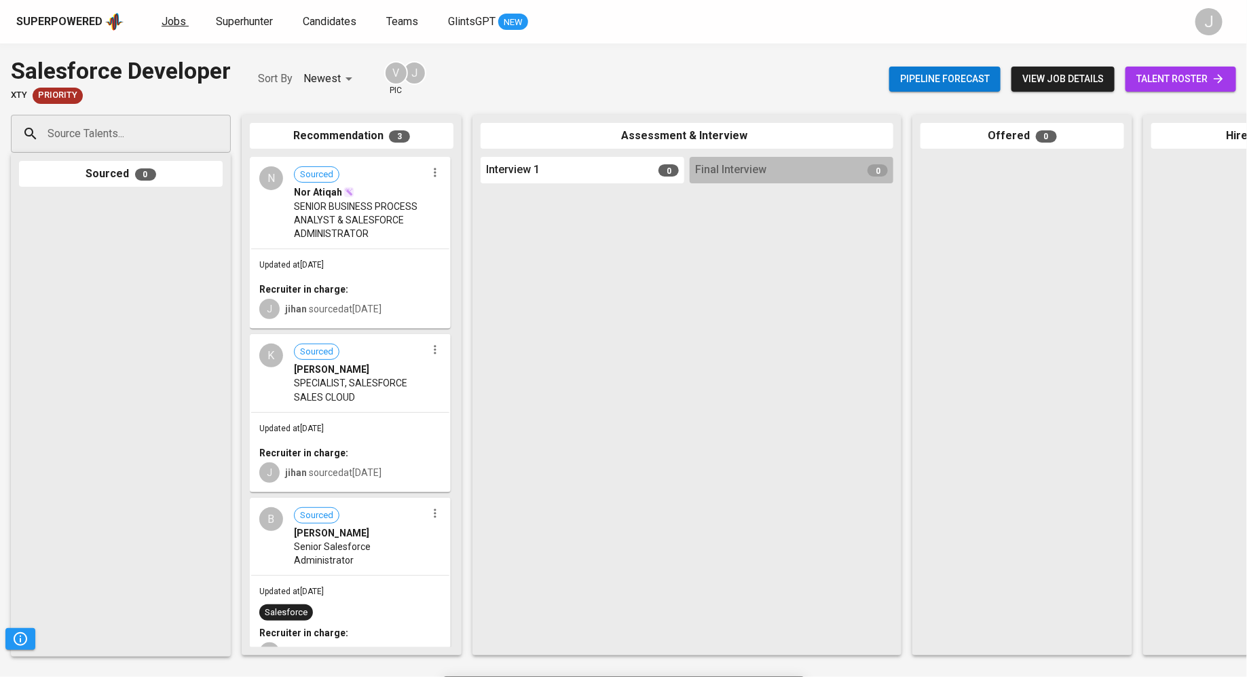
click at [183, 23] on link "Jobs" at bounding box center [175, 22] width 27 height 17
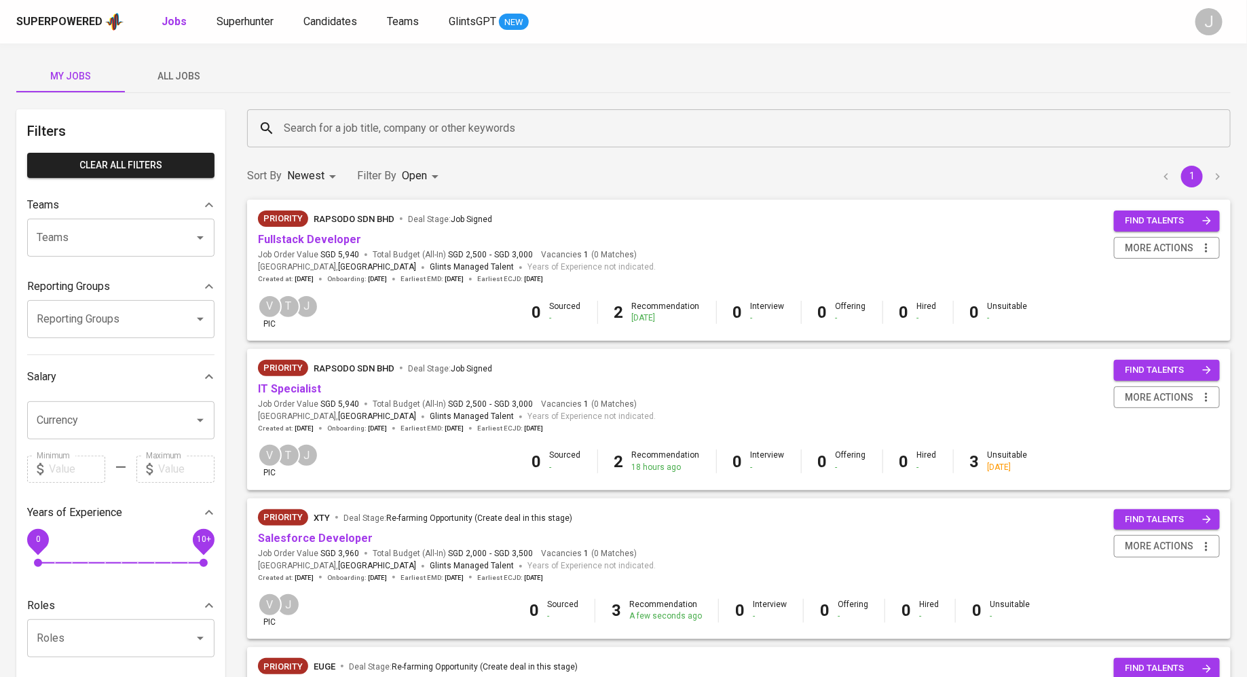
scroll to position [1, 0]
